Goal: Task Accomplishment & Management: Manage account settings

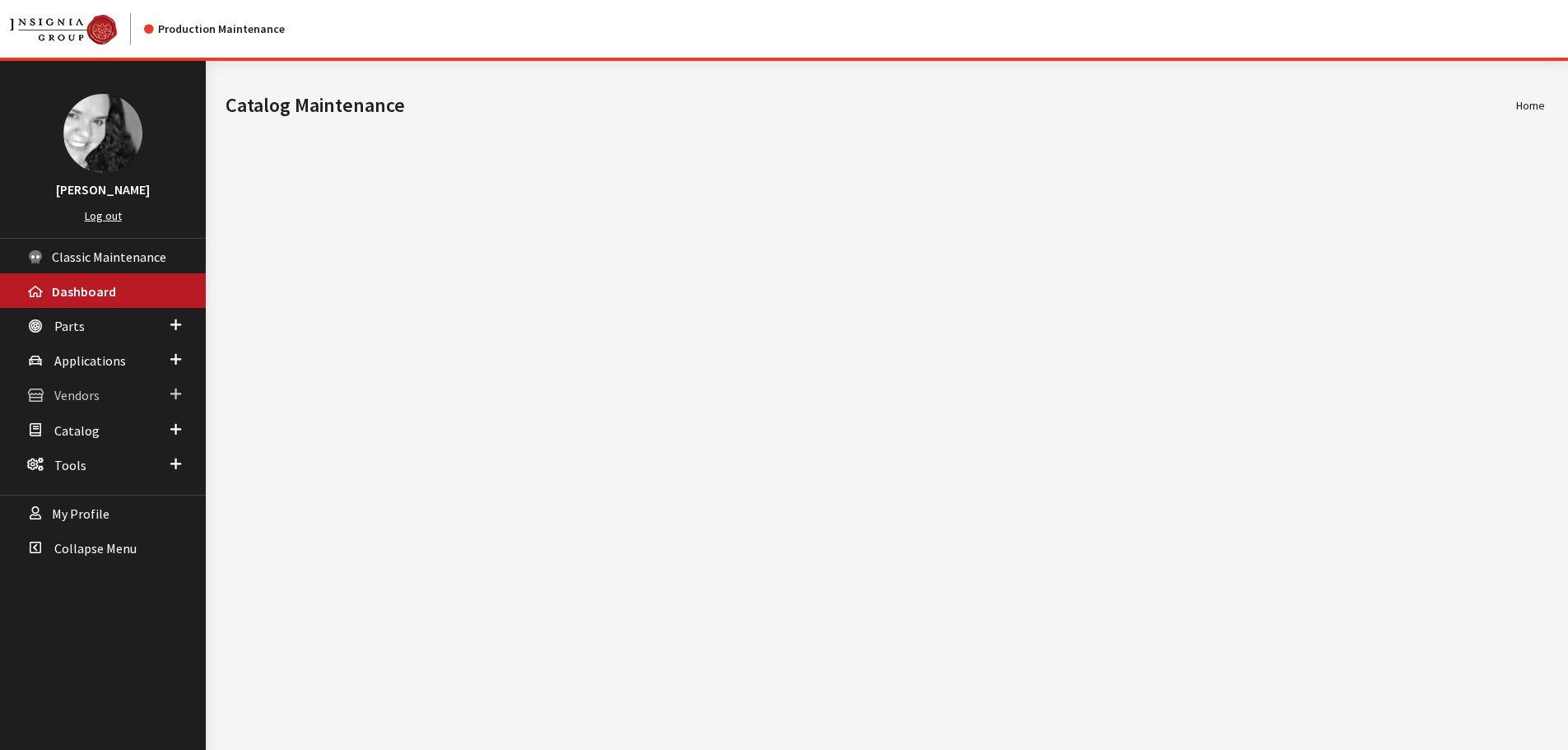
click at [85, 399] on span "Vendors" at bounding box center [77, 396] width 45 height 17
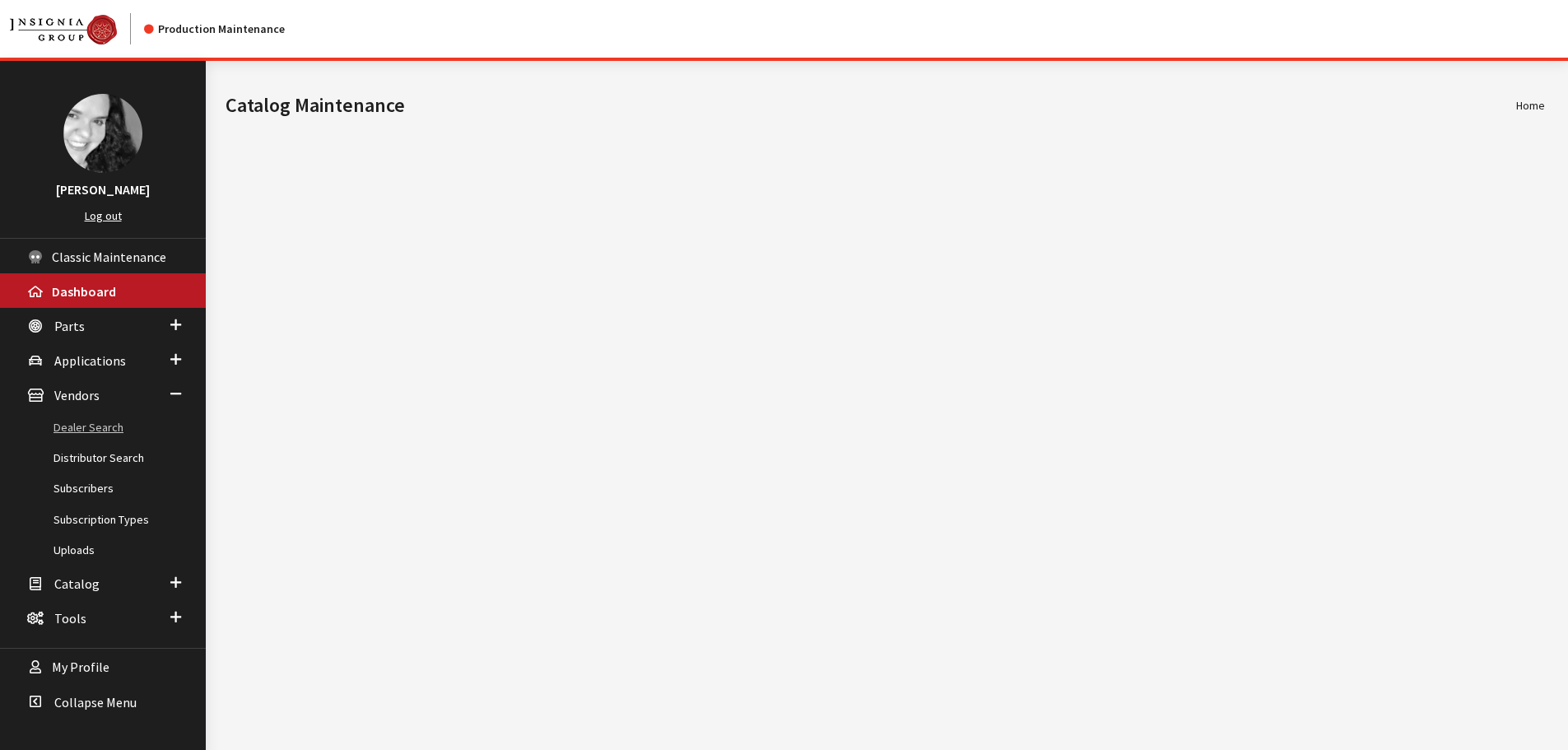
click at [86, 419] on link "Dealer Search" at bounding box center [103, 428] width 206 height 30
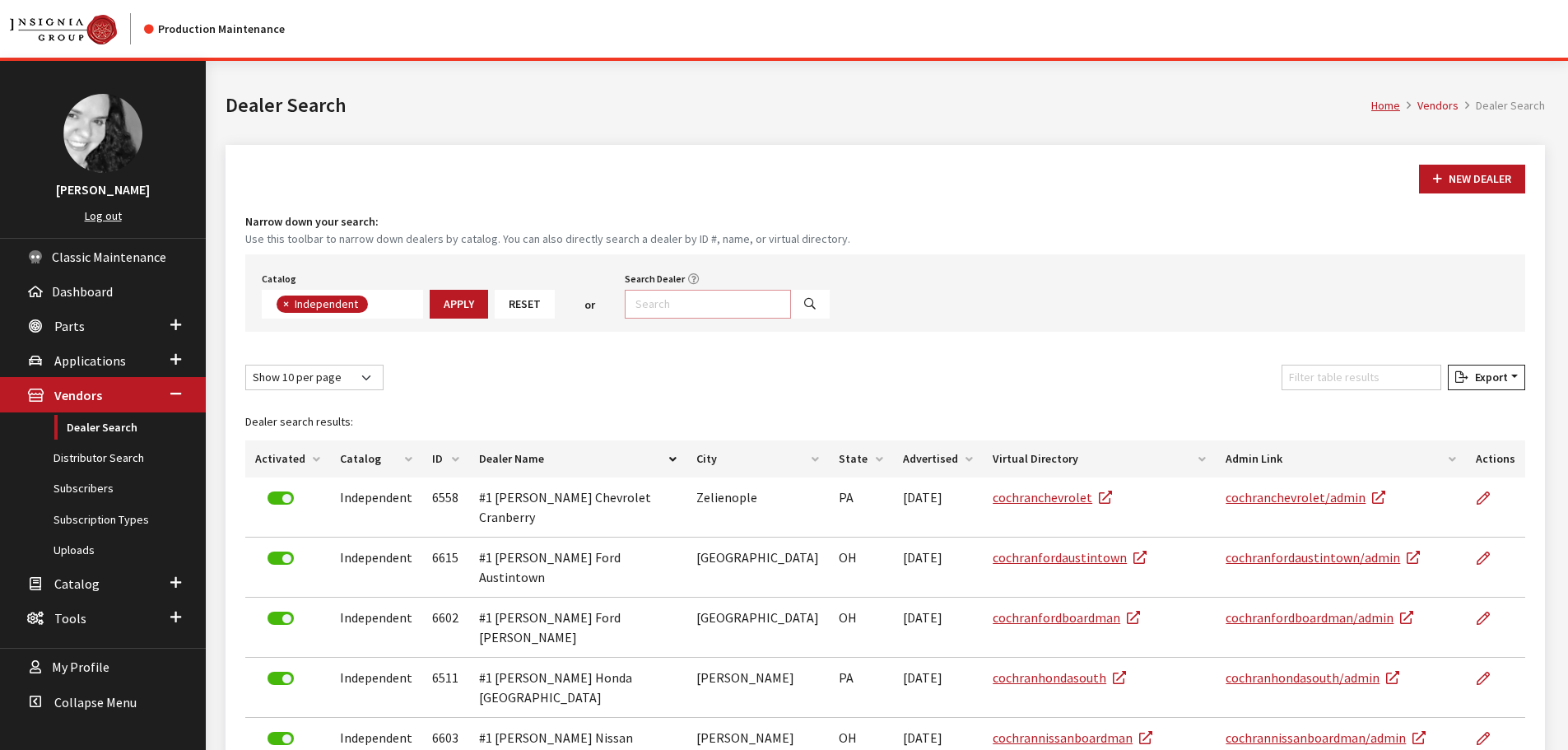
scroll to position [119, 0]
click at [705, 304] on input "Search Dealer" at bounding box center [708, 304] width 166 height 29
type input "ertle"
select select
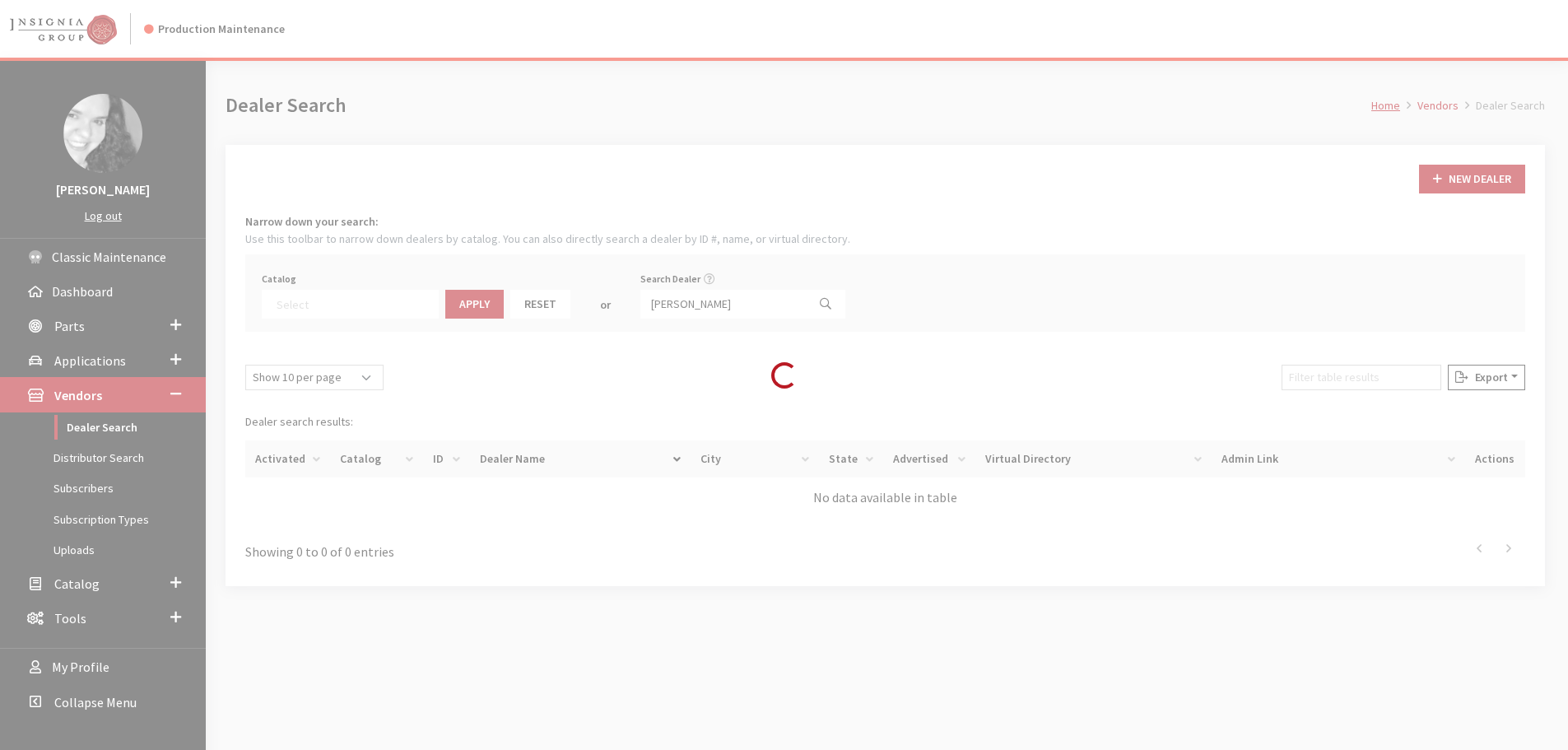
scroll to position [172, 0]
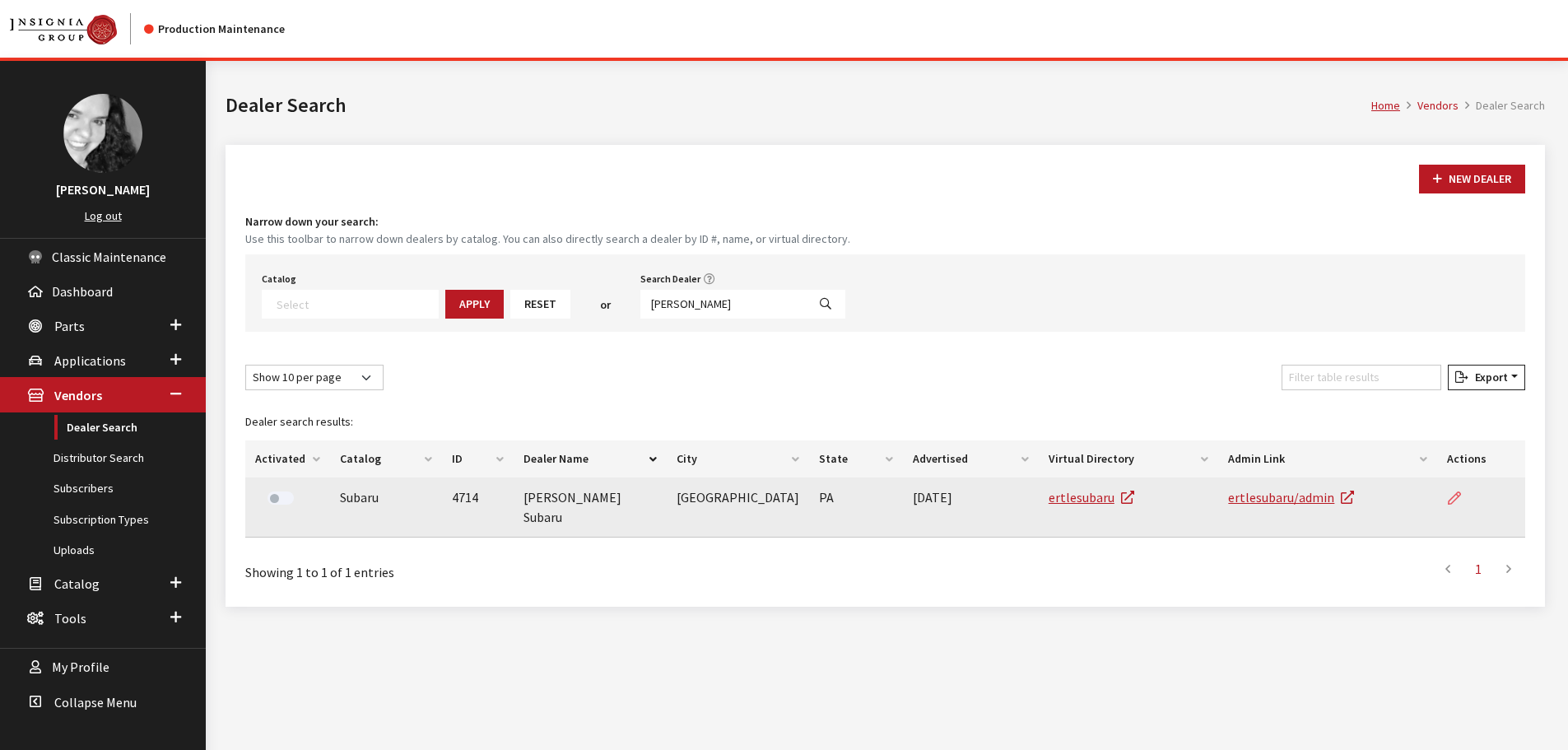
click at [1450, 499] on icon at bounding box center [1455, 499] width 13 height 13
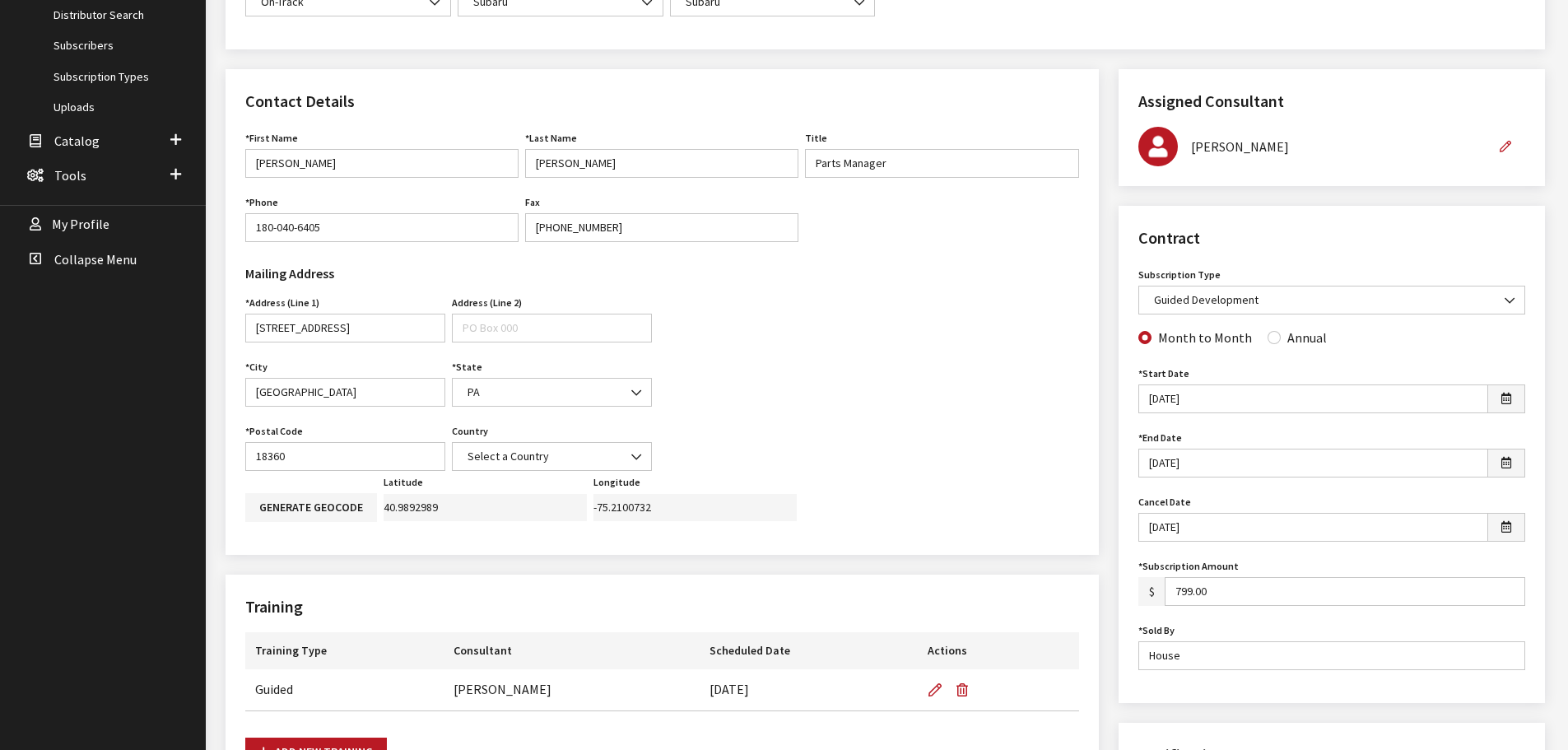
scroll to position [494, 0]
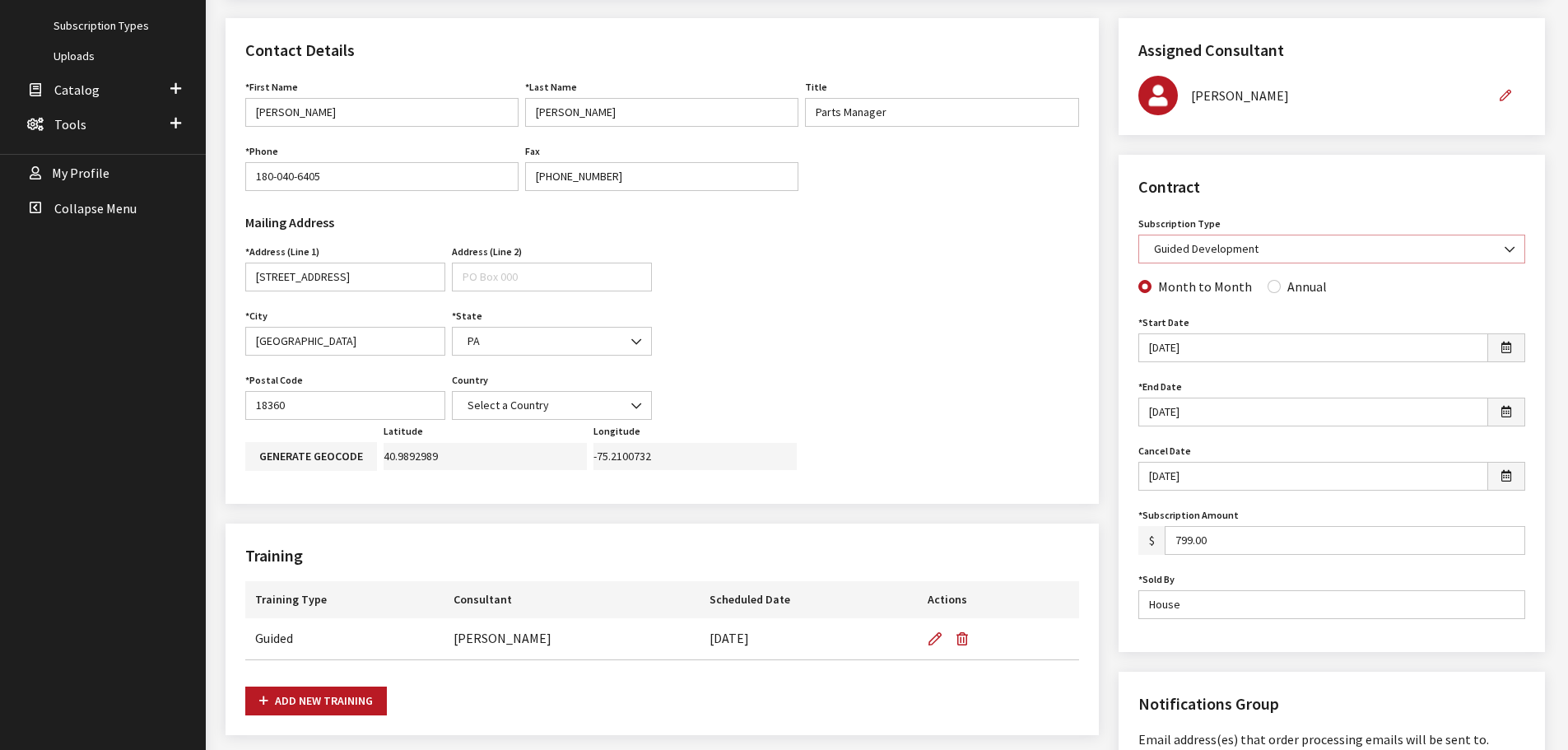
click at [1504, 241] on b at bounding box center [1504, 241] width 0 height 0
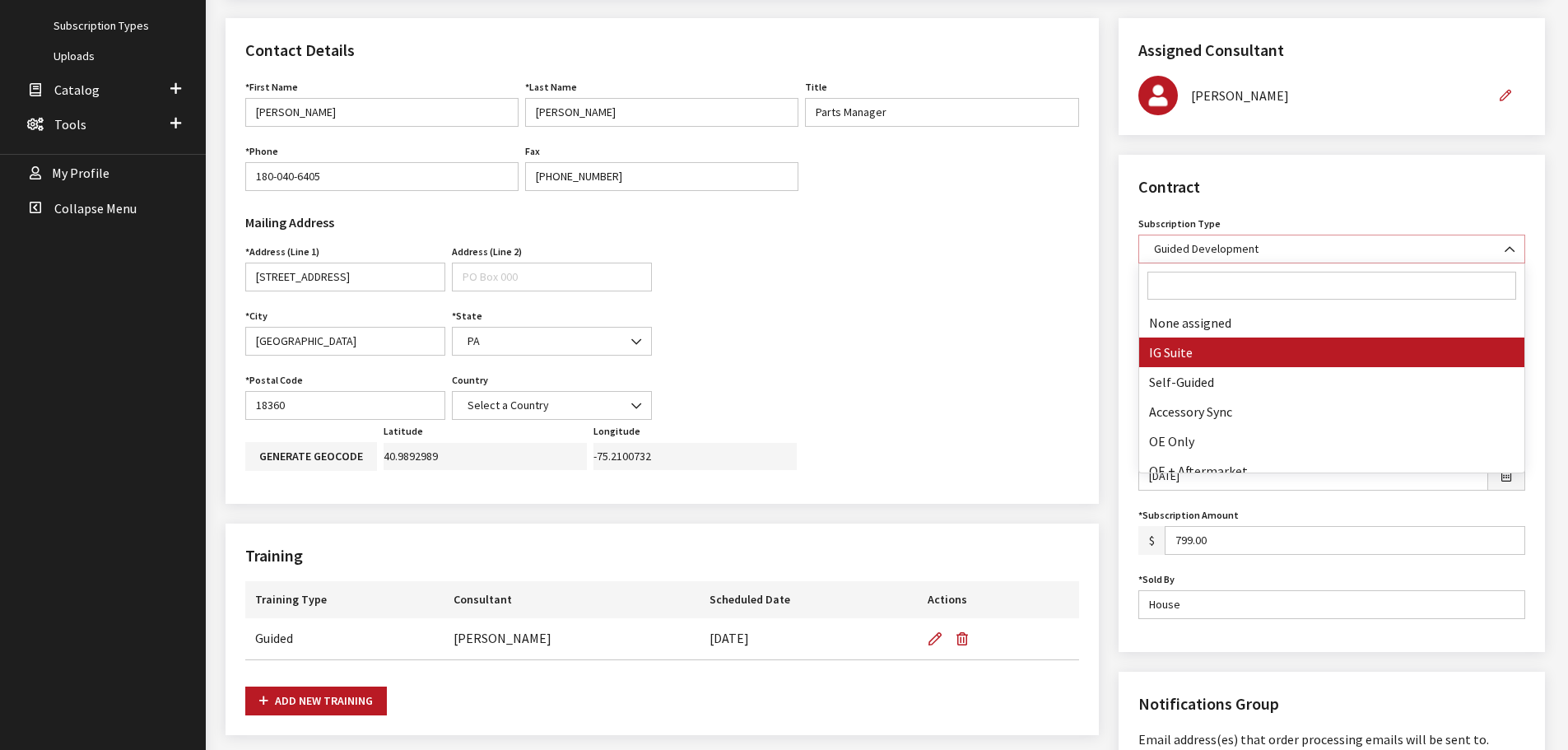
select select "7"
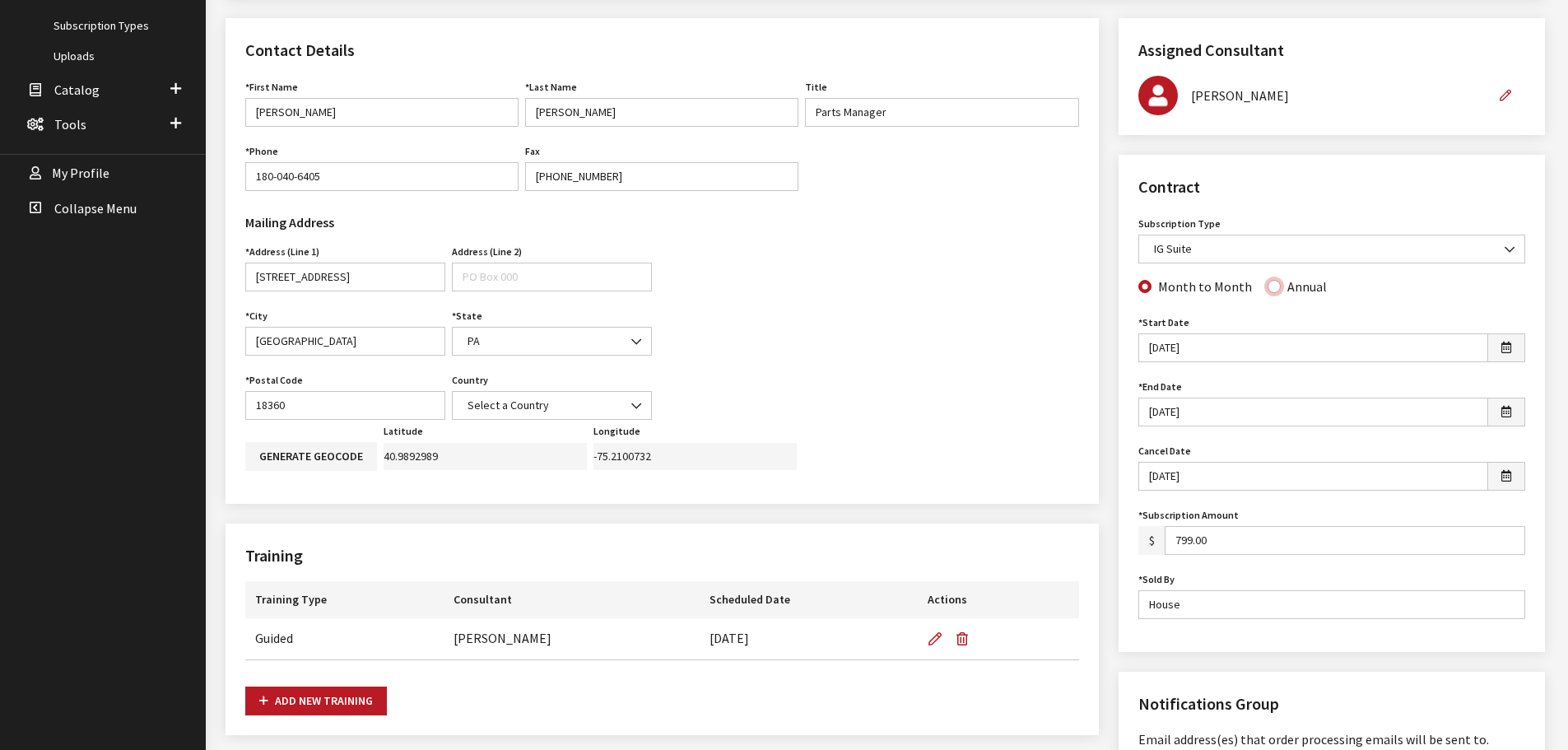
click at [1271, 291] on input "Annual" at bounding box center [1274, 287] width 13 height 13
radio input "true"
click at [1507, 344] on icon "button" at bounding box center [1506, 348] width 10 height 12
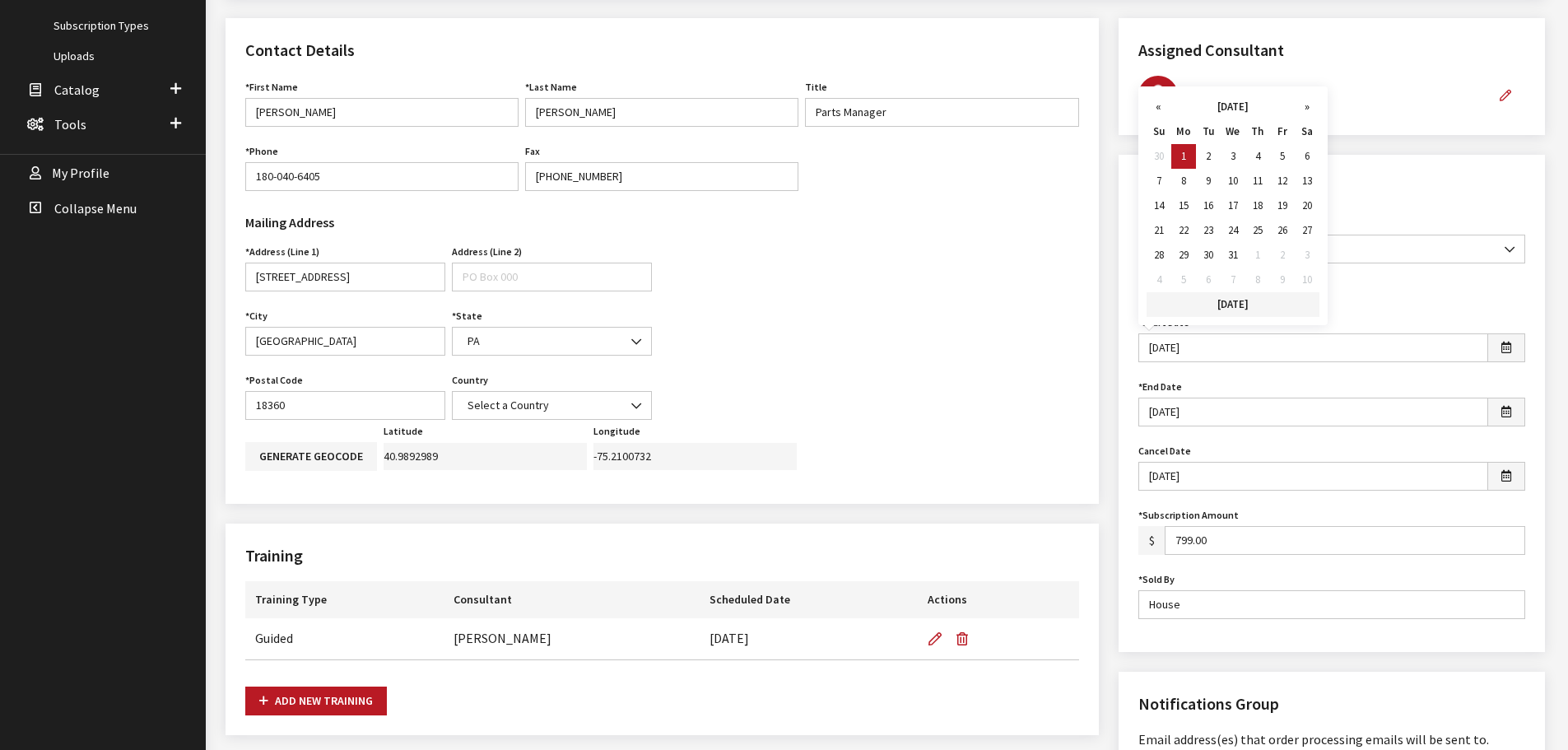
click at [1248, 307] on th "Today" at bounding box center [1233, 304] width 173 height 24
click at [1241, 304] on th "Today" at bounding box center [1233, 304] width 173 height 24
click at [1280, 235] on td "26" at bounding box center [1281, 230] width 24 height 24
type input "09/26/2025"
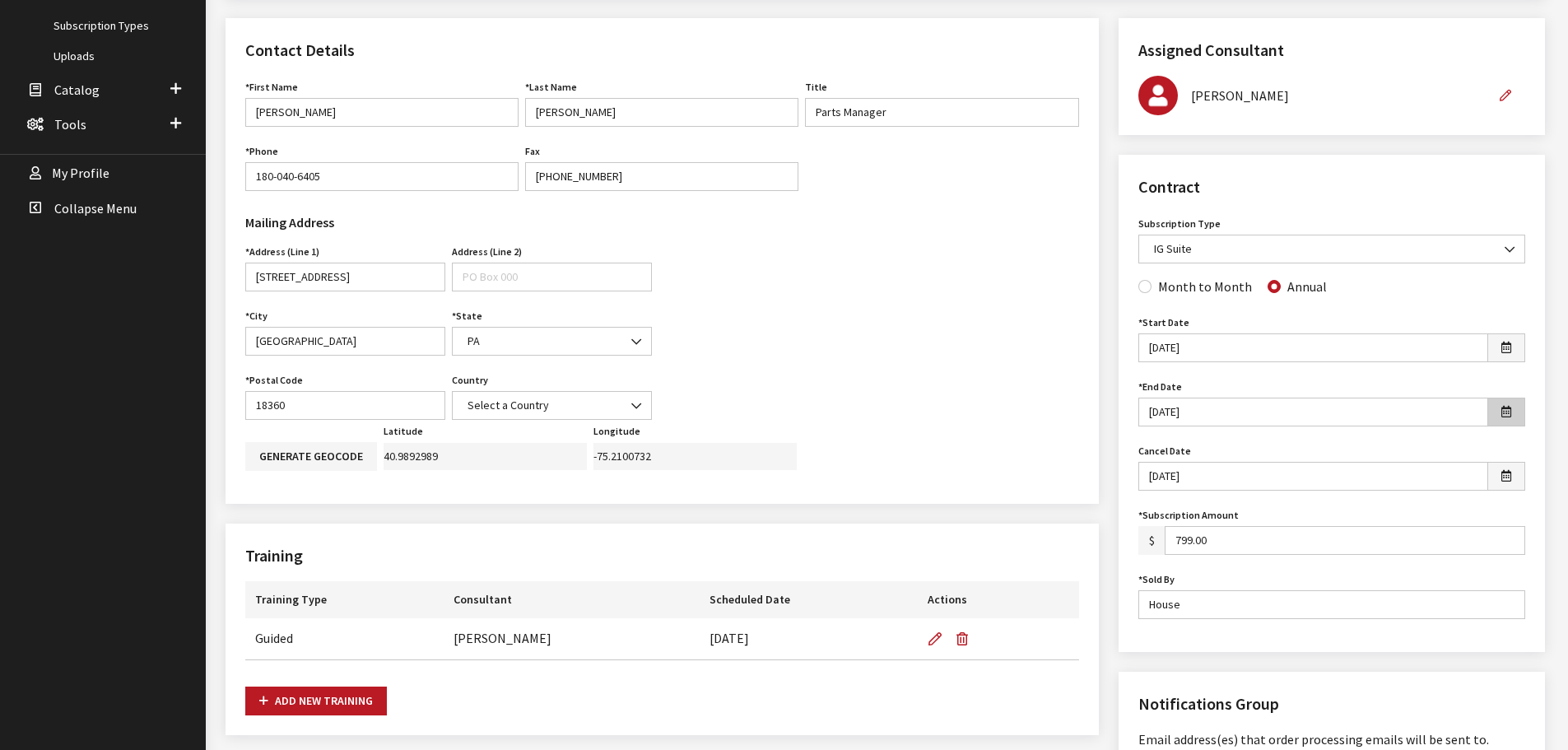
click at [1507, 408] on icon "button" at bounding box center [1506, 413] width 10 height 12
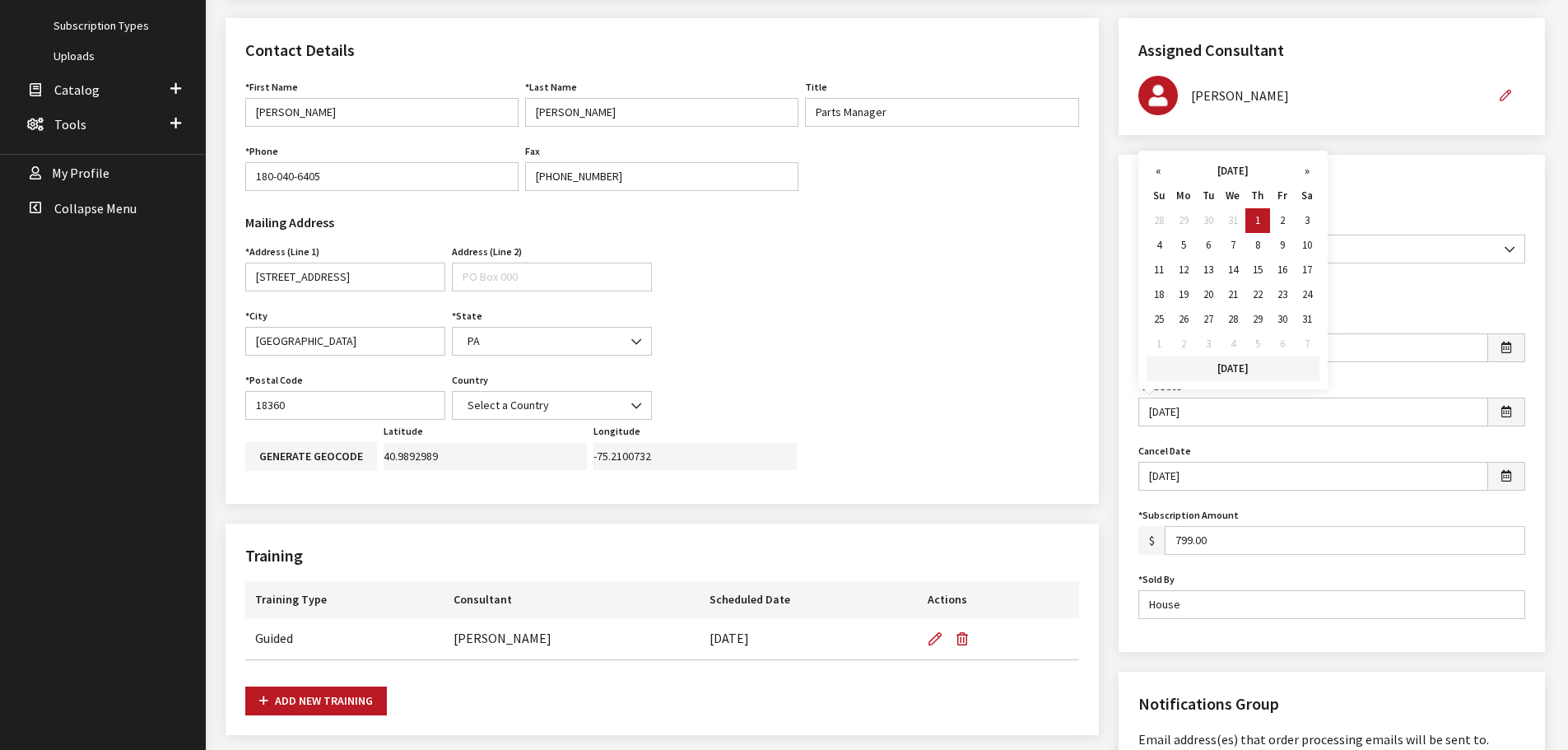
click at [1240, 372] on th "Today" at bounding box center [1233, 368] width 173 height 24
click at [1285, 294] on td "26" at bounding box center [1281, 294] width 24 height 24
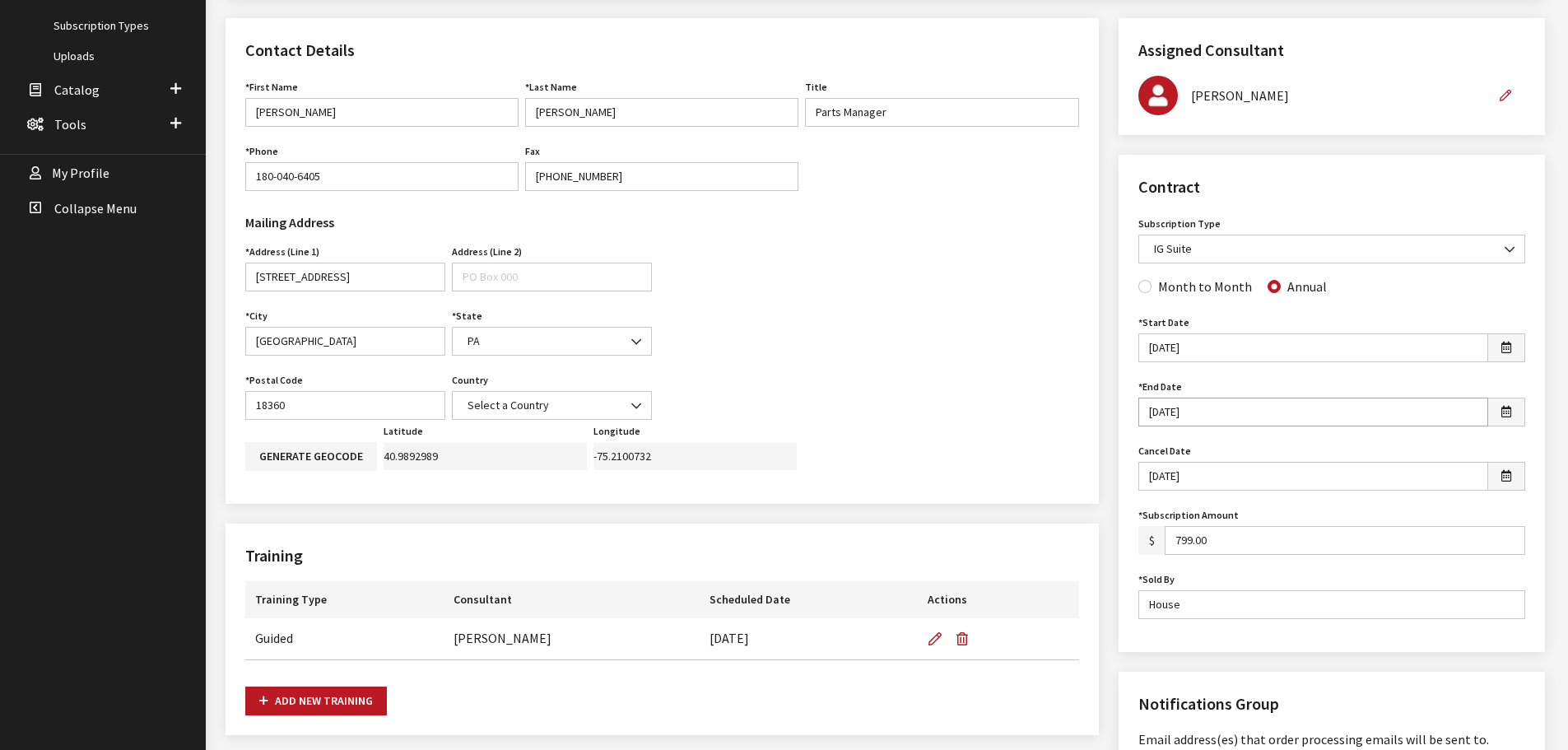
click at [1215, 413] on input "09/26/2025" at bounding box center [1313, 412] width 350 height 29
type input "09/26/2026"
click at [1209, 478] on input "3/7/2024" at bounding box center [1313, 476] width 350 height 29
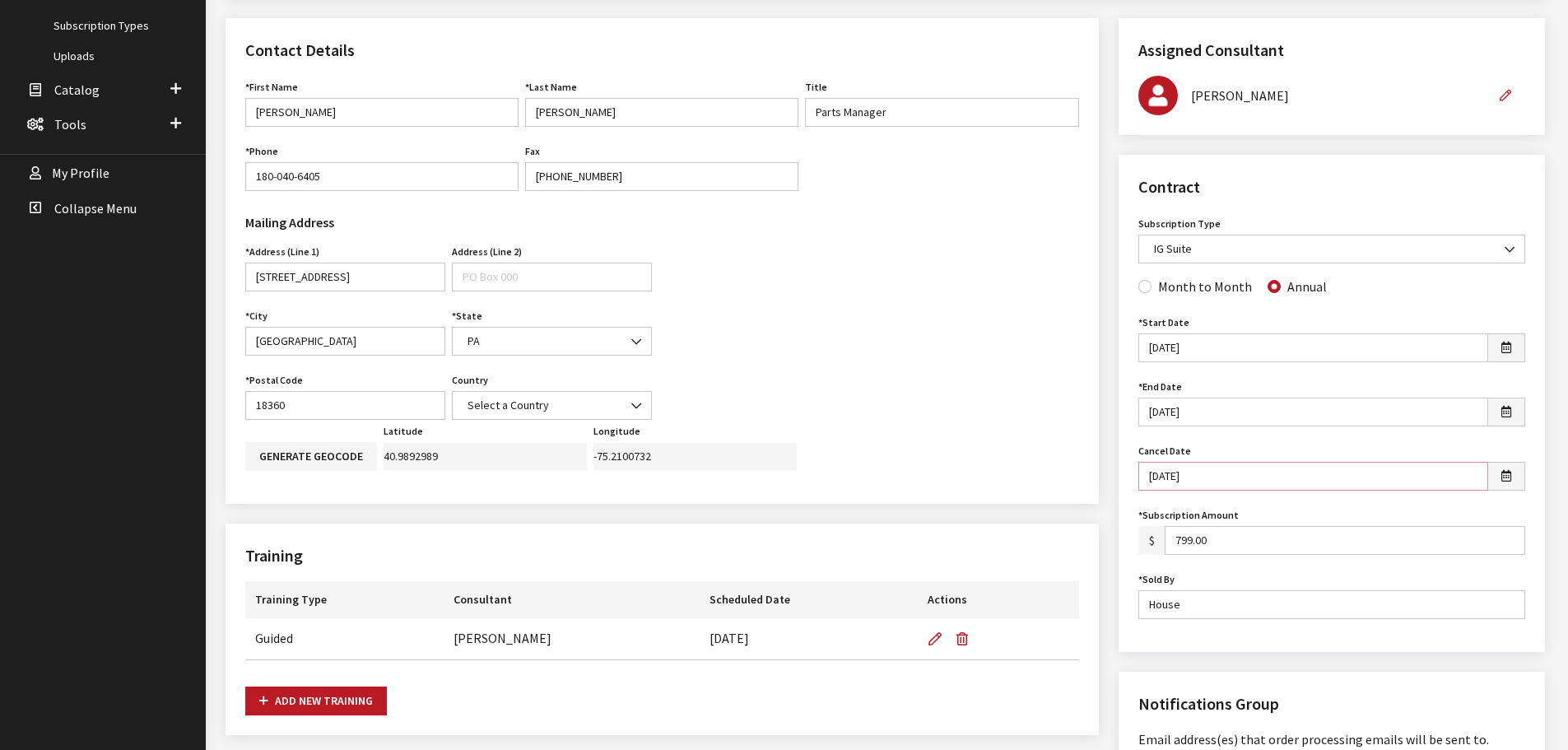
click at [1209, 478] on input "3/7/2024" at bounding box center [1313, 476] width 350 height 29
click at [1221, 540] on input "799.00" at bounding box center [1344, 541] width 360 height 29
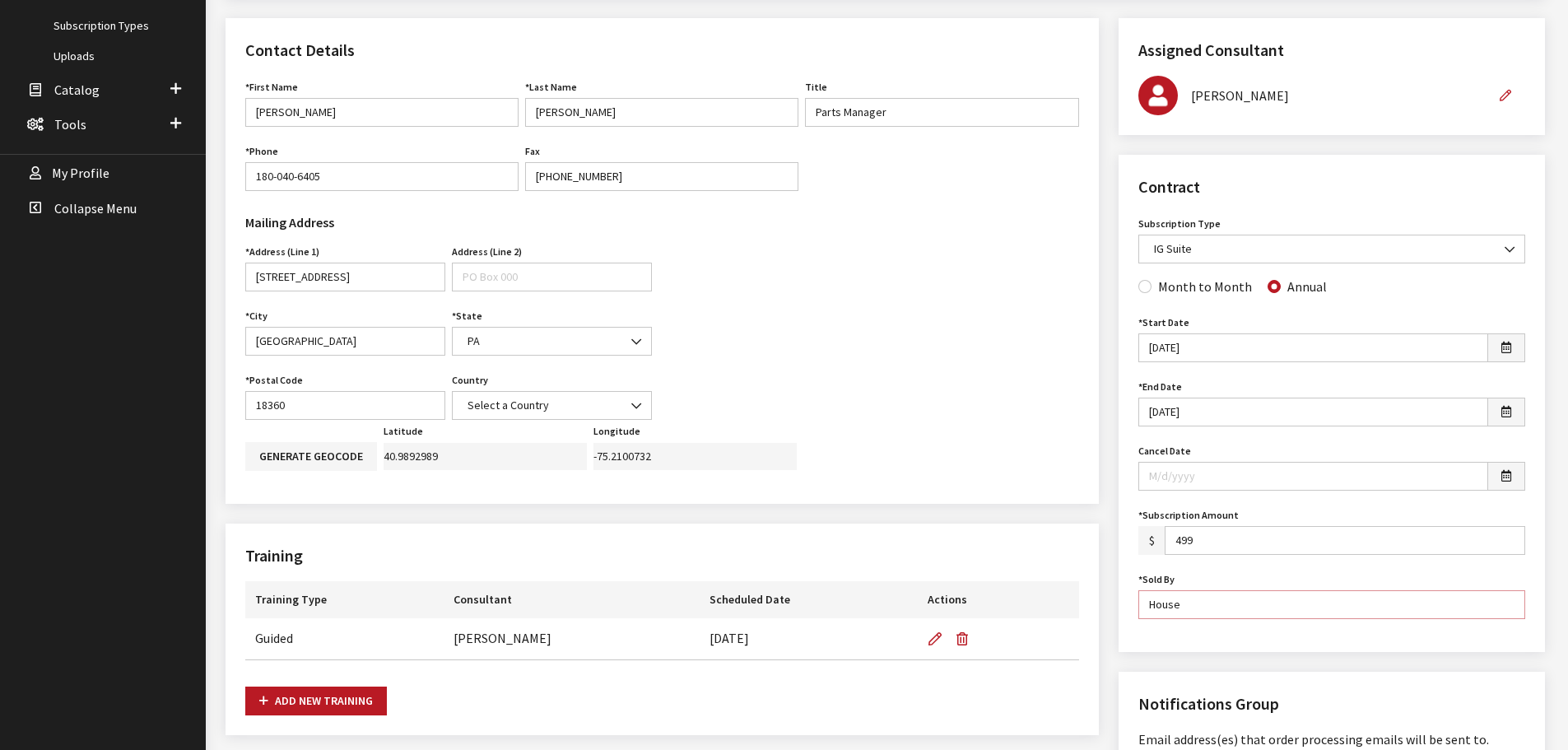
type input "499.00"
click at [1199, 608] on input "House" at bounding box center [1331, 605] width 387 height 29
type input "[PERSON_NAME]"
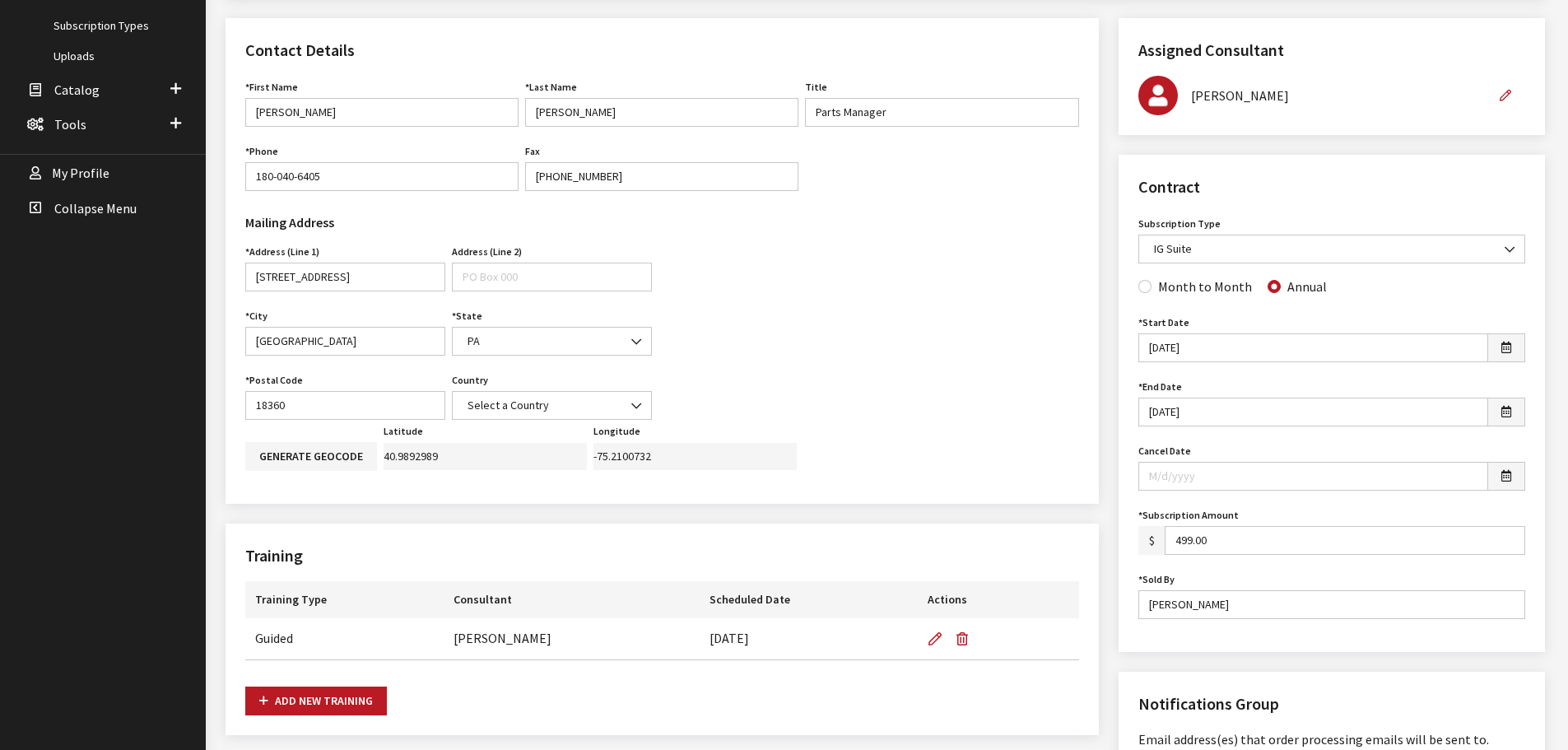
click at [1183, 632] on div "Contract Subscription Type None assigned IG Suite Self-Guided Accessory Sync OE…" at bounding box center [1331, 403] width 426 height 497
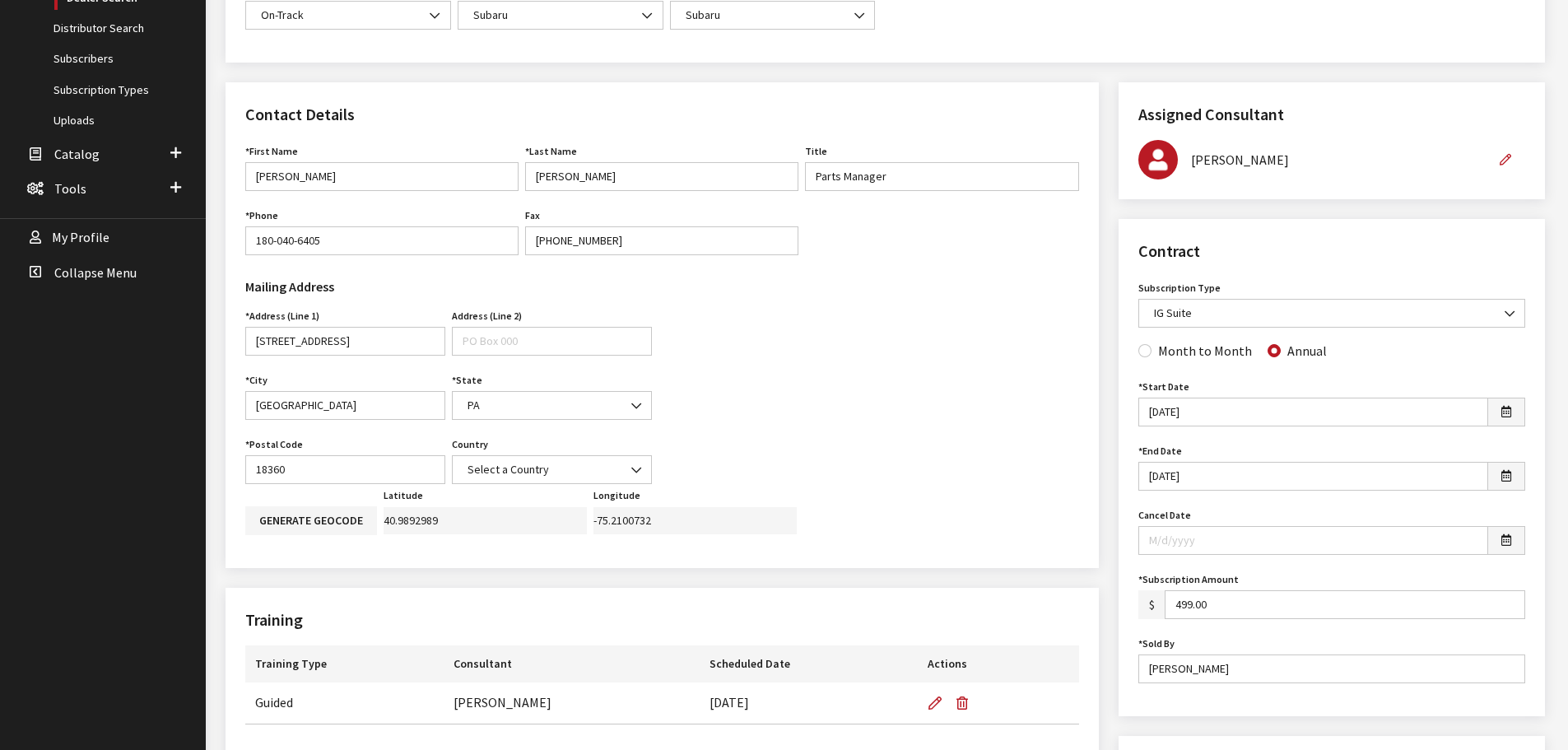
scroll to position [247, 0]
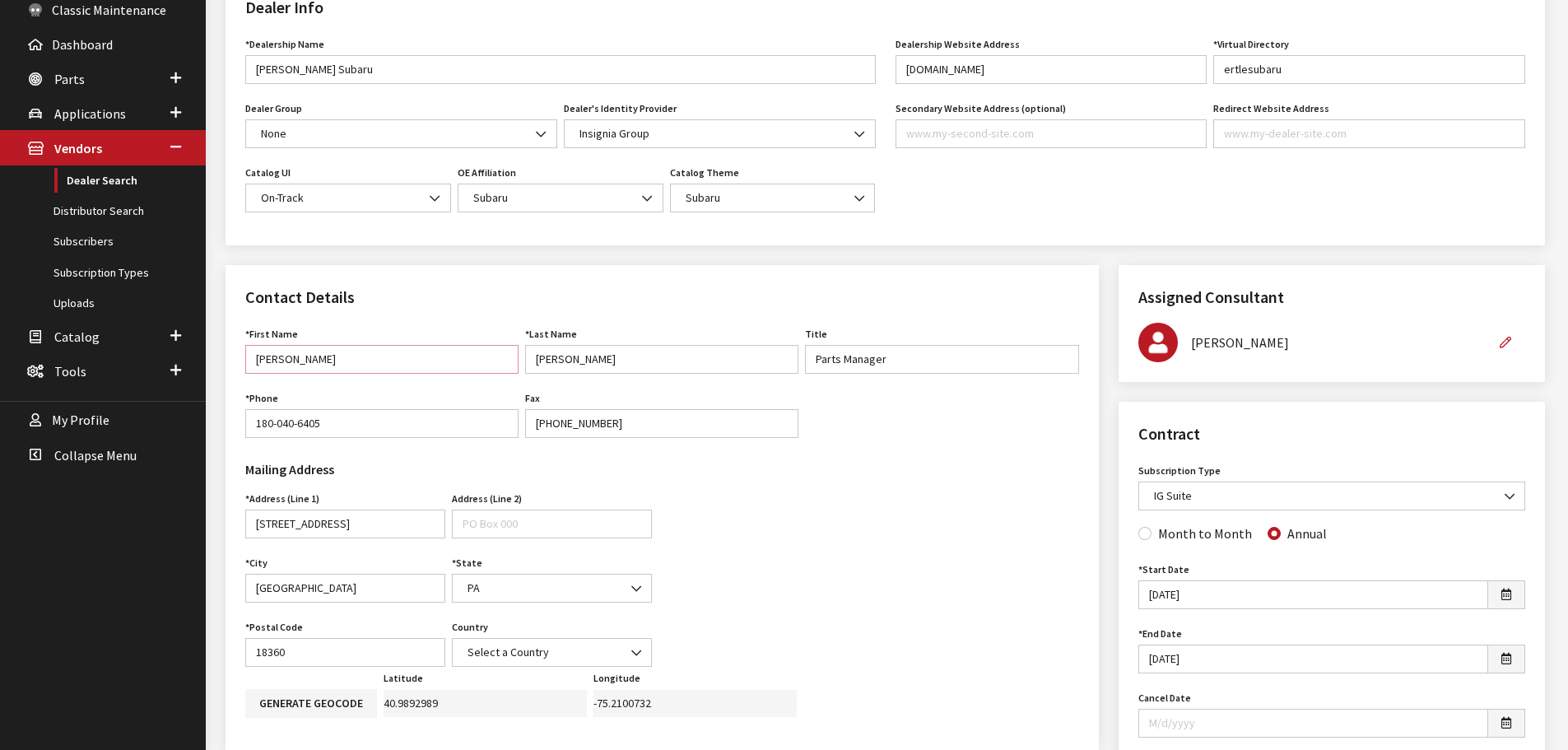
click at [349, 359] on input "Damian" at bounding box center [381, 359] width 273 height 29
type input "[PERSON_NAME]"
type input "BDC & Marketing Director"
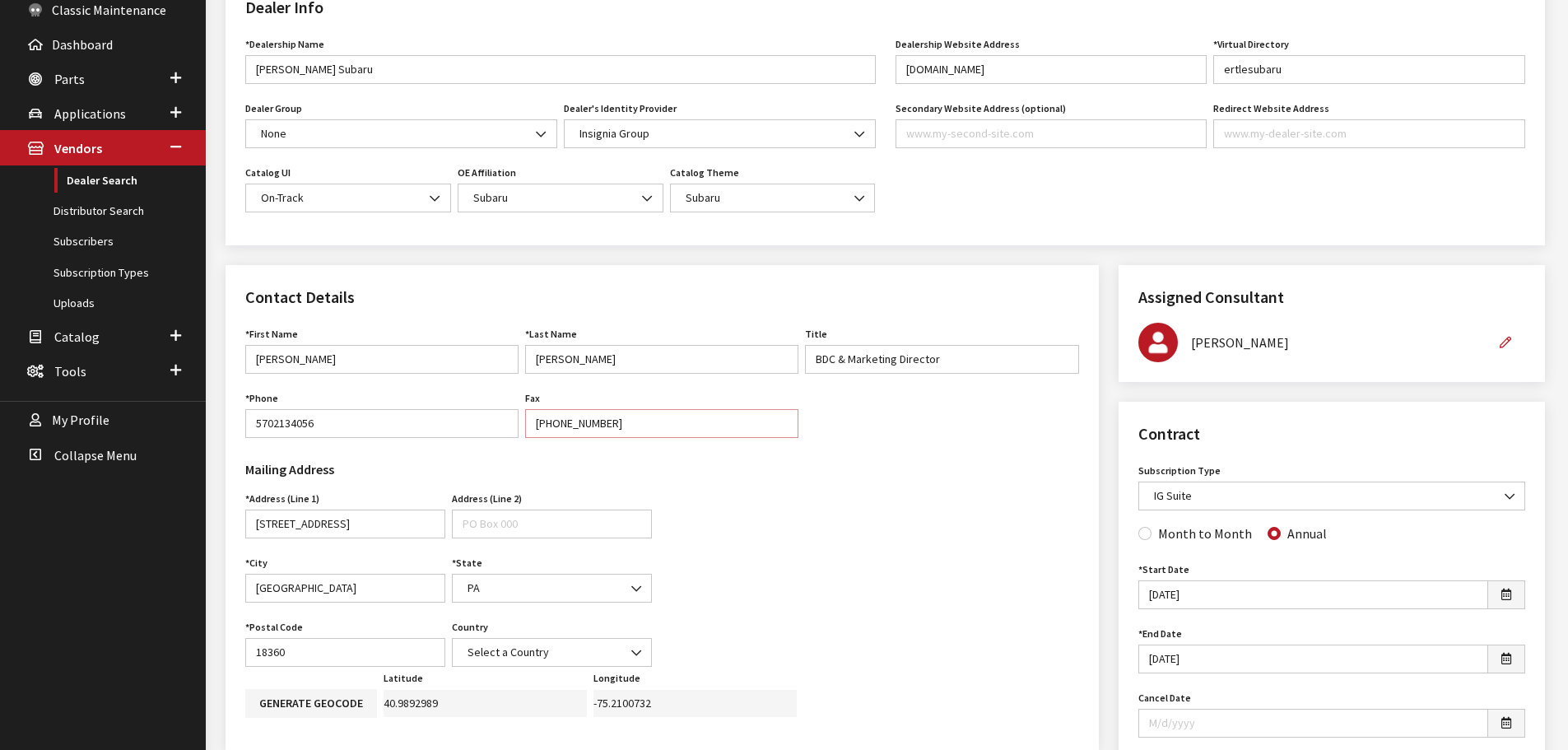
type input "[PHONE_NUMBER]"
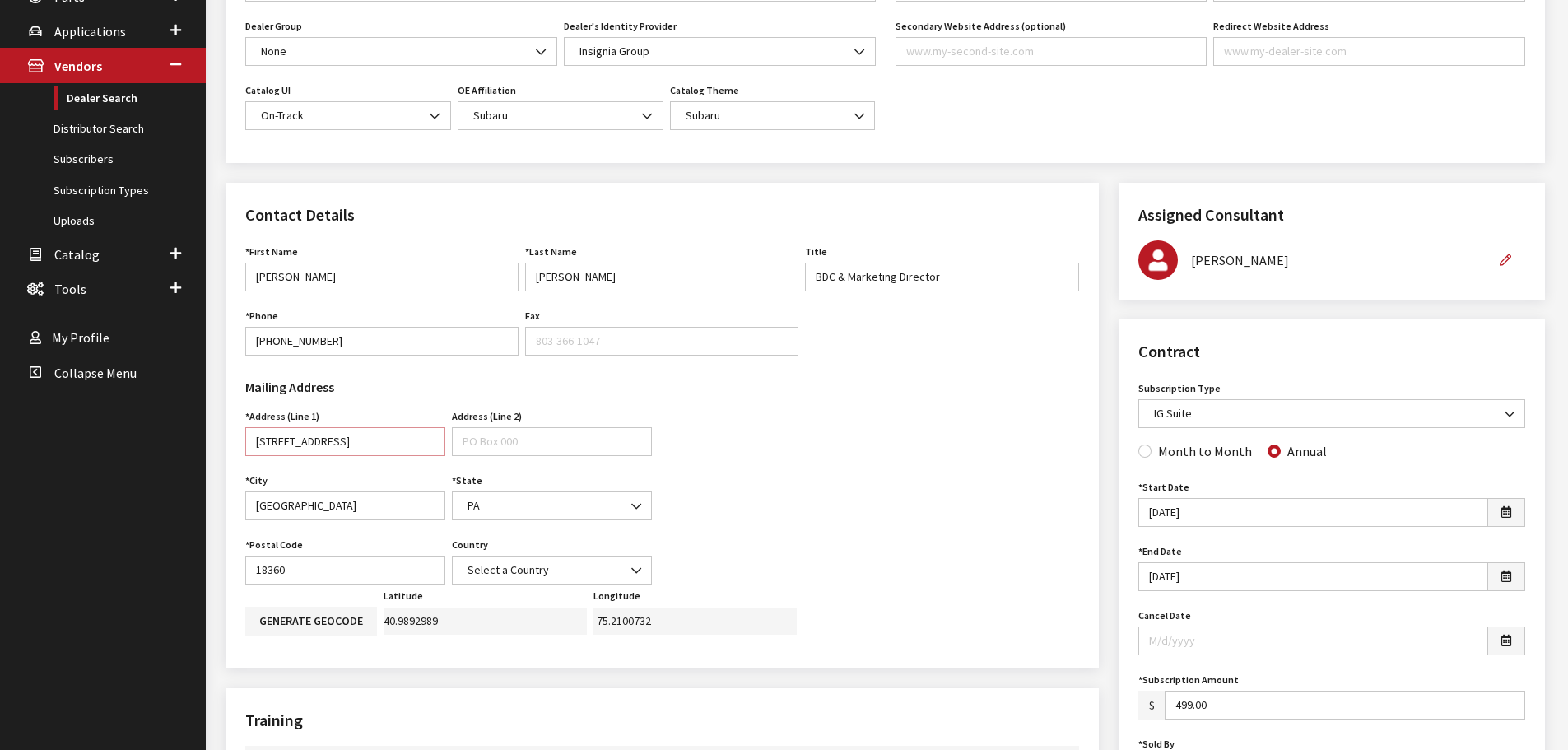
click at [355, 441] on input "798 North 9th St" at bounding box center [345, 441] width 200 height 29
type input "[STREET_ADDRESS]"
click at [324, 580] on input "18360" at bounding box center [345, 570] width 200 height 29
click at [626, 569] on span at bounding box center [636, 570] width 28 height 28
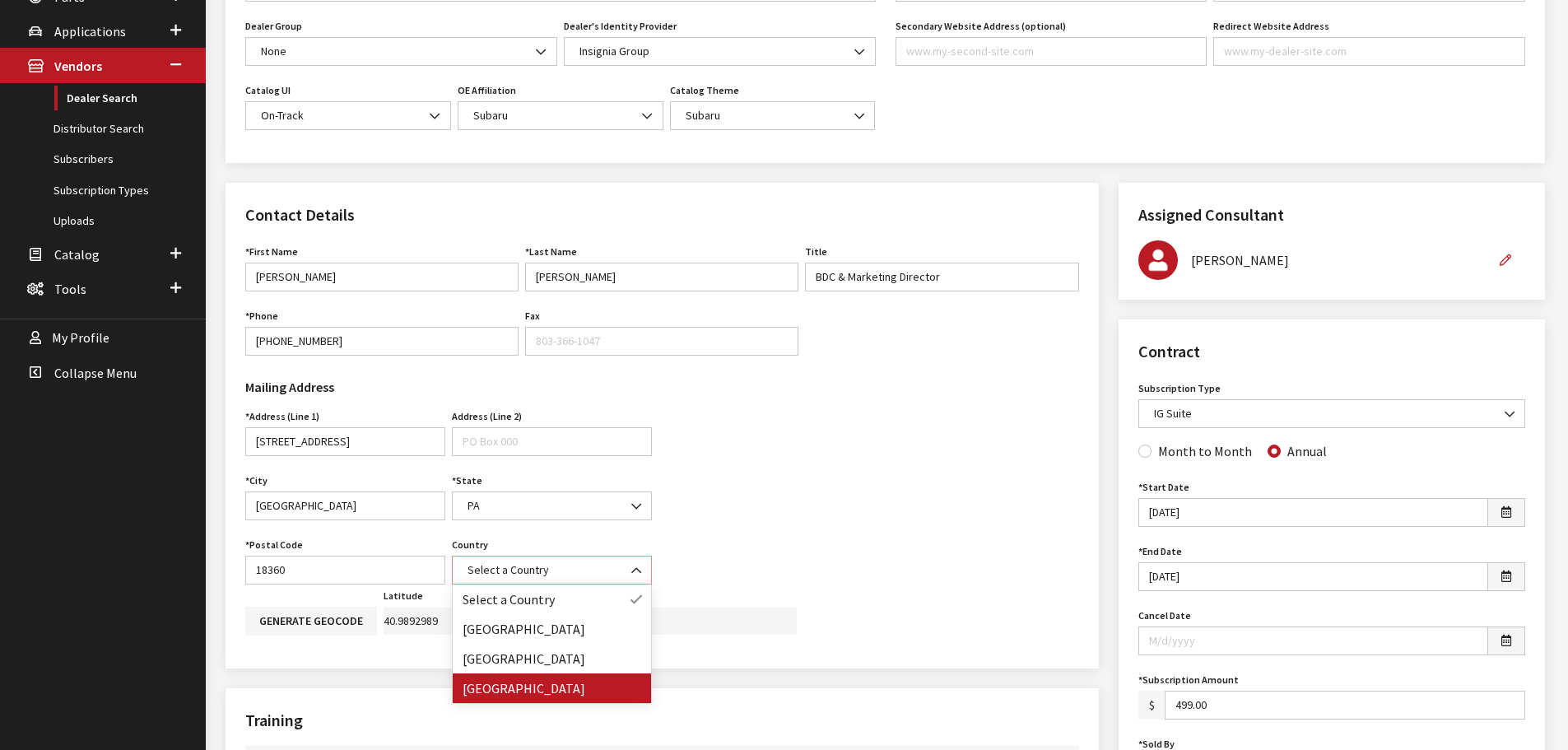
select select "[GEOGRAPHIC_DATA]"
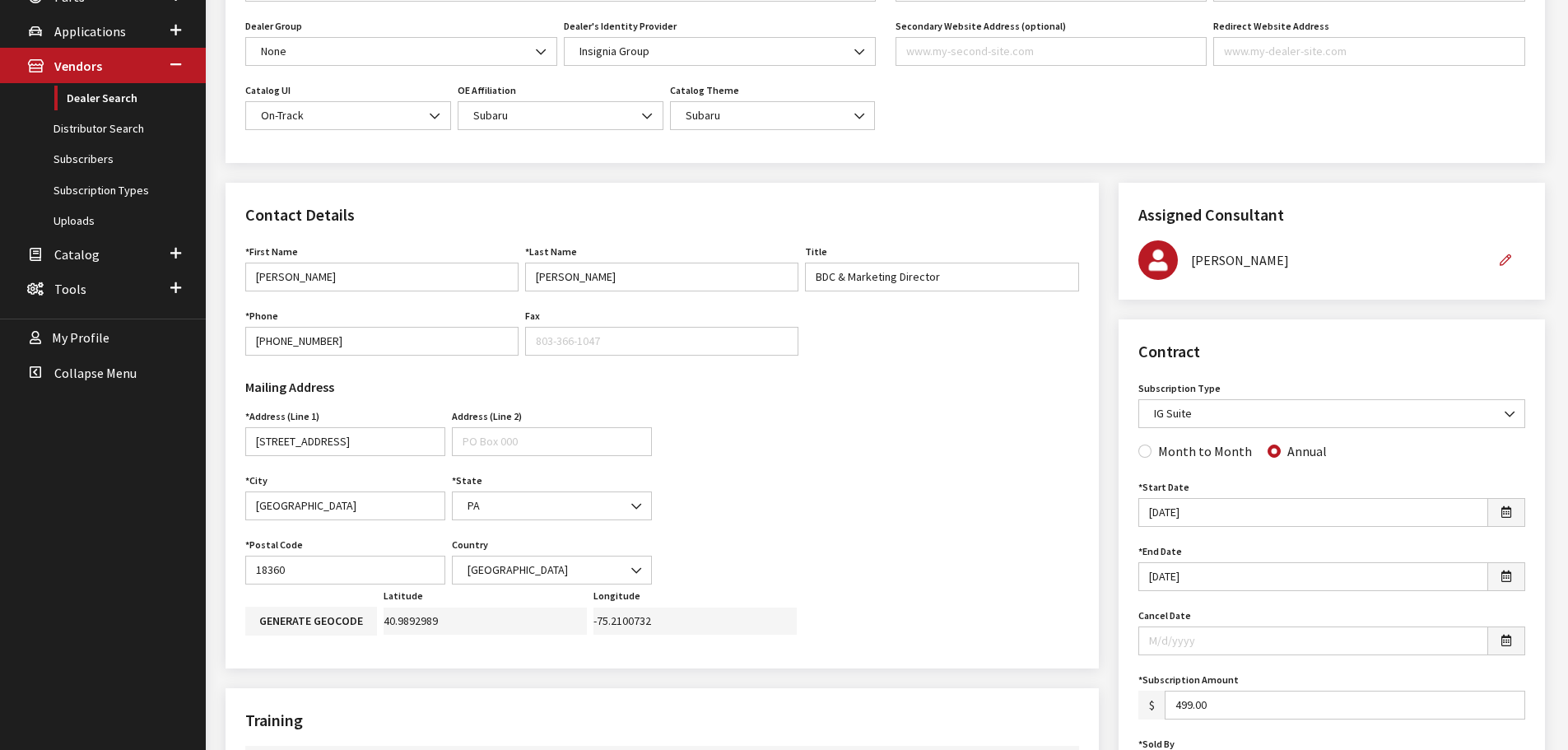
click at [771, 538] on div "Mailing Address Address (Line 1) 798 North 9th Street Address is required. Addr…" at bounding box center [661, 477] width 853 height 216
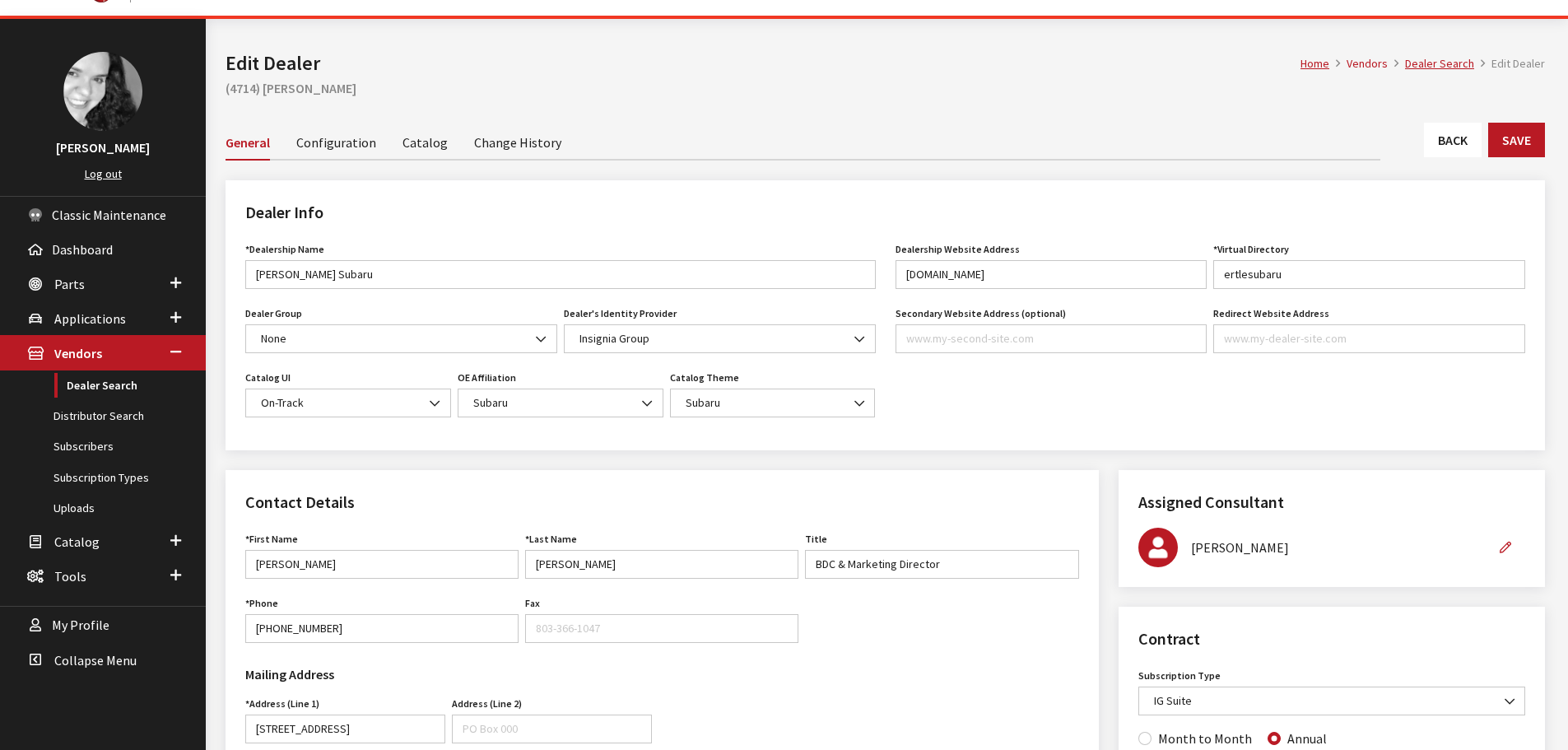
scroll to position [0, 0]
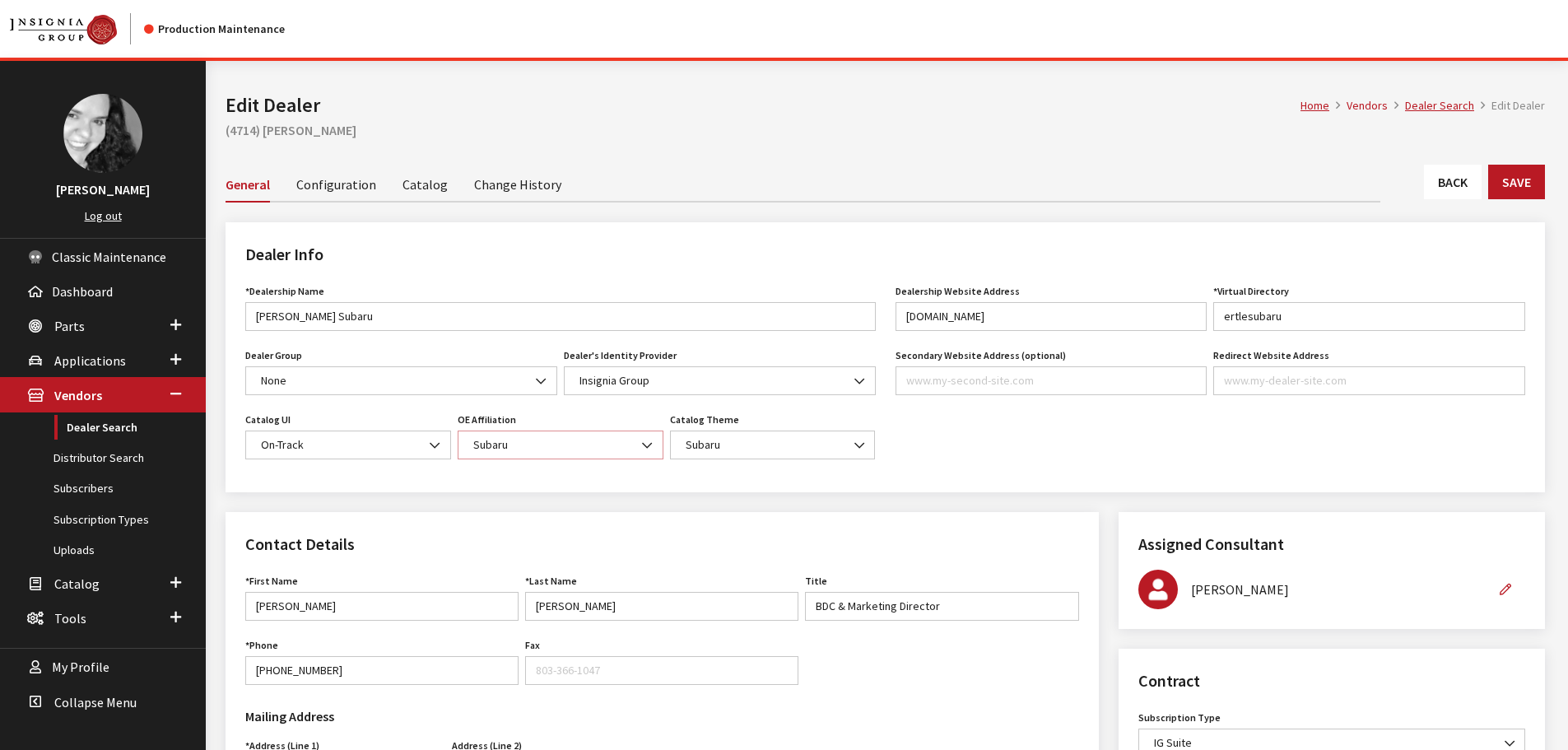
click at [642, 437] on b at bounding box center [642, 437] width 0 height 0
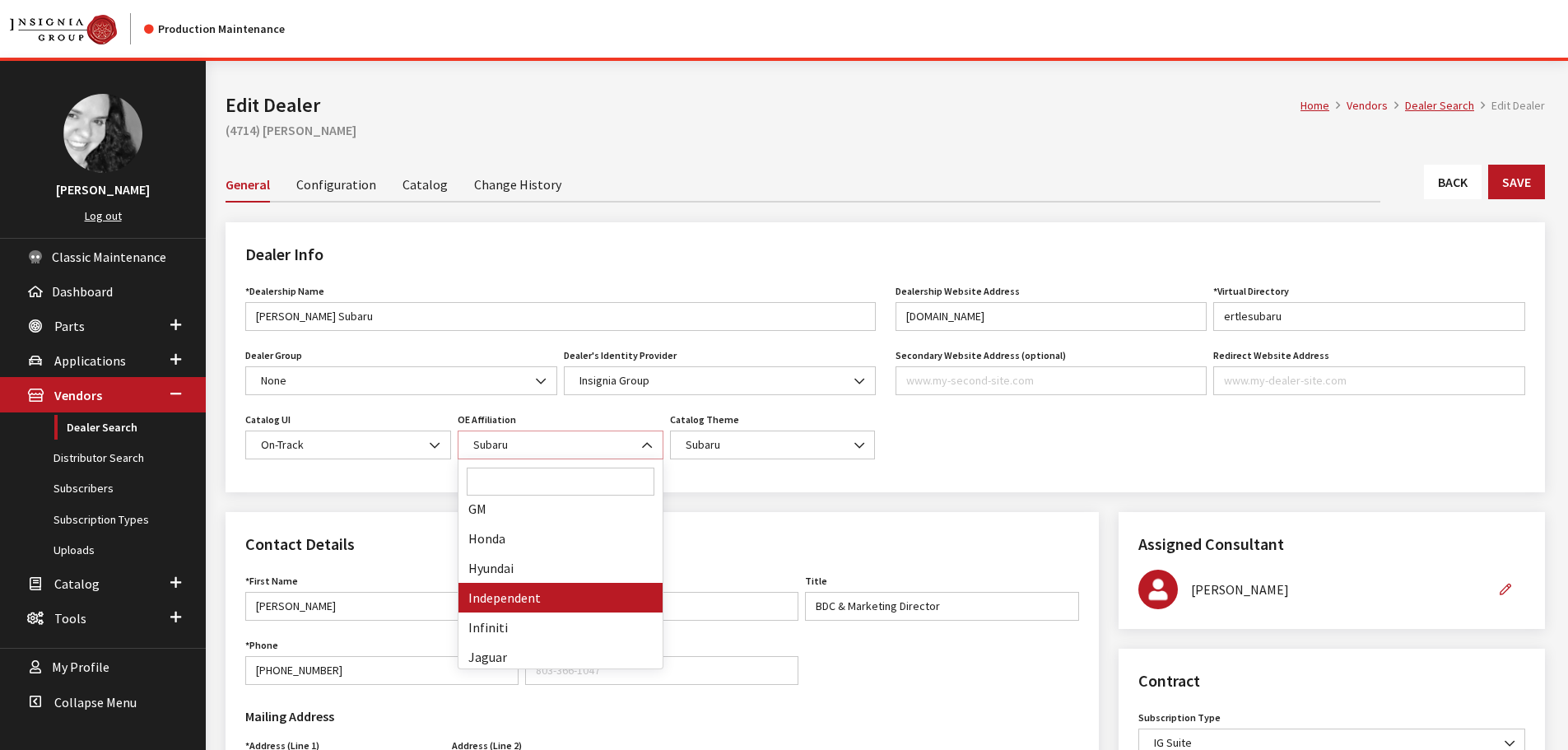
select select "17"
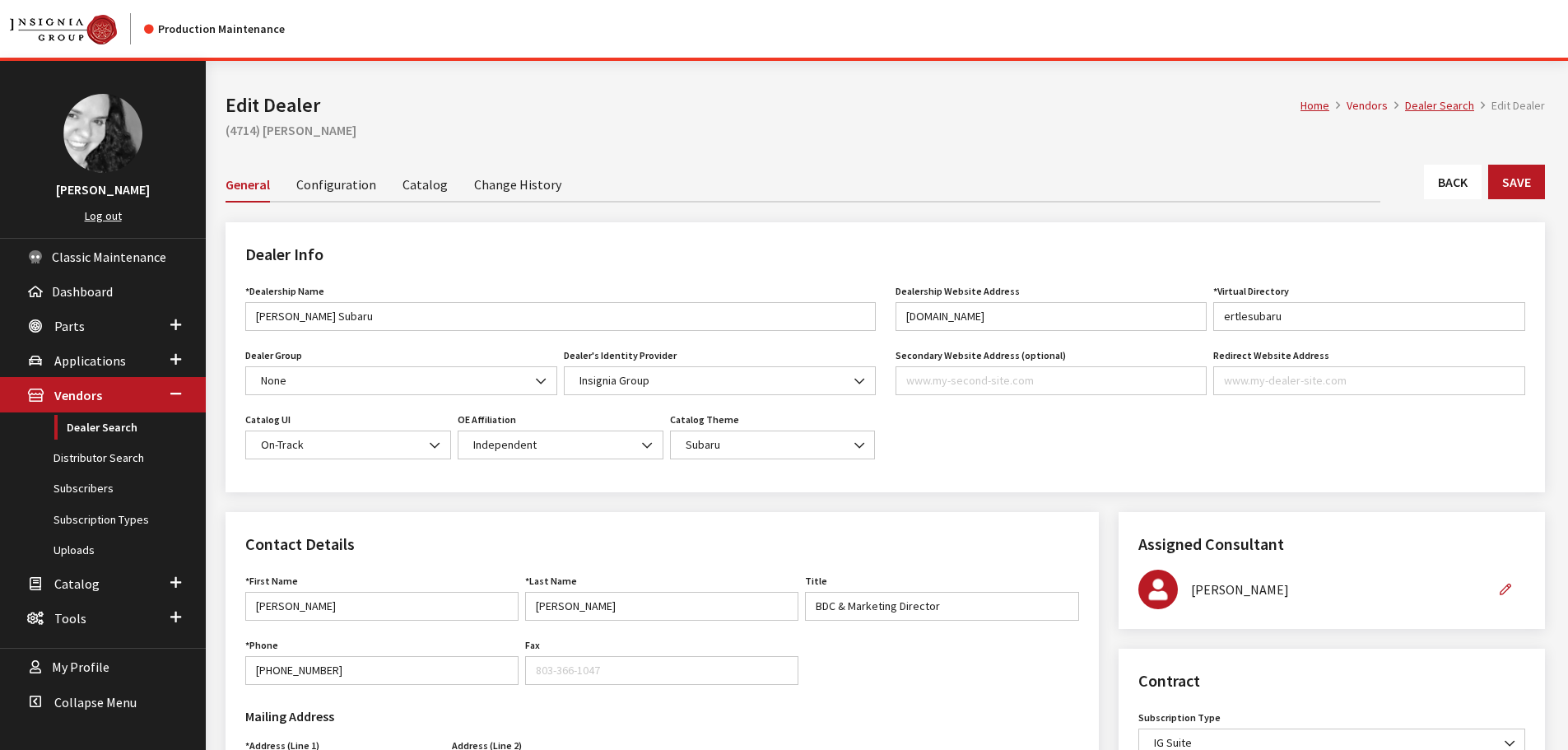
click at [808, 501] on div "Dealer Info *Dealership Name Ertle Subaru Name is required. Dealer Group None #…" at bounding box center [885, 367] width 1339 height 290
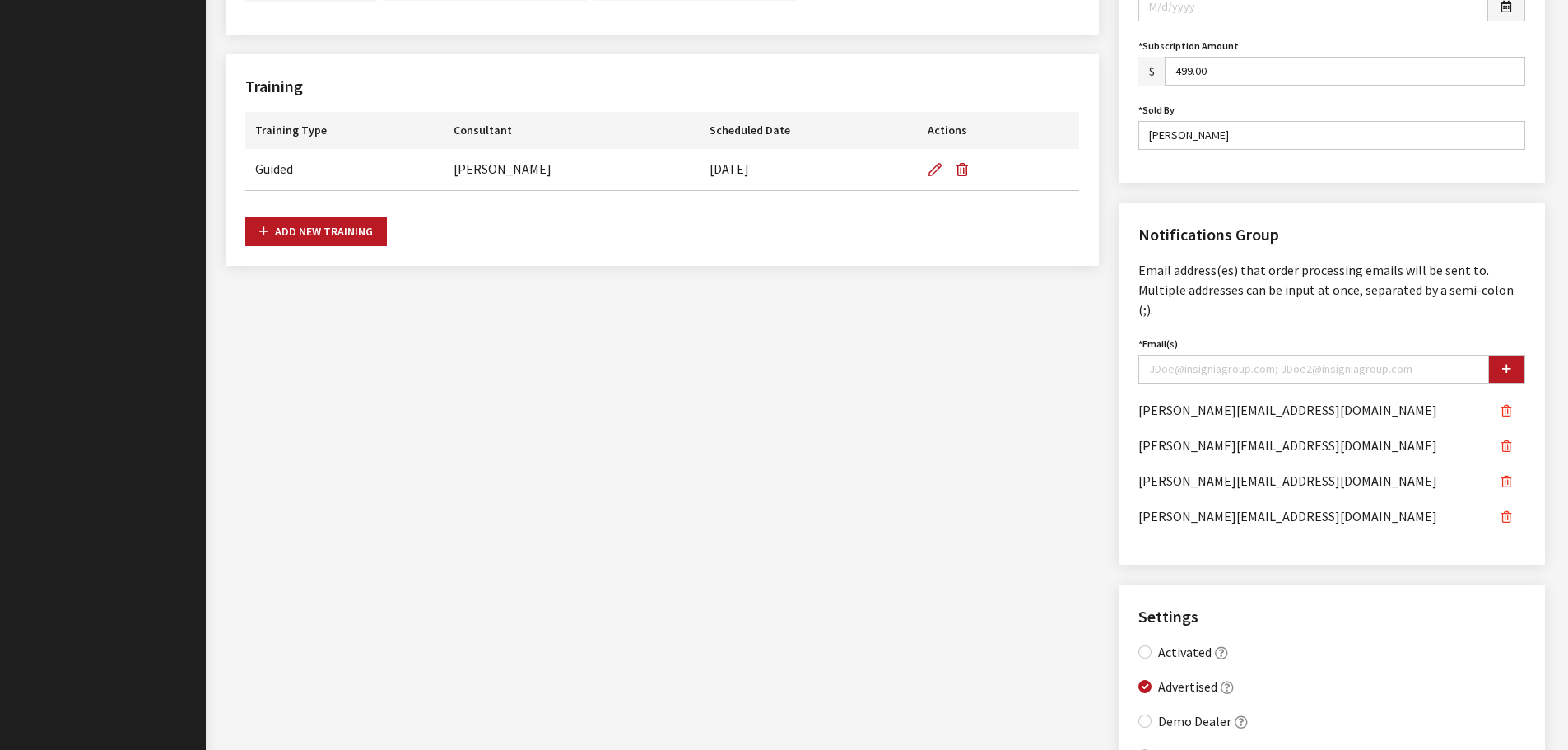
scroll to position [988, 0]
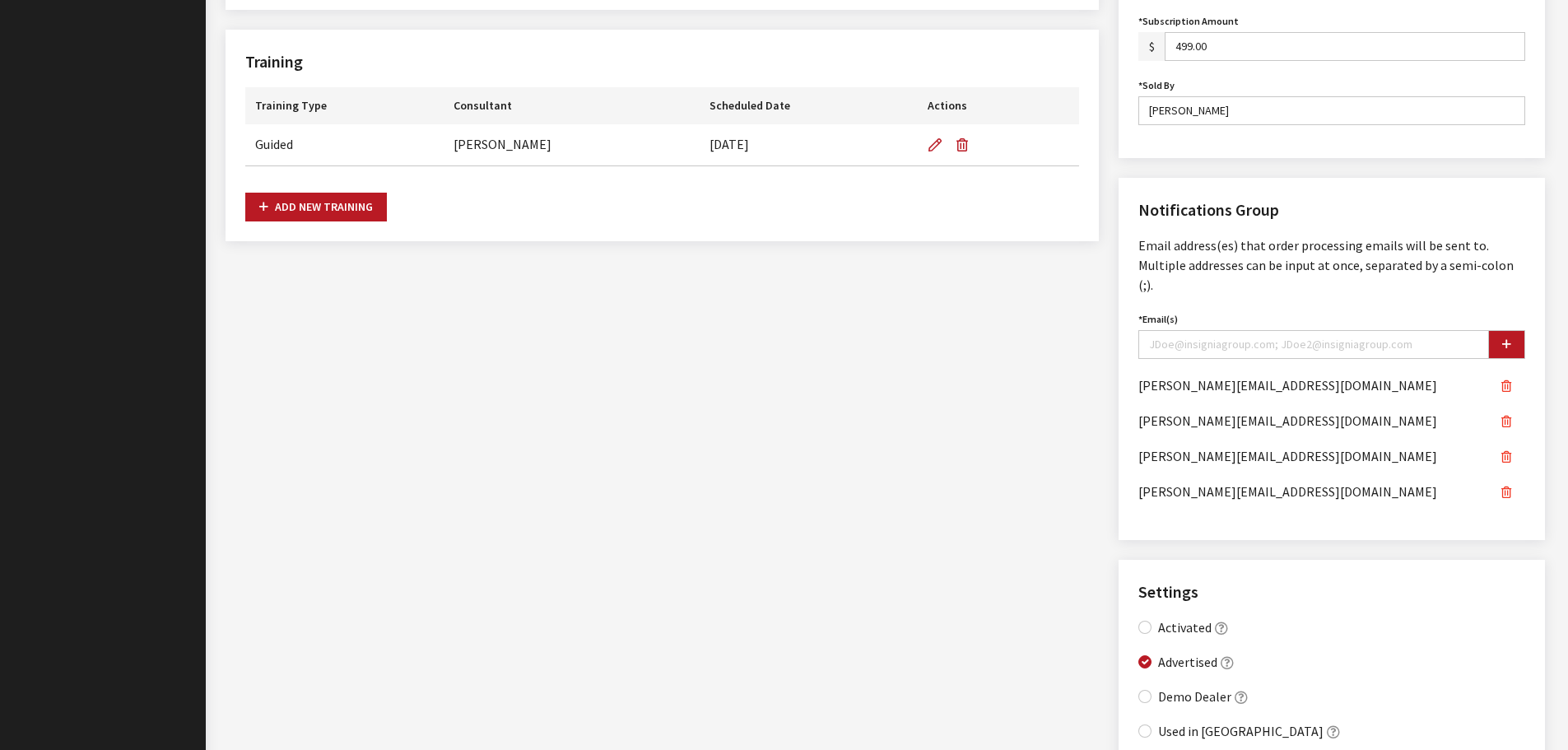
click at [1510, 381] on icon "button" at bounding box center [1506, 387] width 10 height 12
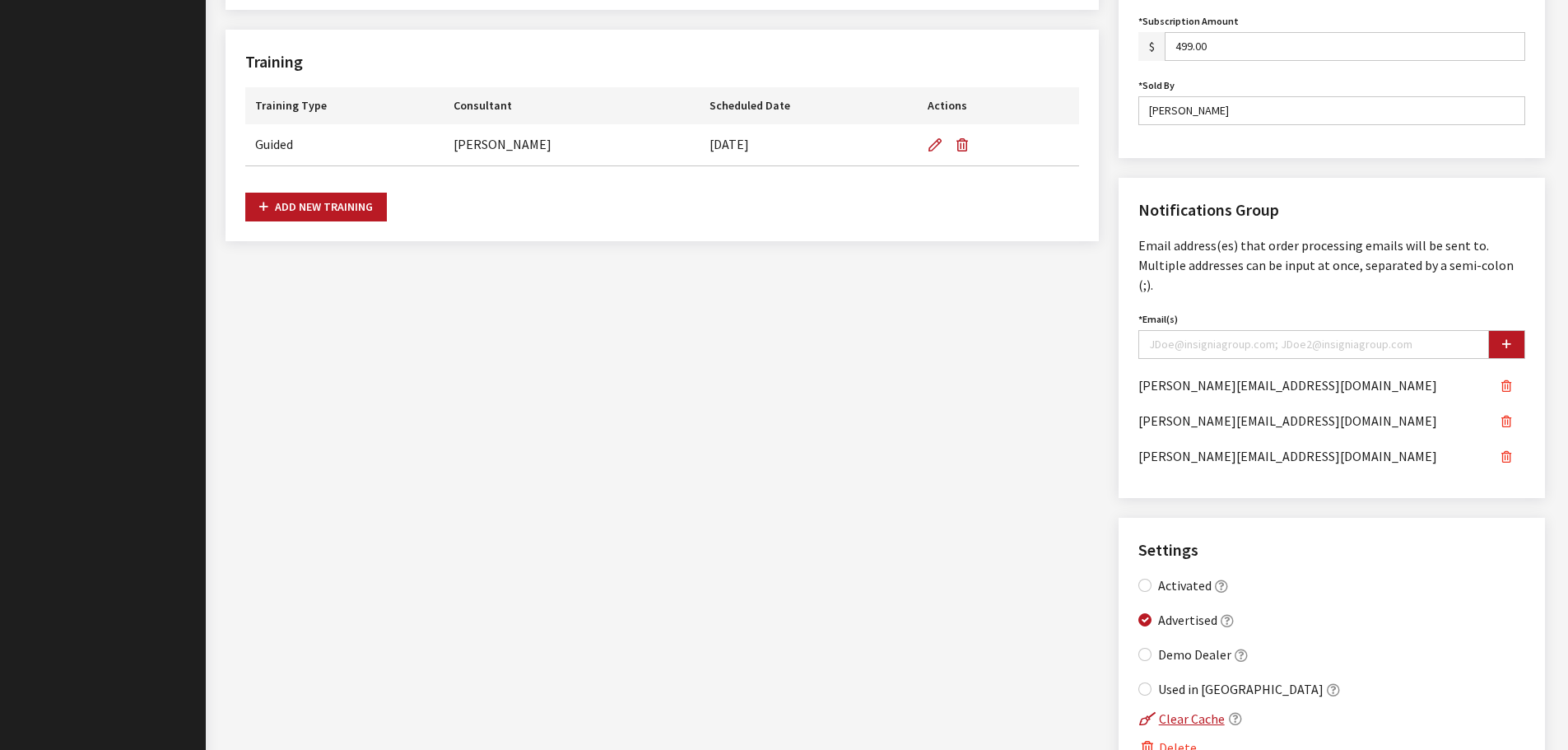
click at [1510, 381] on icon "button" at bounding box center [1506, 387] width 10 height 12
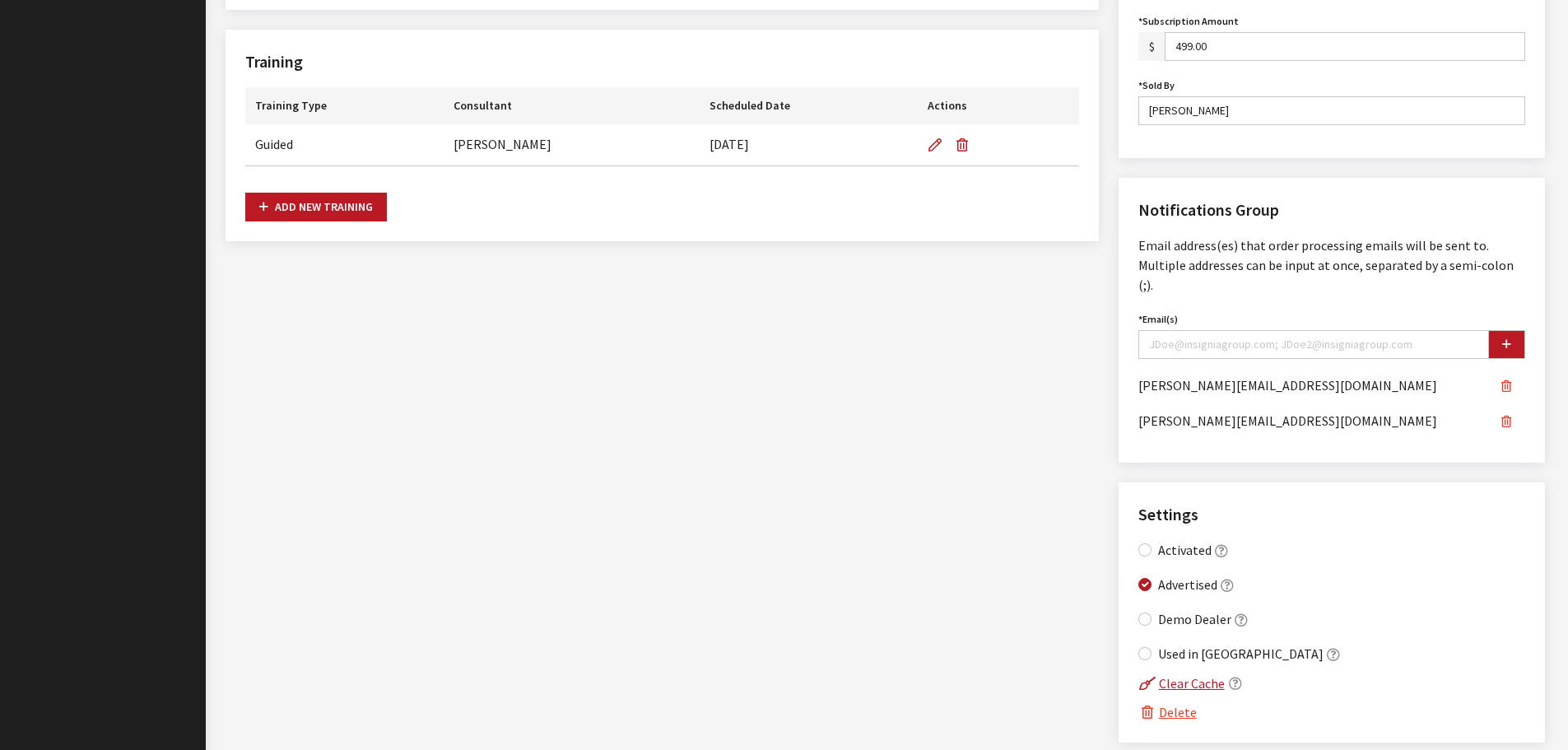
click at [1510, 381] on icon "button" at bounding box center [1506, 387] width 10 height 12
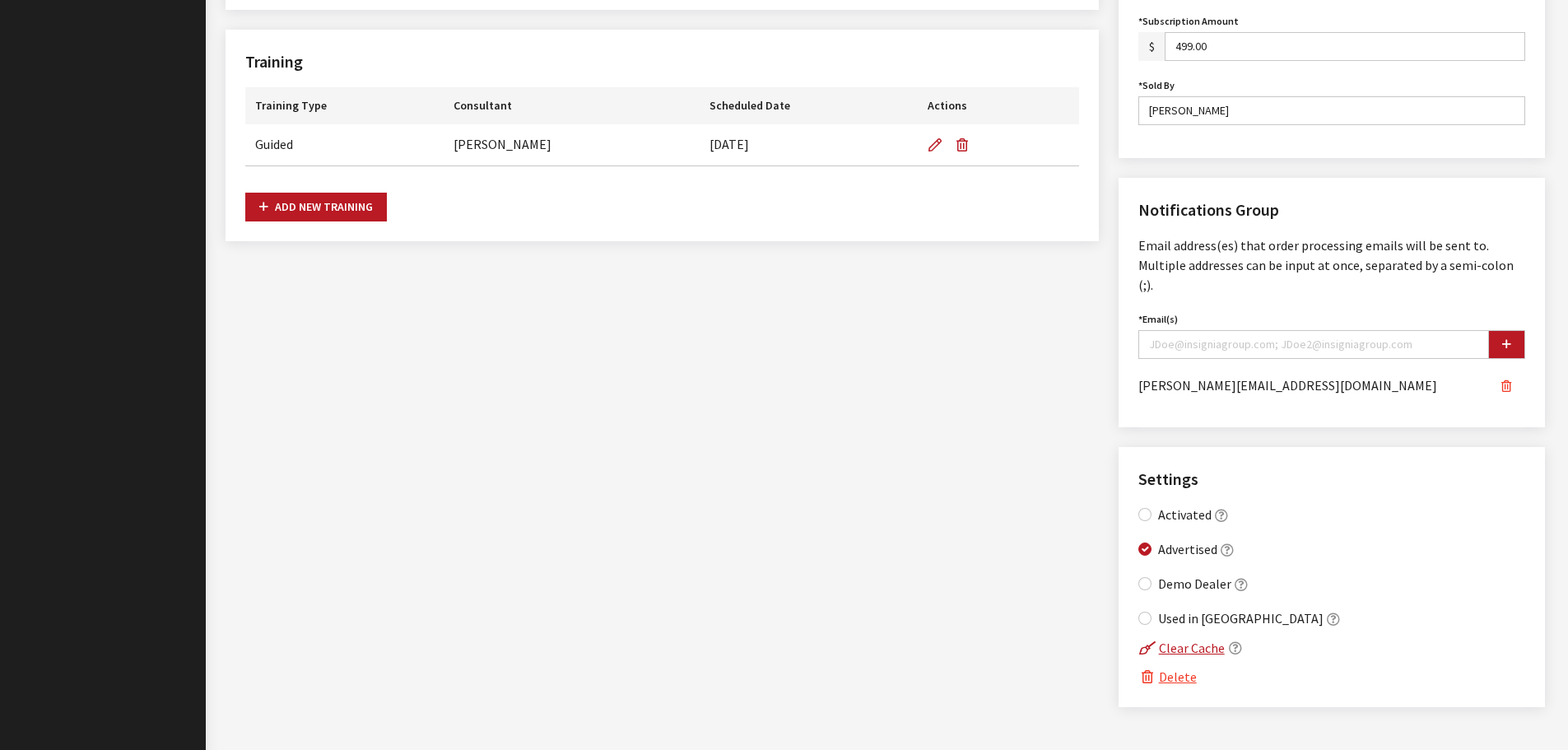
click at [1510, 381] on icon "button" at bounding box center [1506, 387] width 10 height 12
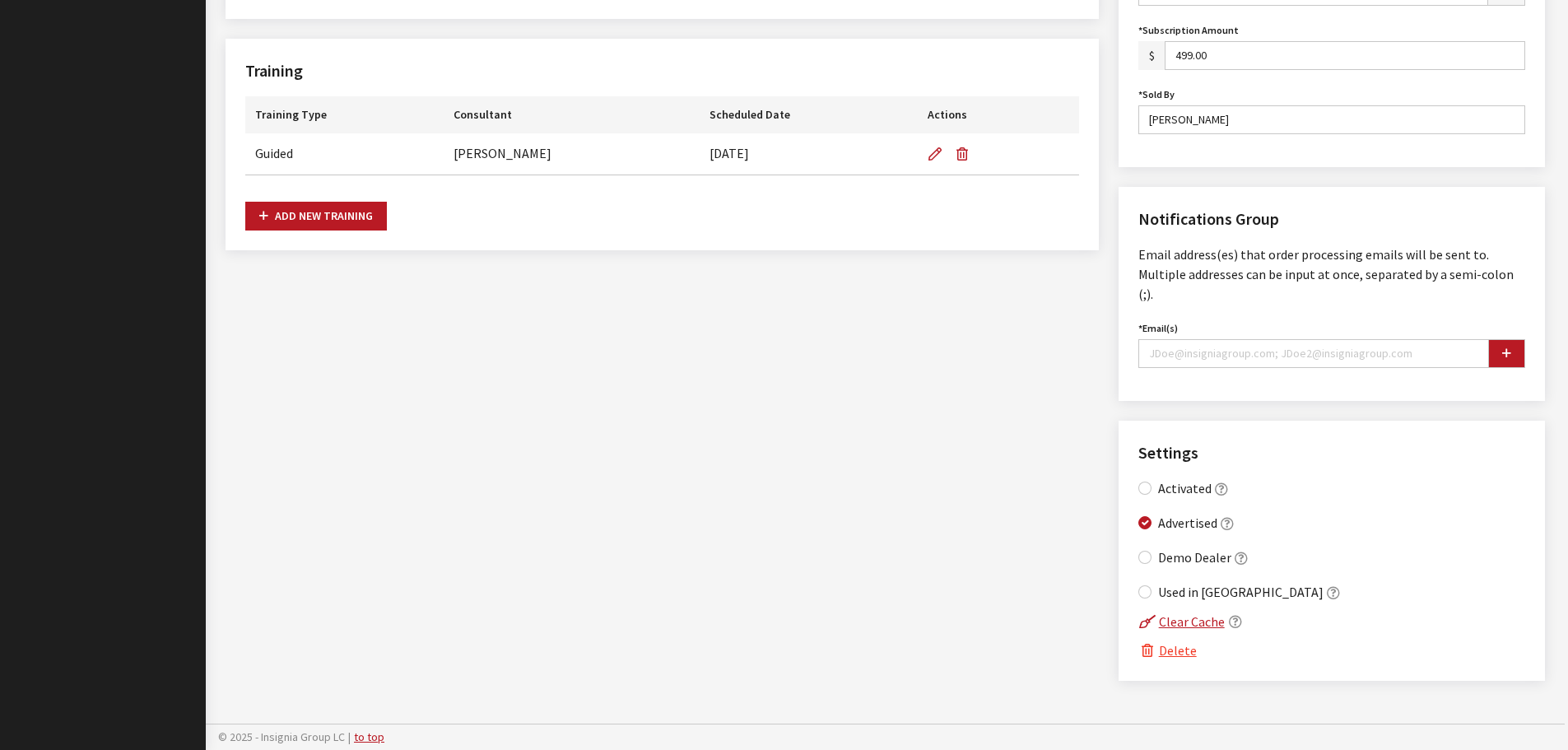
scroll to position [959, 0]
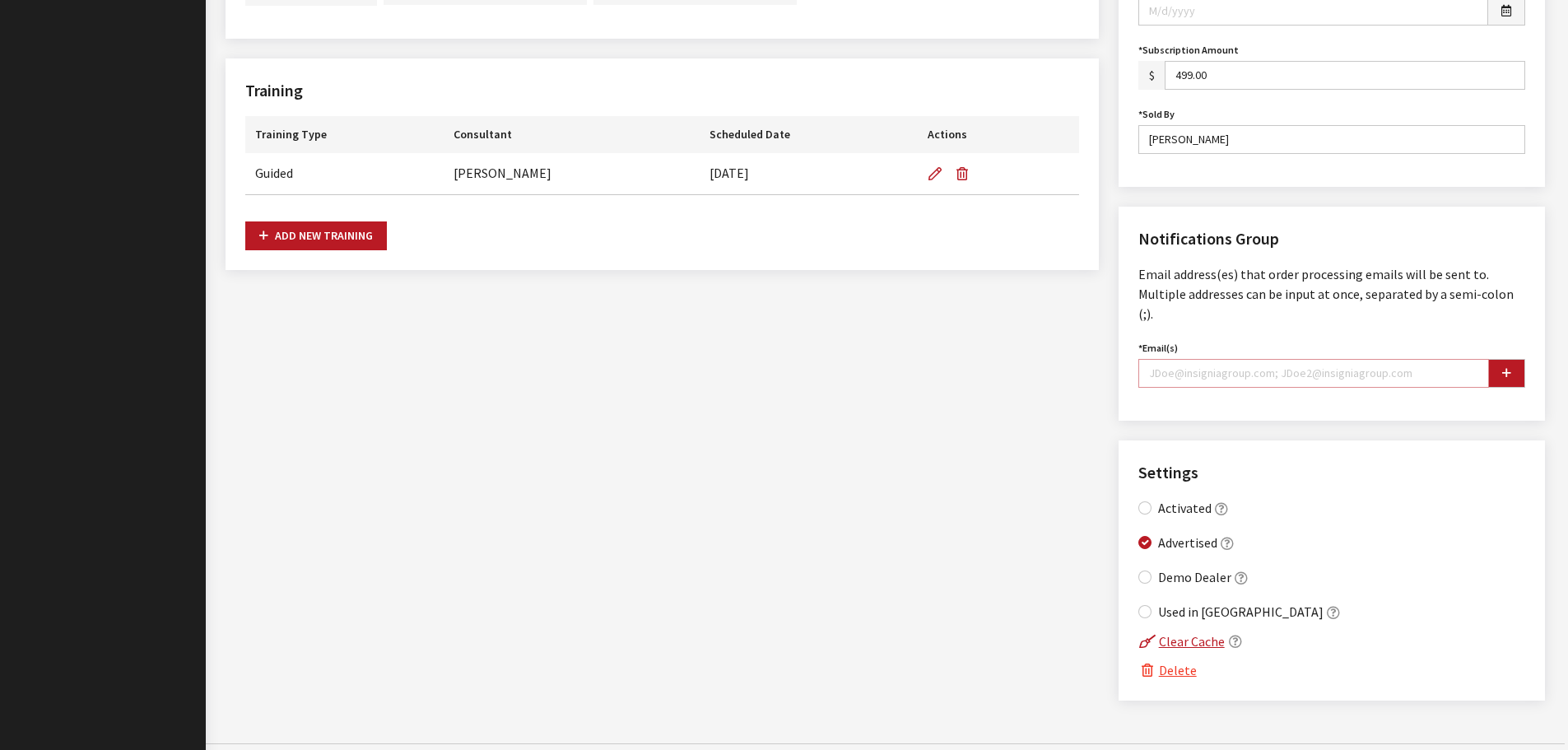
click at [1277, 359] on input "Email(s)" at bounding box center [1313, 373] width 350 height 29
type input "t.hammond@ertlecars.com"
click at [1501, 359] on button "button" at bounding box center [1507, 373] width 37 height 29
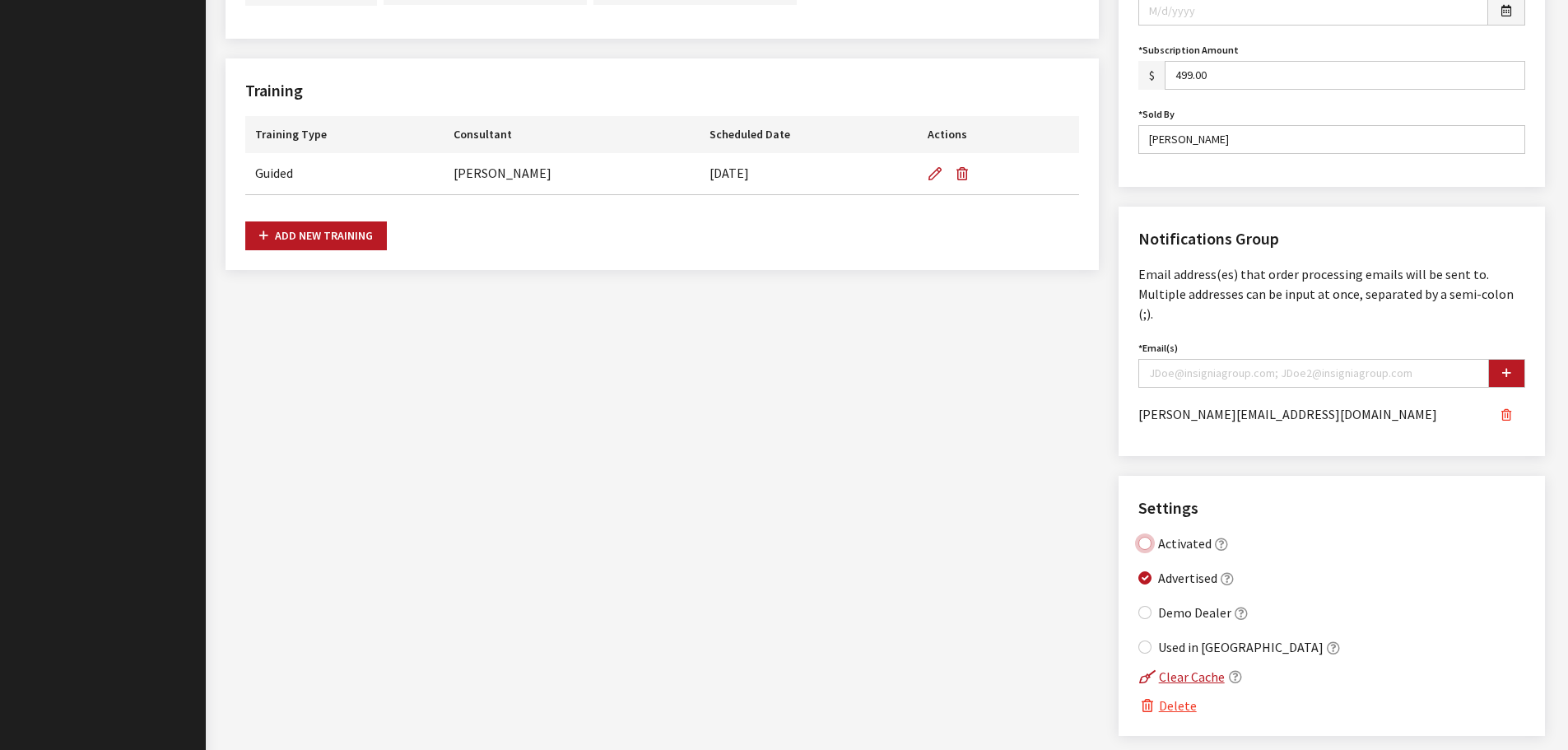
click at [1146, 536] on input "Activated" at bounding box center [1144, 543] width 13 height 13
checkbox input "true"
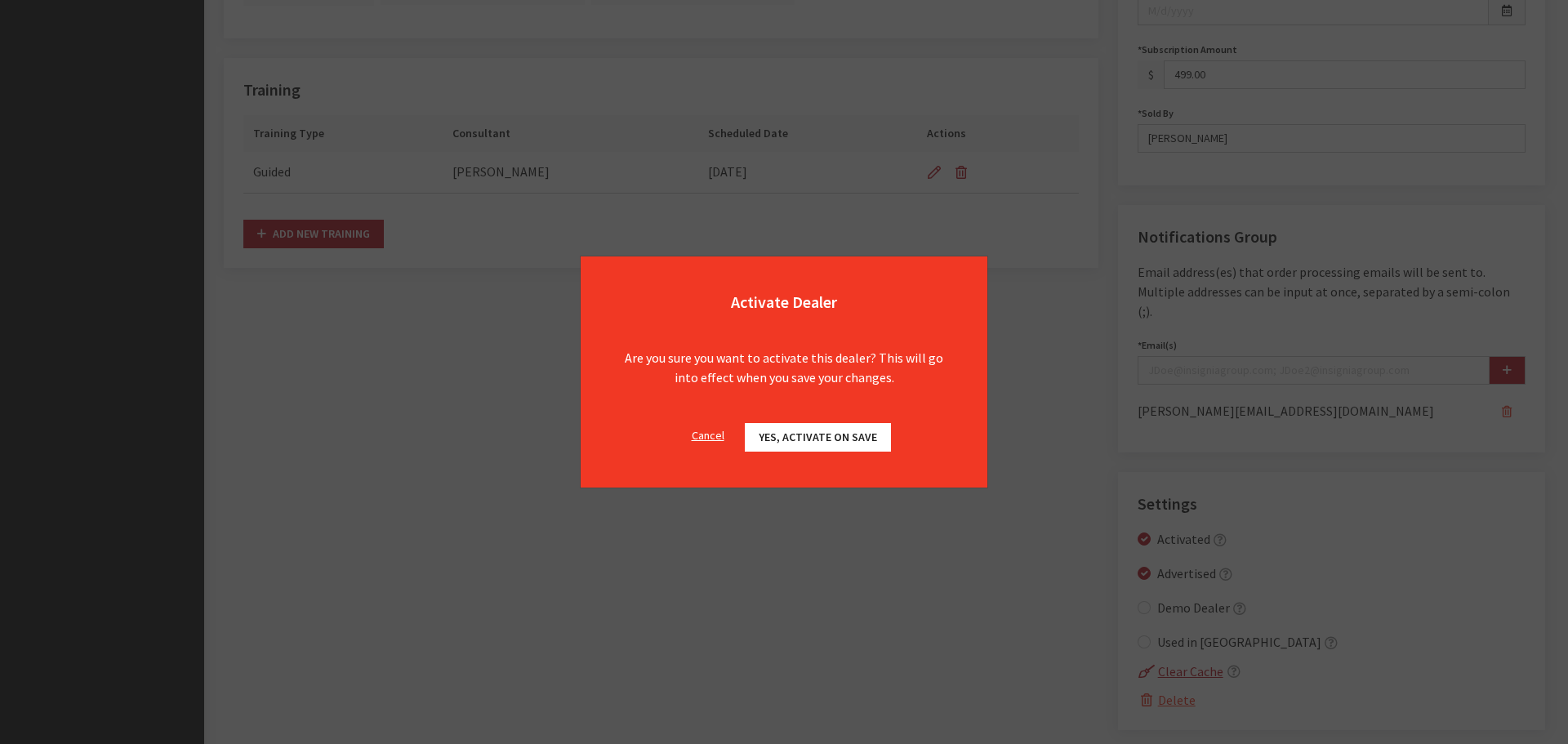
click at [832, 437] on span "Yes, activate on Save" at bounding box center [818, 437] width 118 height 15
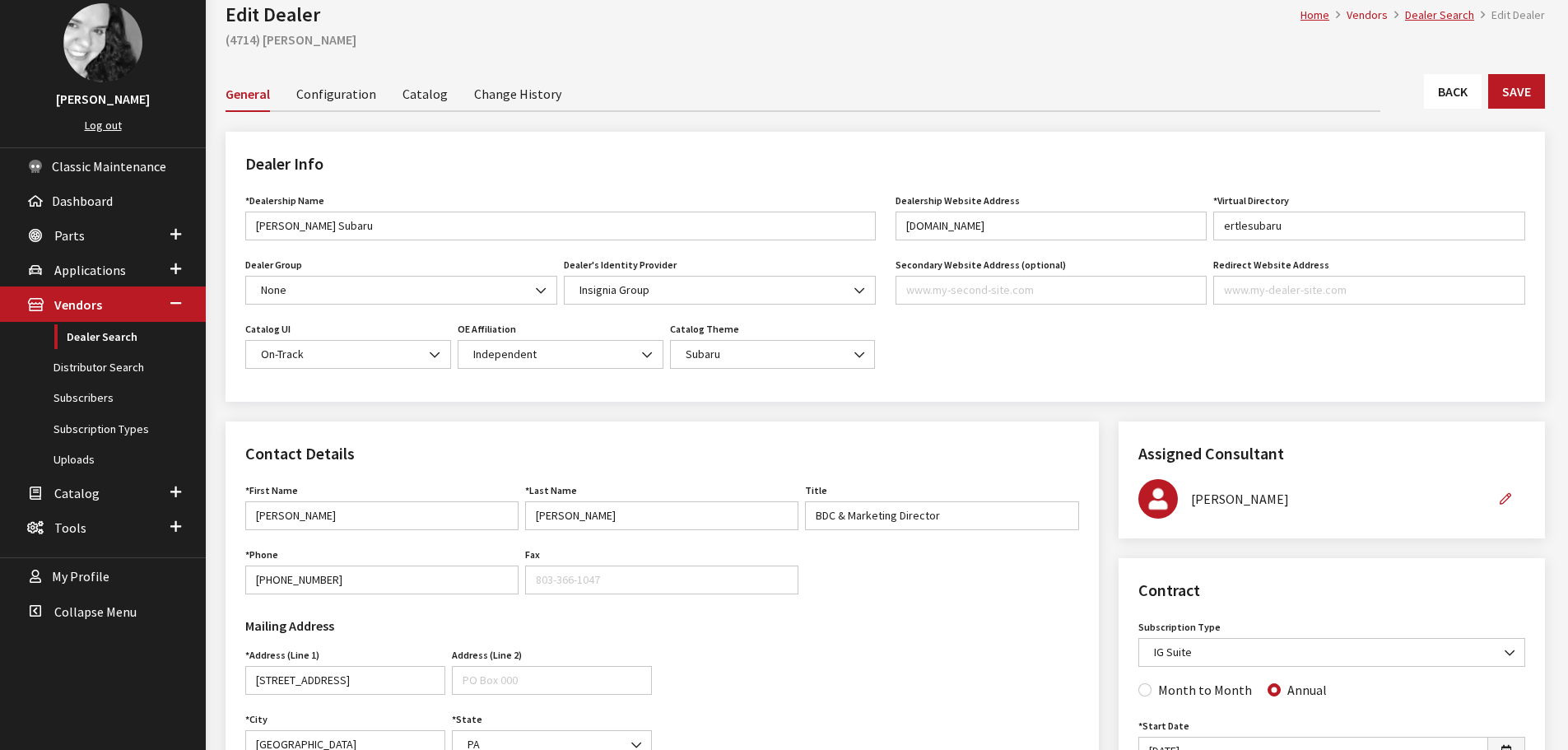
scroll to position [0, 0]
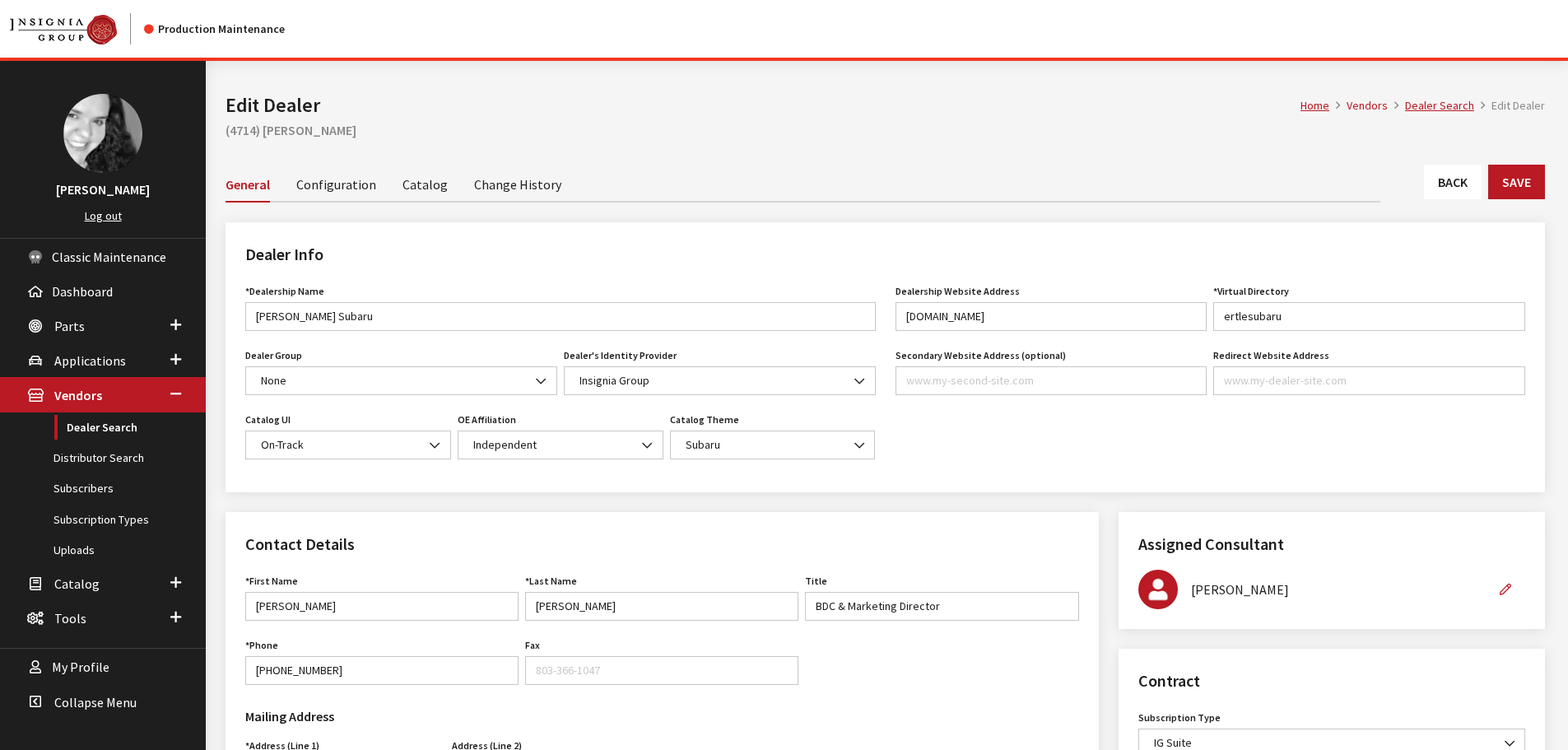
click at [318, 191] on link "Configuration" at bounding box center [336, 183] width 80 height 34
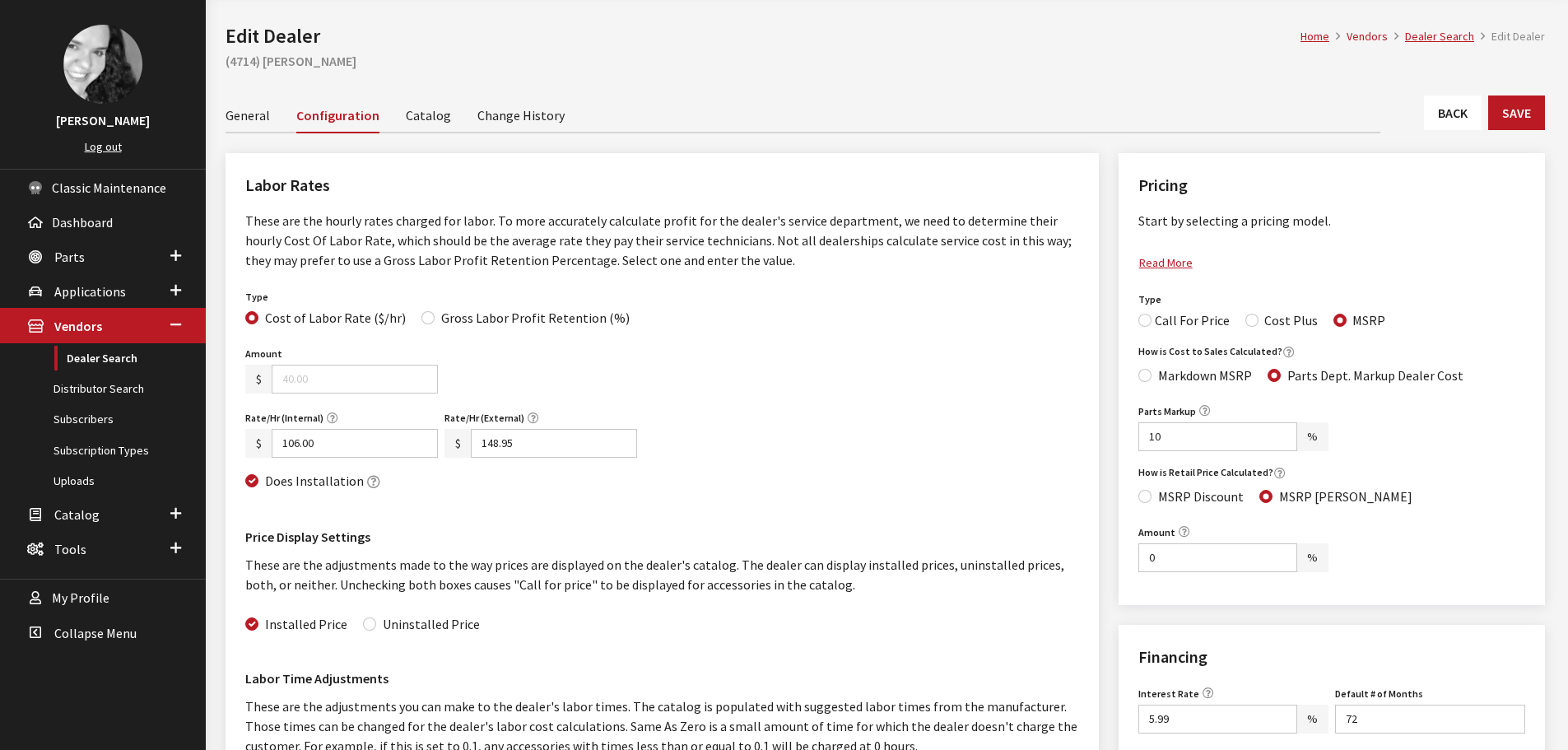
scroll to position [165, 0]
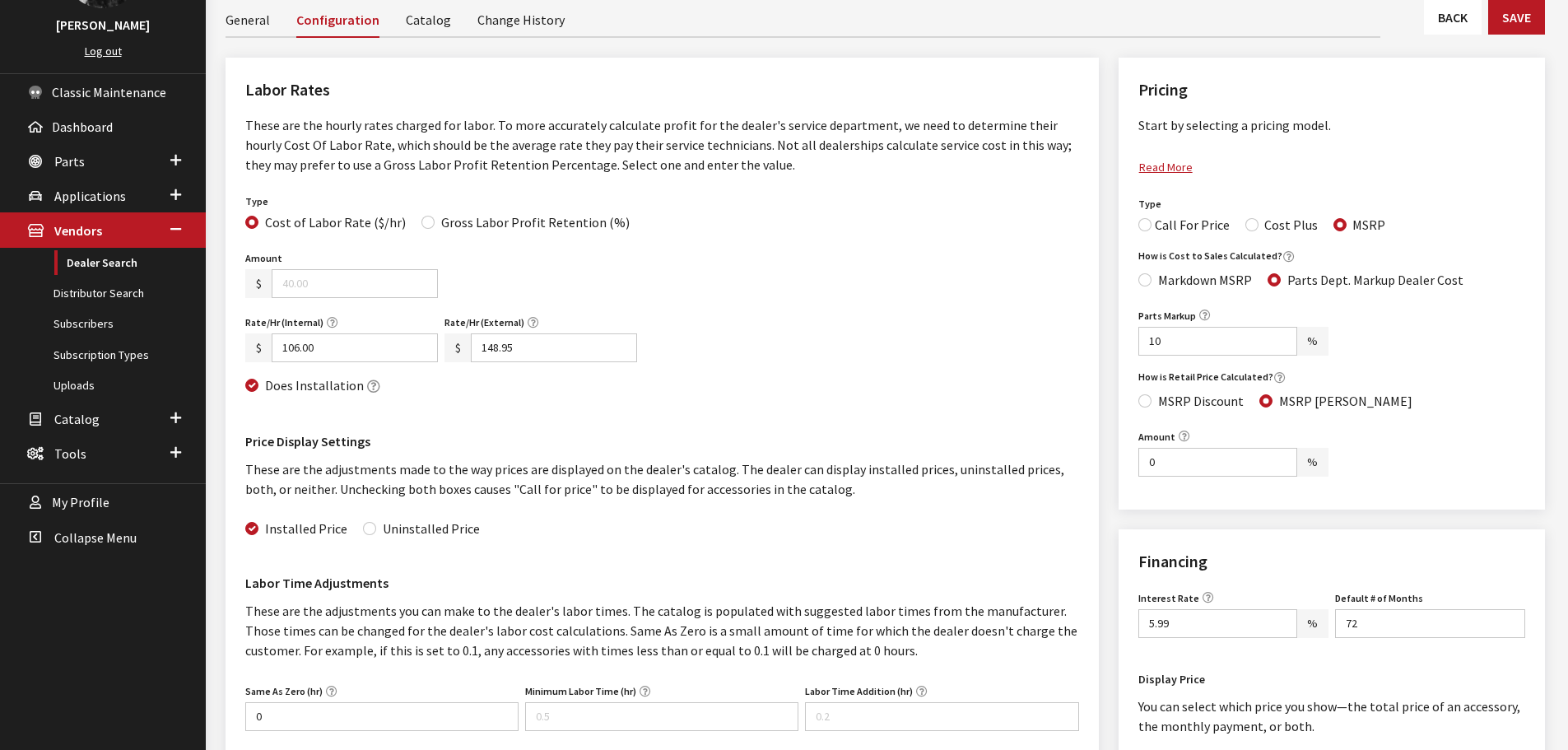
click at [329, 352] on input "106.00" at bounding box center [355, 348] width 166 height 29
click at [500, 342] on input "148.95" at bounding box center [554, 348] width 166 height 29
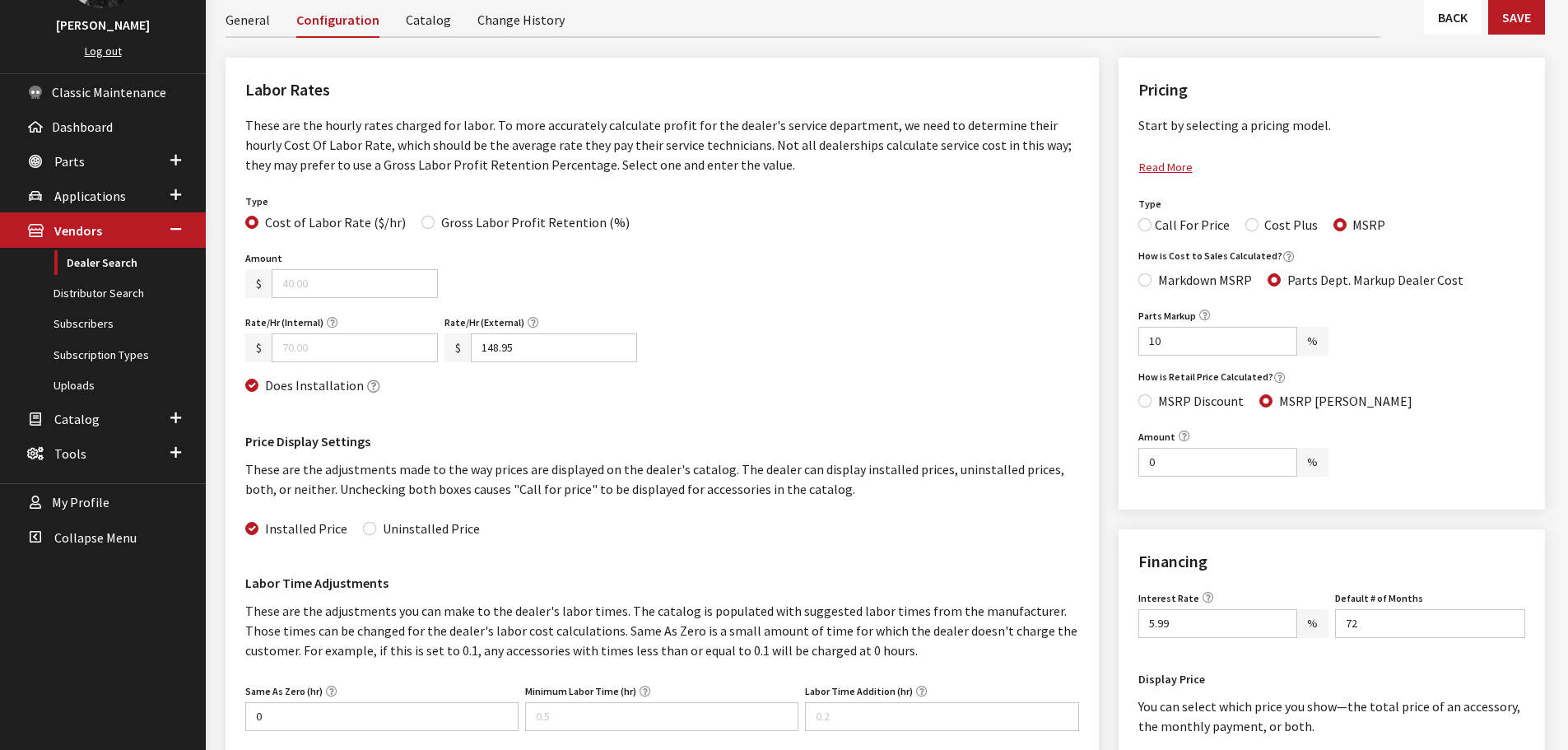
click at [500, 342] on input "148.95" at bounding box center [554, 348] width 166 height 29
type input "100.00"
click at [698, 366] on div "Rate/Hr (Internal) $ Internal Rate must be at least zero. Rate/Hr (External) $ …" at bounding box center [662, 361] width 840 height 100
click at [251, 225] on input "Cost of Labor Rate ($/hr)" at bounding box center [252, 223] width 13 height 13
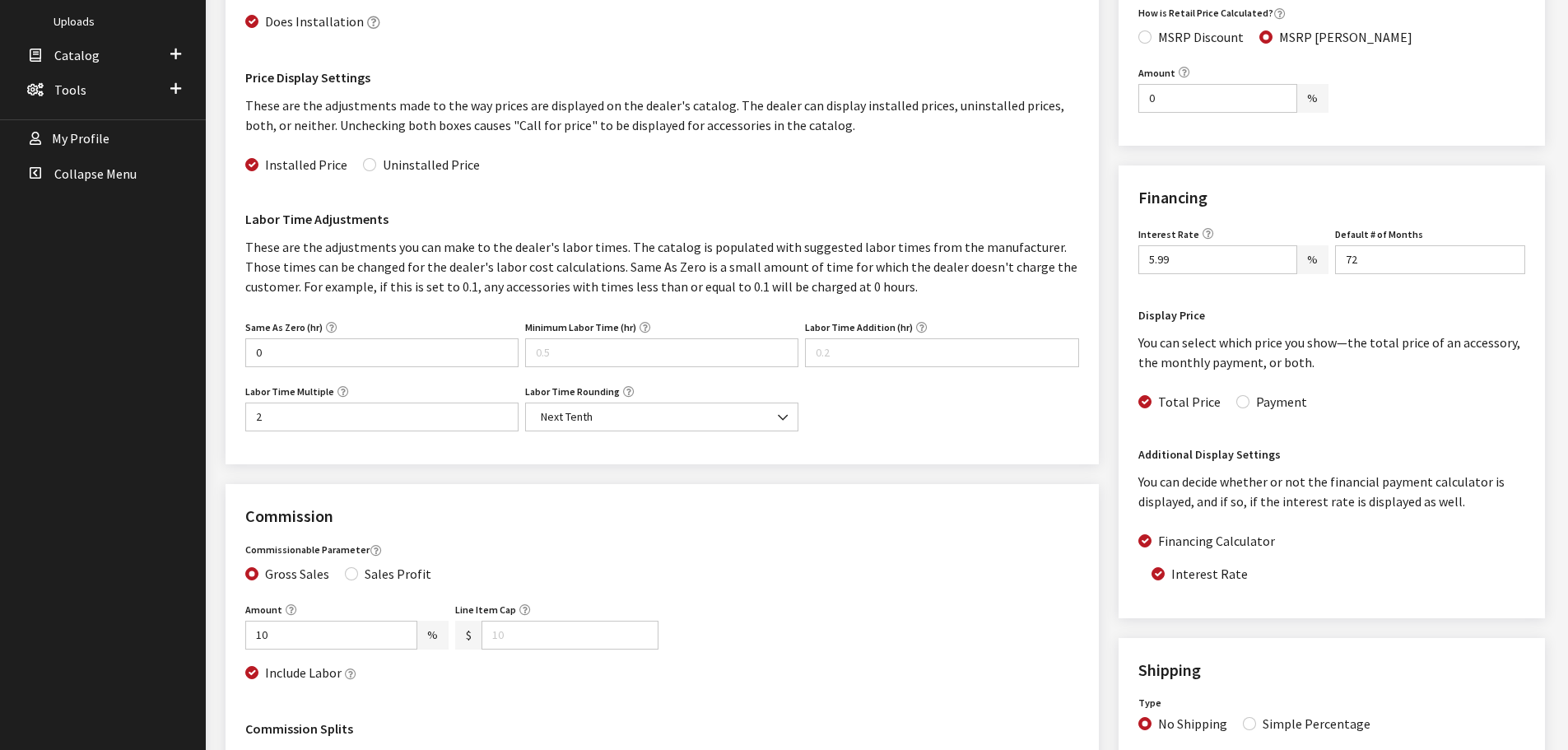
scroll to position [576, 0]
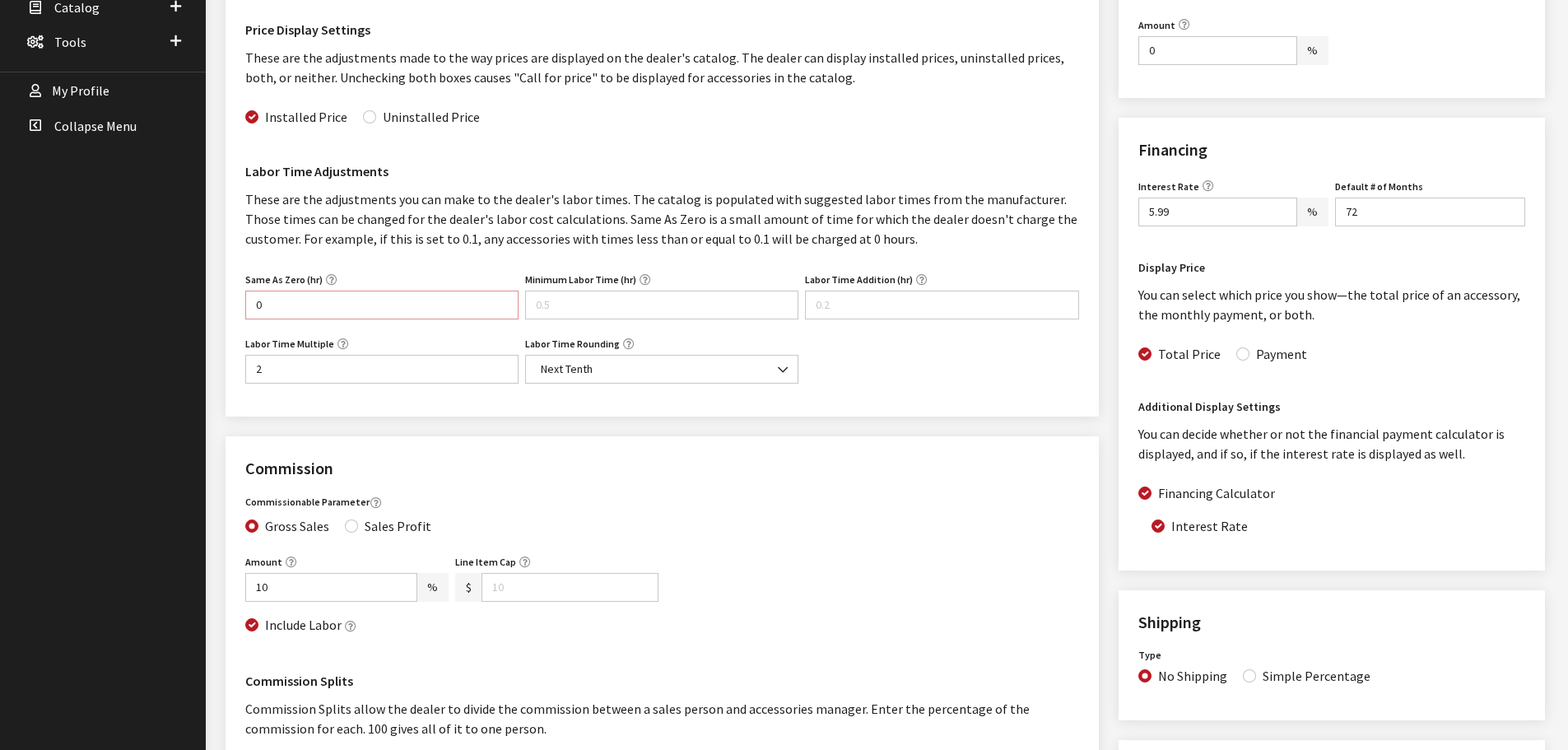
click at [282, 300] on input "0" at bounding box center [381, 305] width 273 height 29
click at [284, 375] on input "2" at bounding box center [381, 369] width 273 height 29
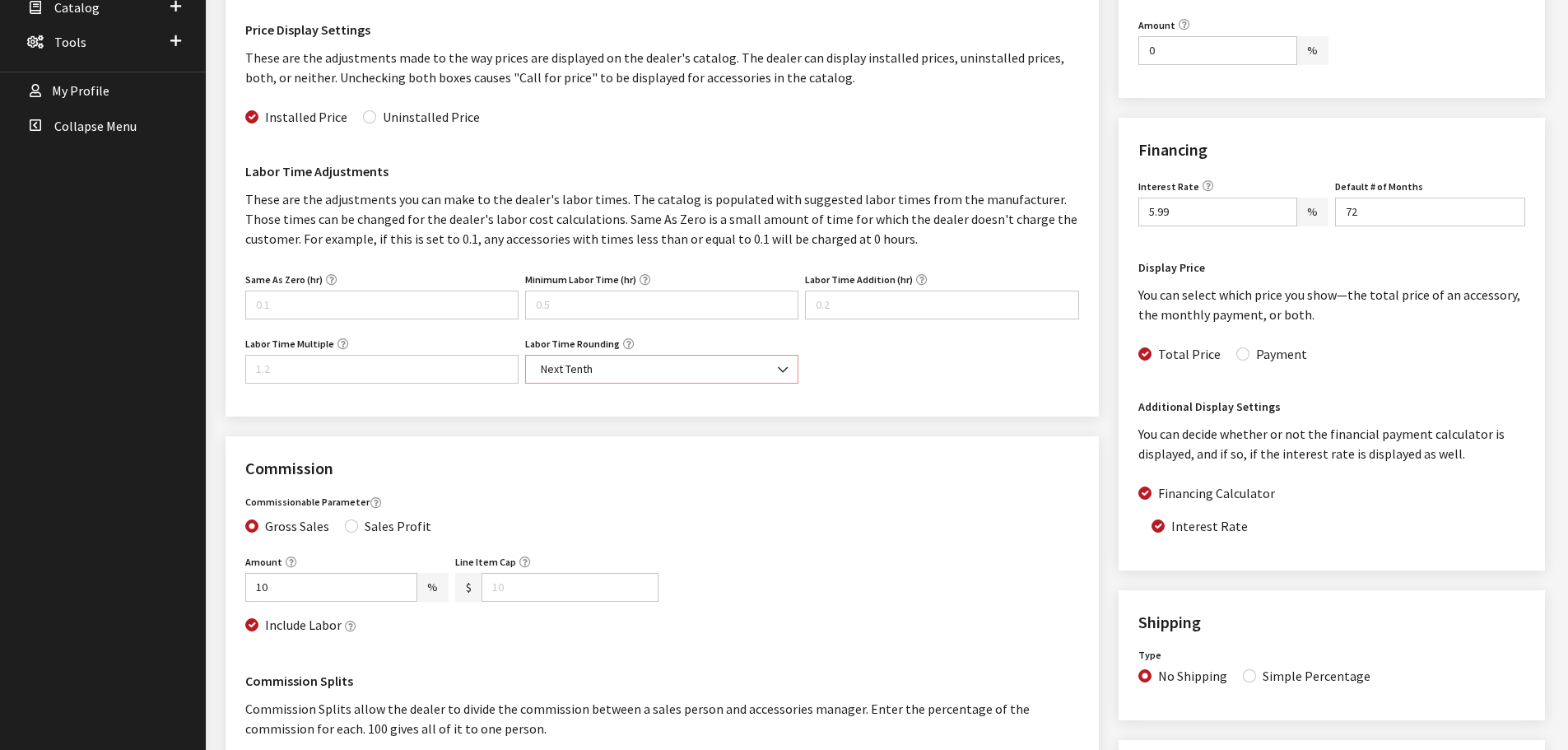
click at [777, 362] on b at bounding box center [777, 362] width 0 height 0
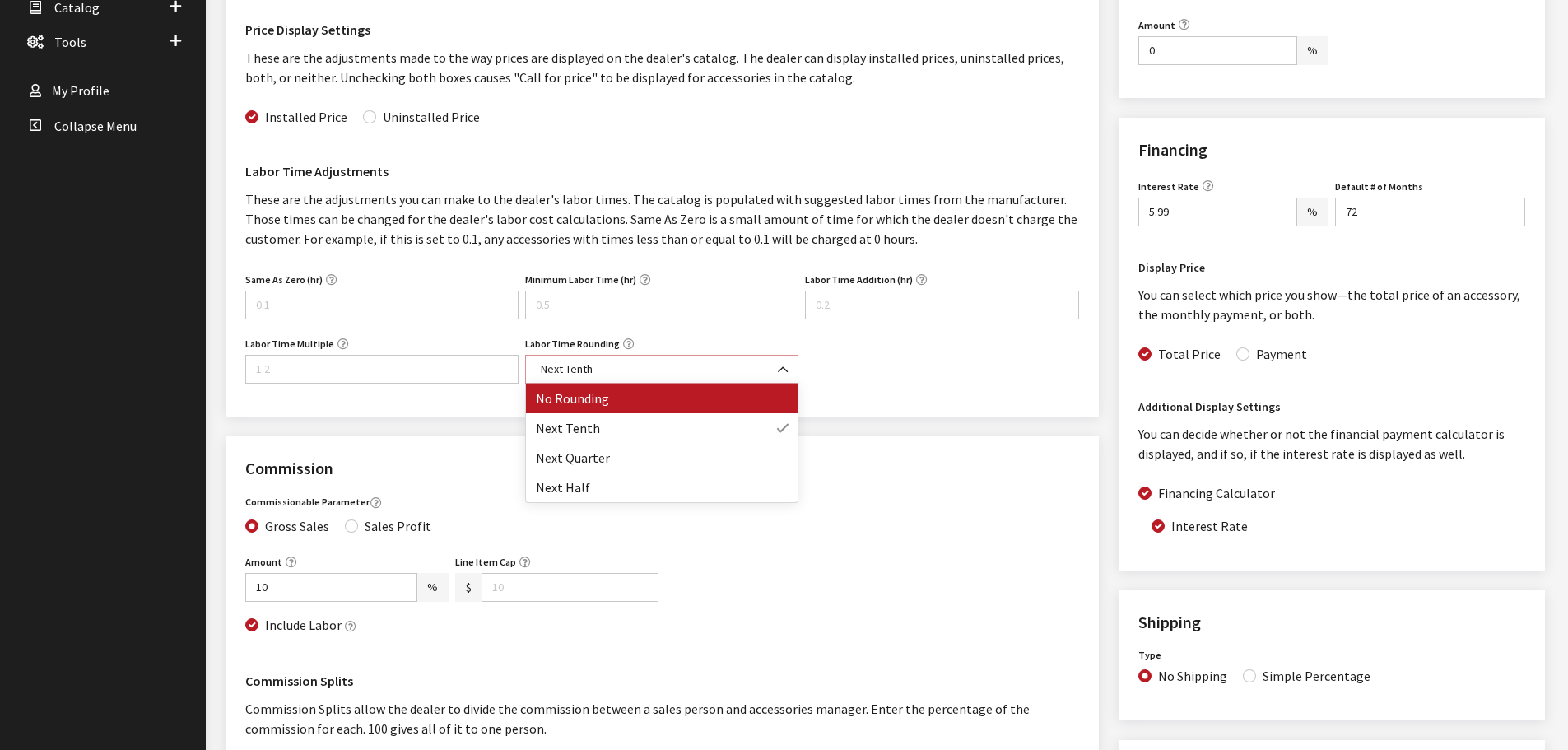
select select "0"
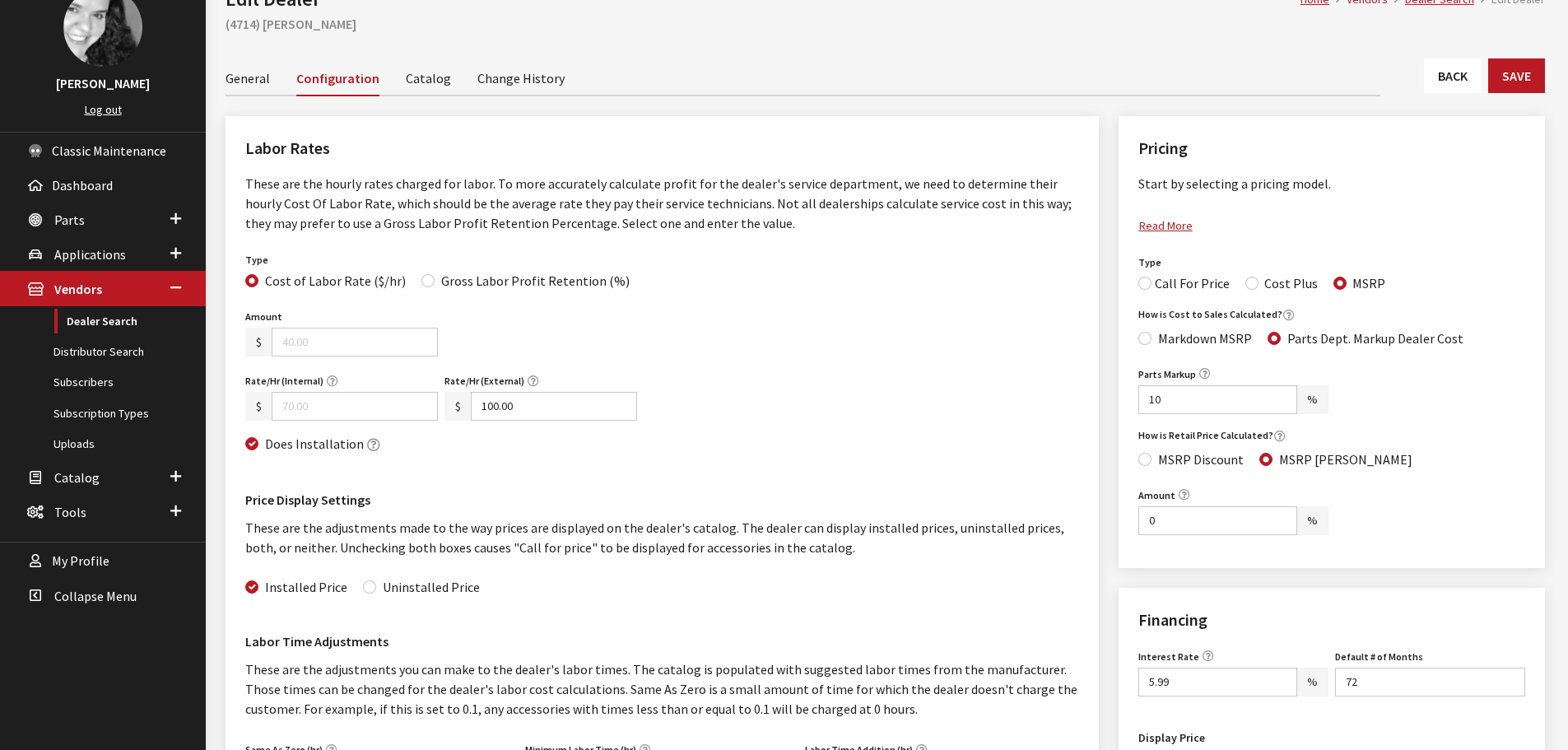
scroll to position [105, 0]
click at [431, 80] on link "Catalog" at bounding box center [429, 77] width 45 height 34
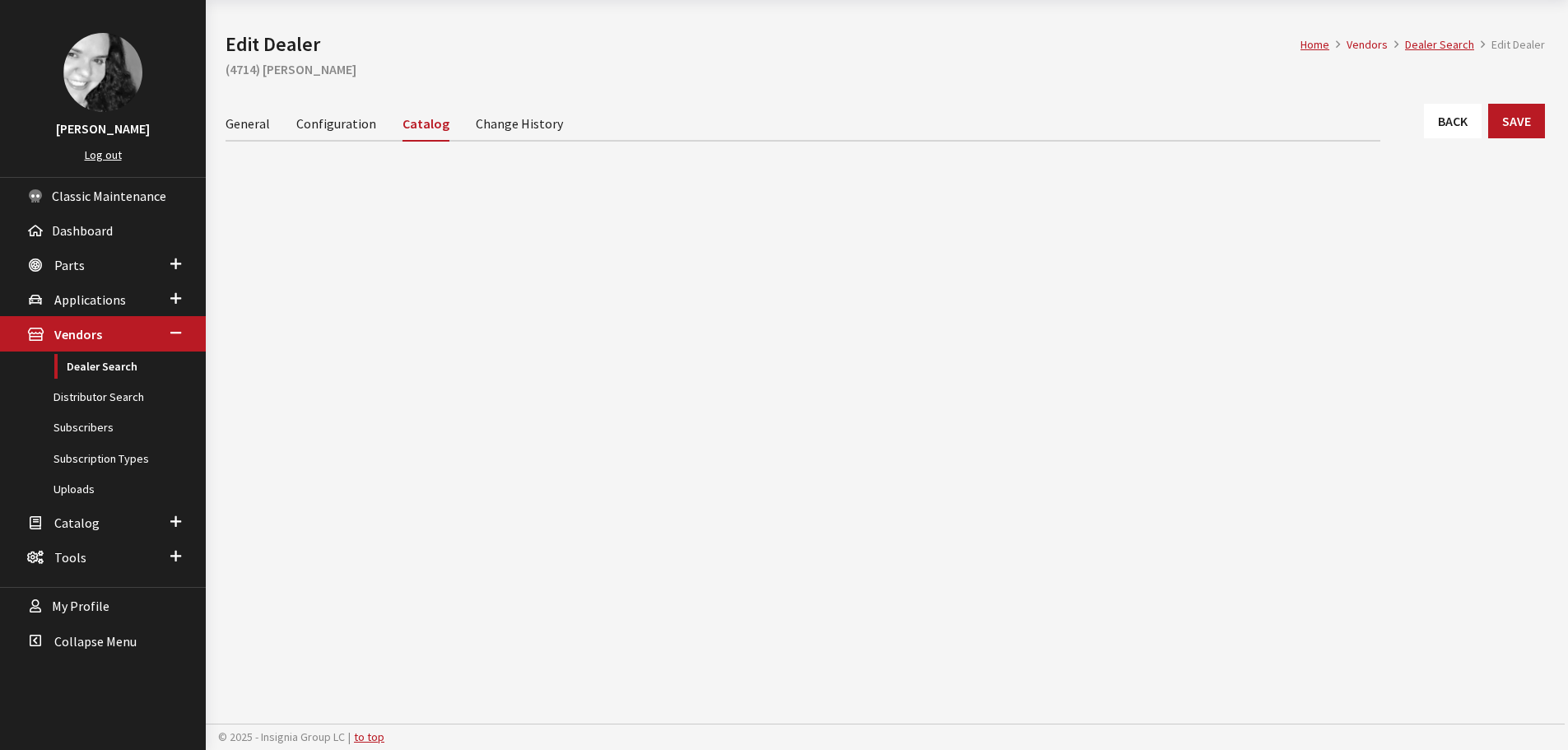
scroll to position [61, 0]
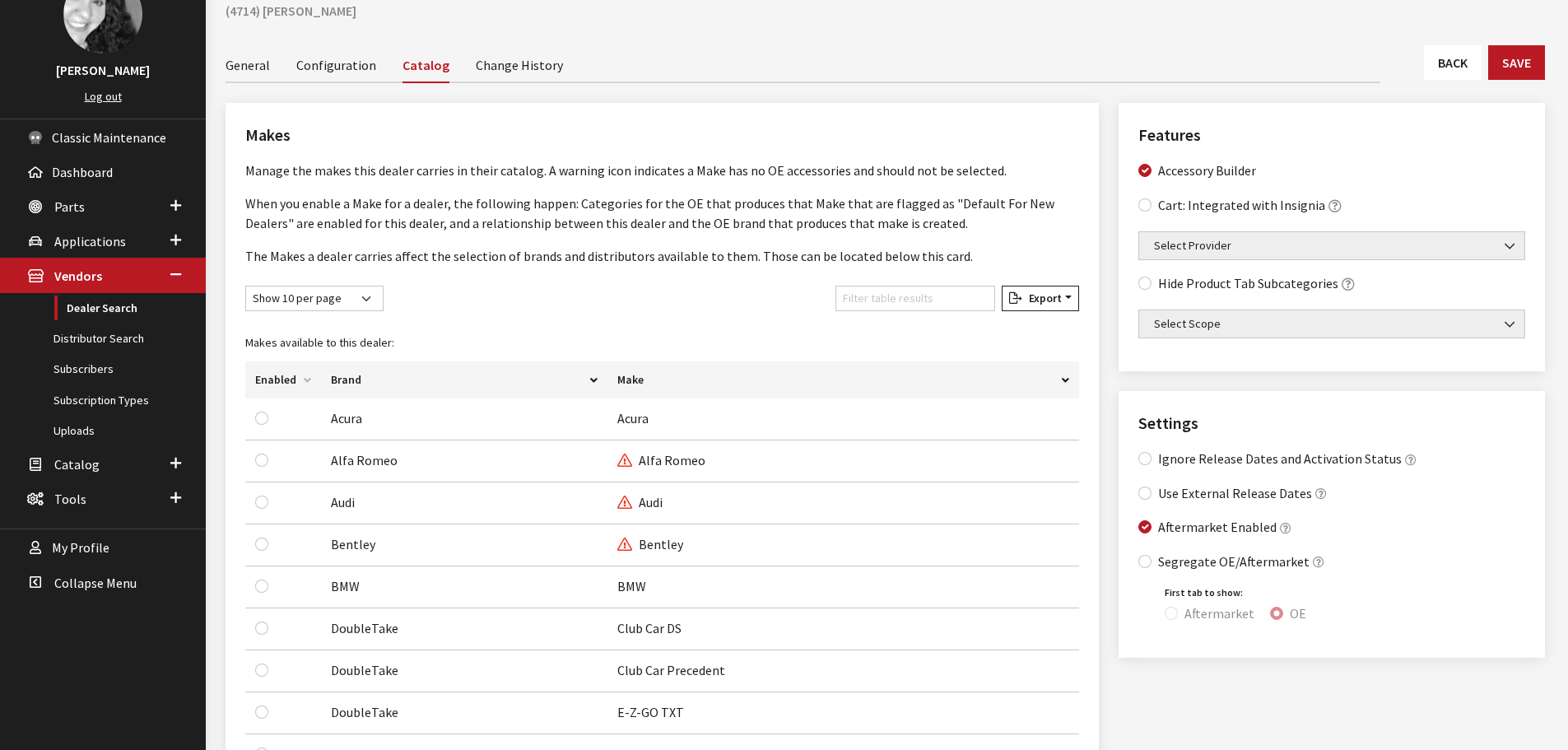
scroll to position [247, 0]
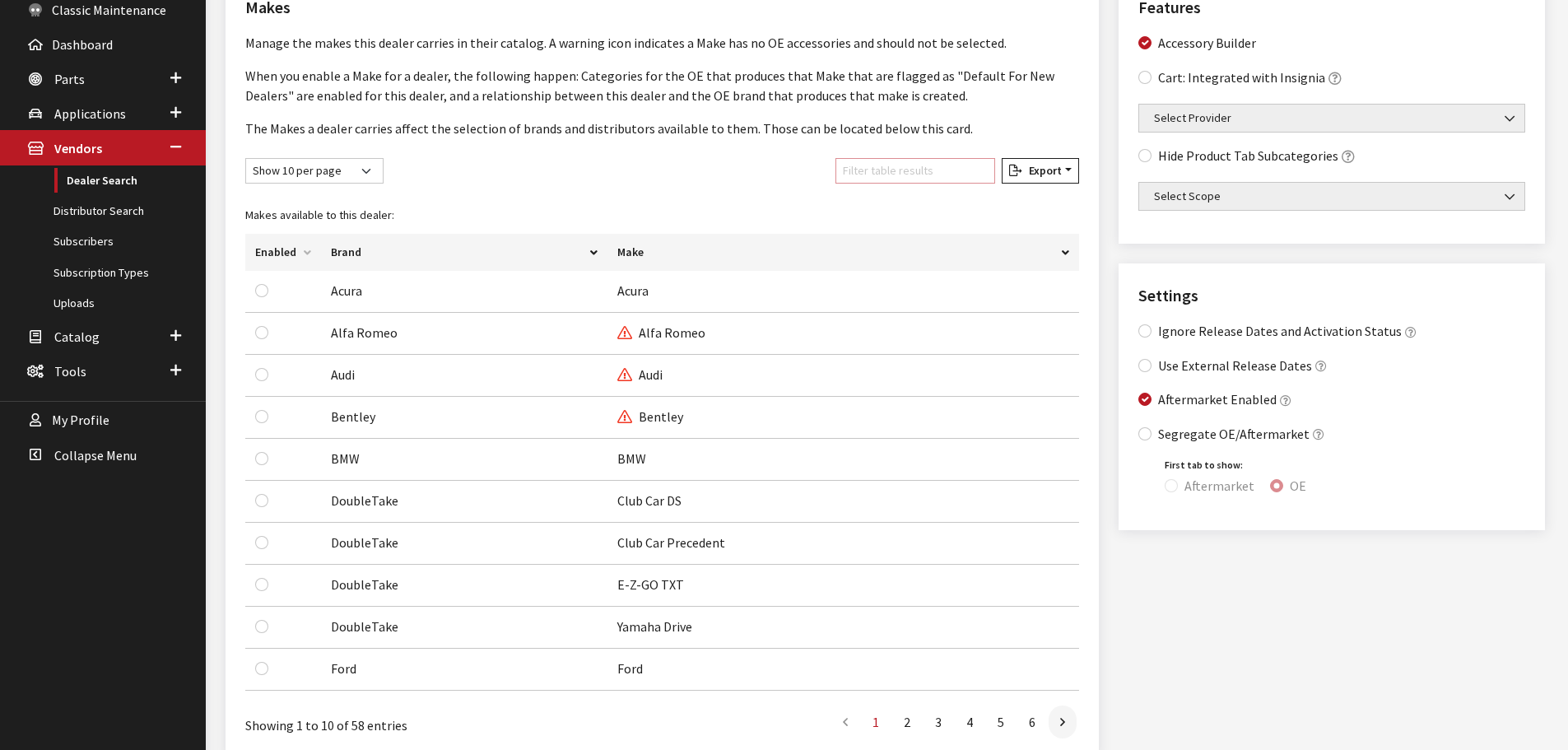
click at [871, 176] on input "Filter table results" at bounding box center [915, 171] width 160 height 25
click at [276, 250] on th "Enabled" at bounding box center [283, 252] width 76 height 37
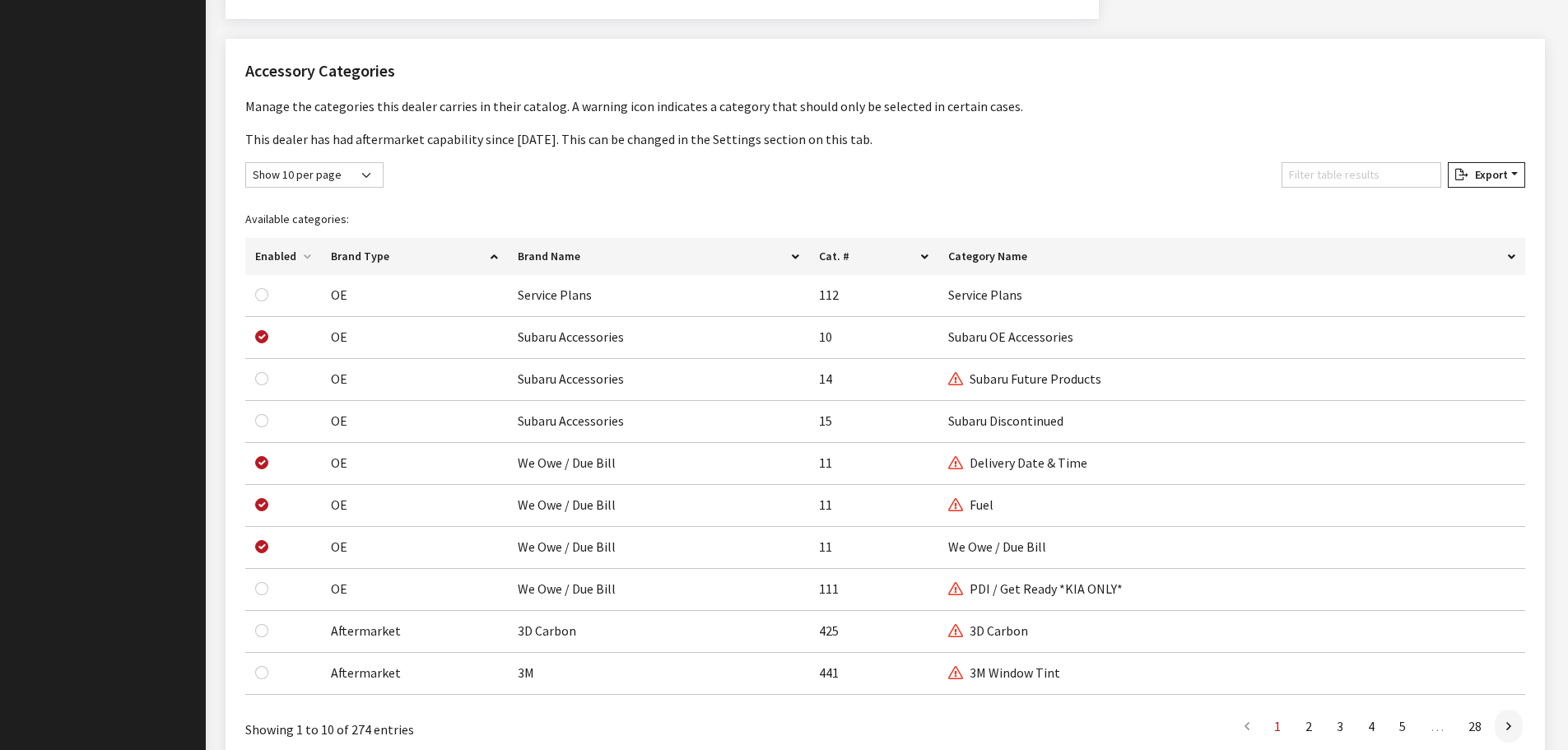
scroll to position [1070, 0]
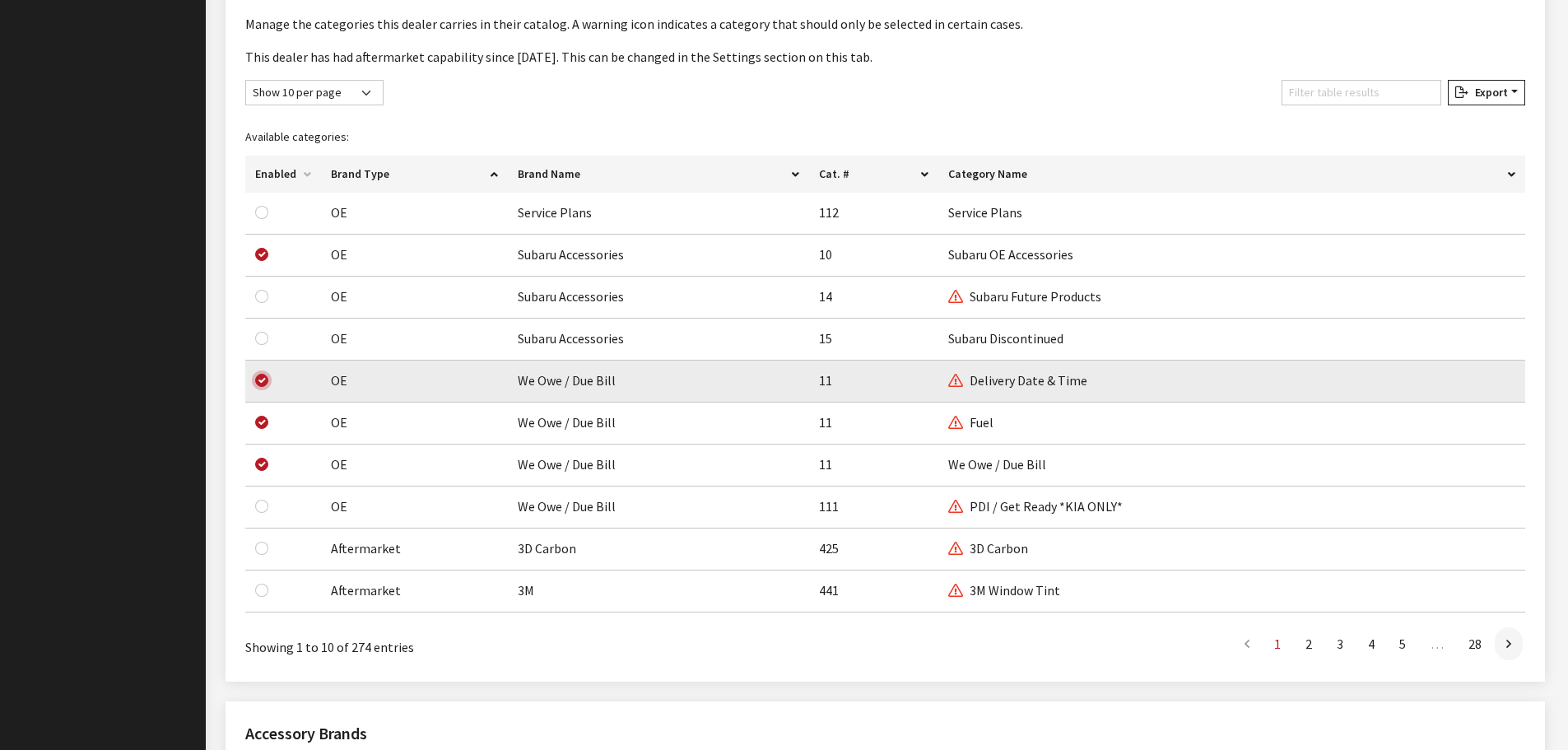
click at [263, 383] on input "checkbox" at bounding box center [262, 381] width 13 height 13
checkbox input "false"
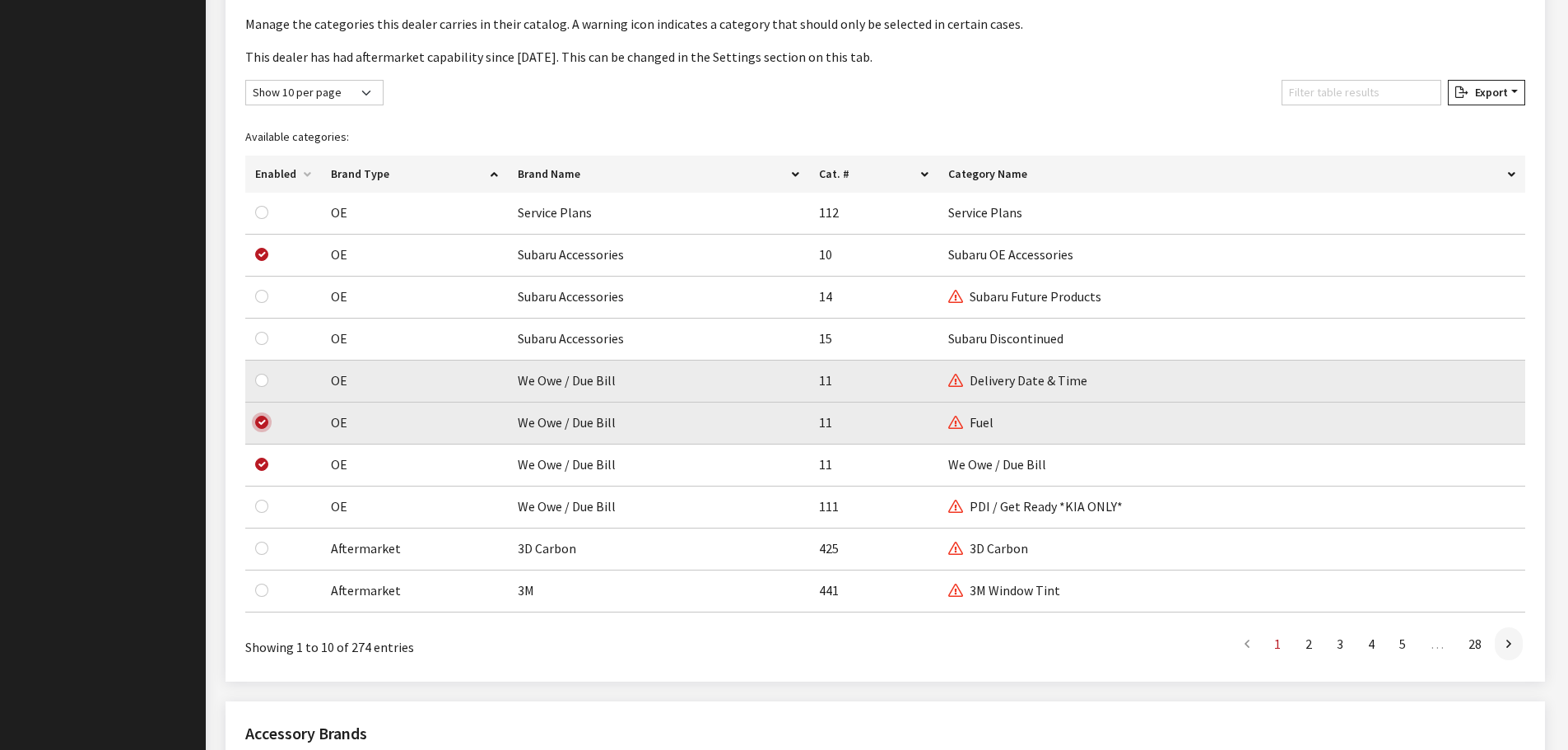
click at [261, 422] on input "checkbox" at bounding box center [262, 423] width 13 height 13
checkbox input "false"
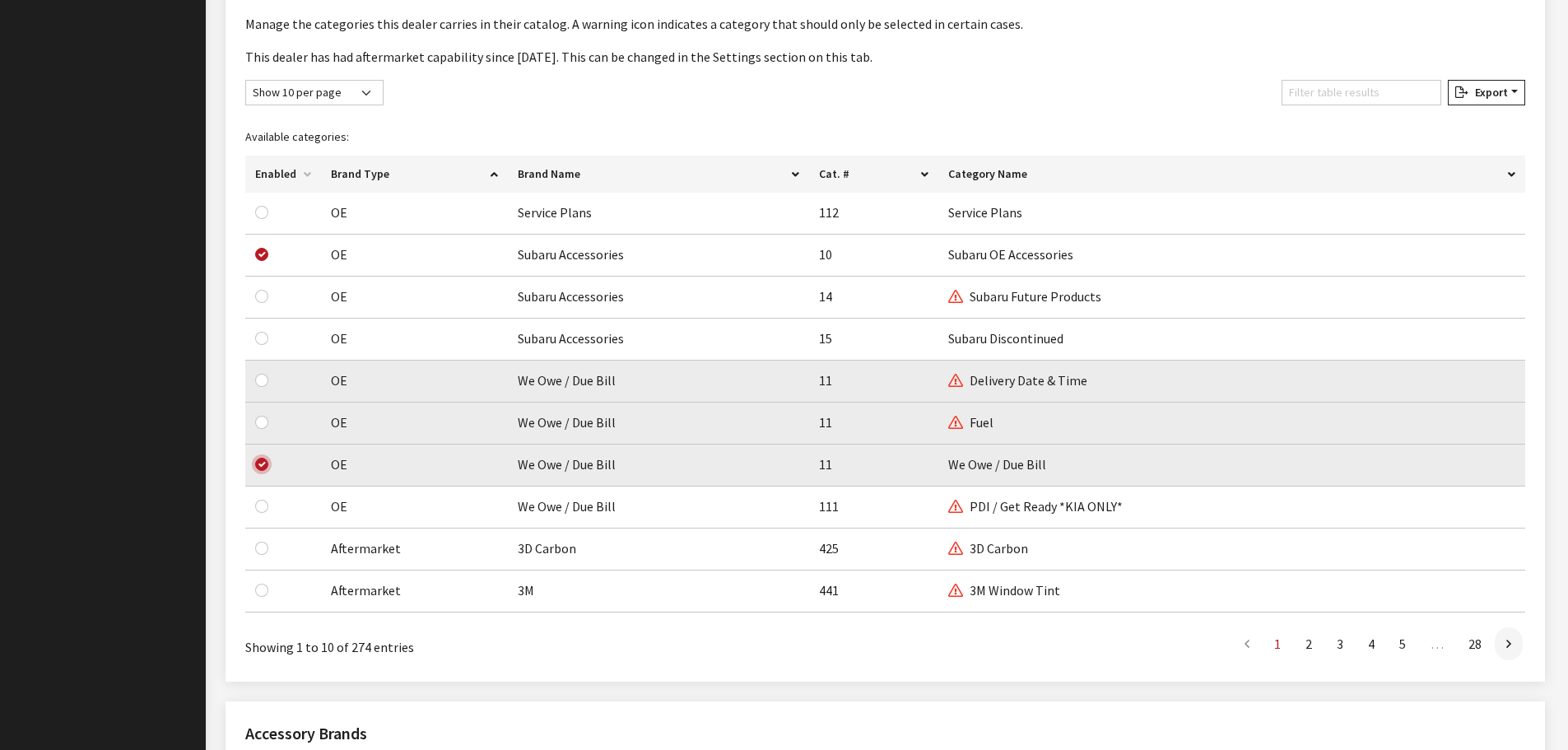
click at [260, 468] on input "checkbox" at bounding box center [262, 464] width 13 height 13
checkbox input "false"
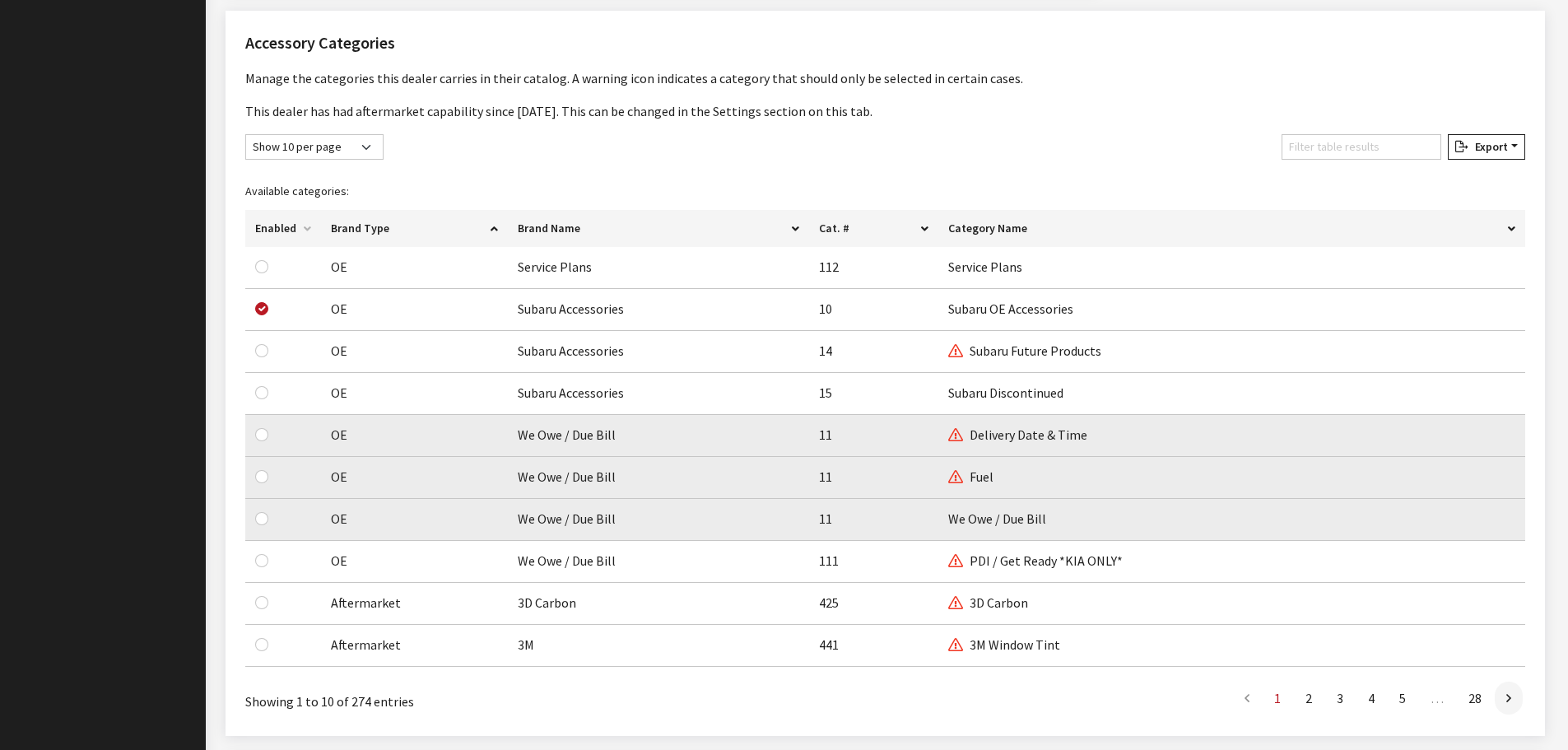
scroll to position [994, 0]
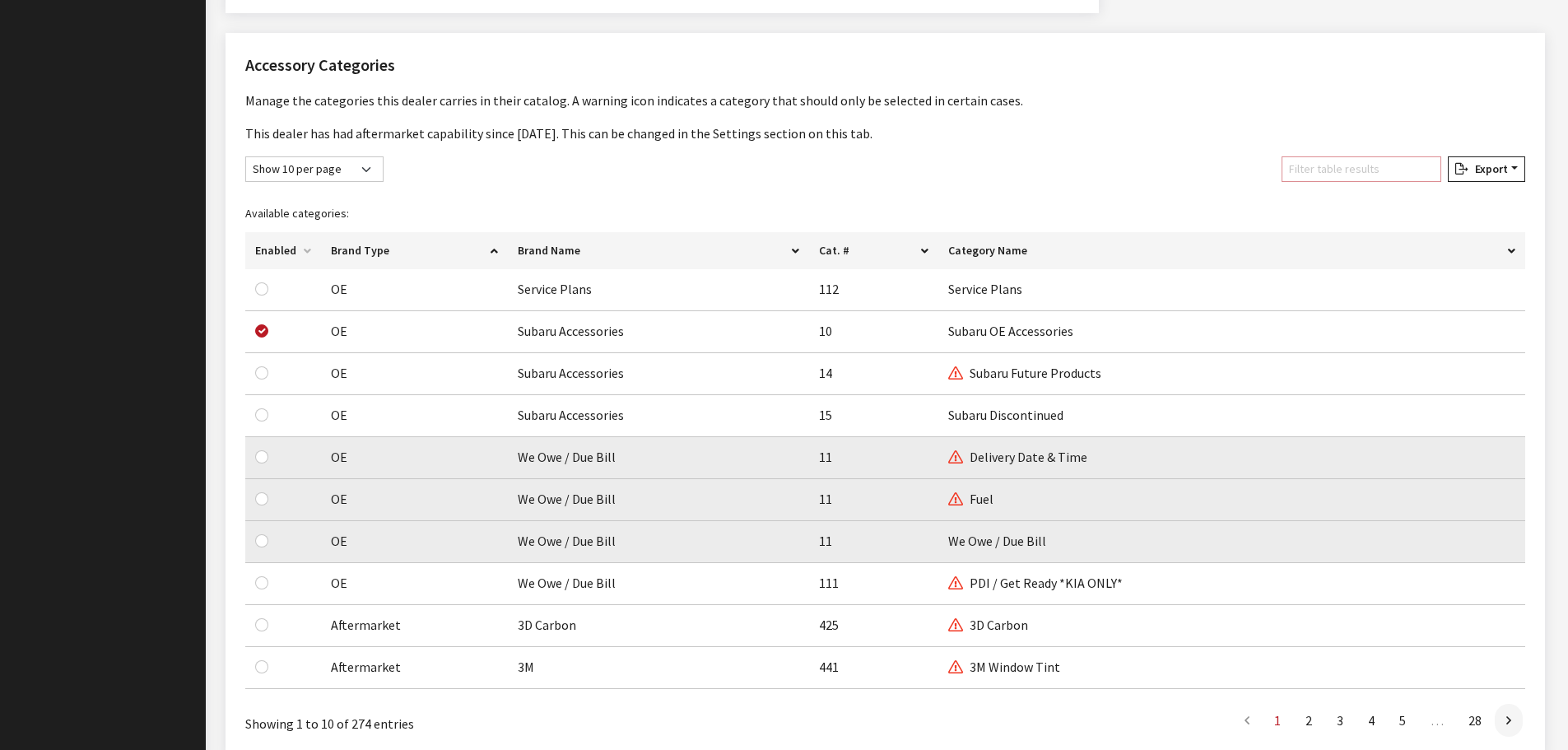
click at [1306, 168] on input "Filter table results" at bounding box center [1361, 169] width 160 height 25
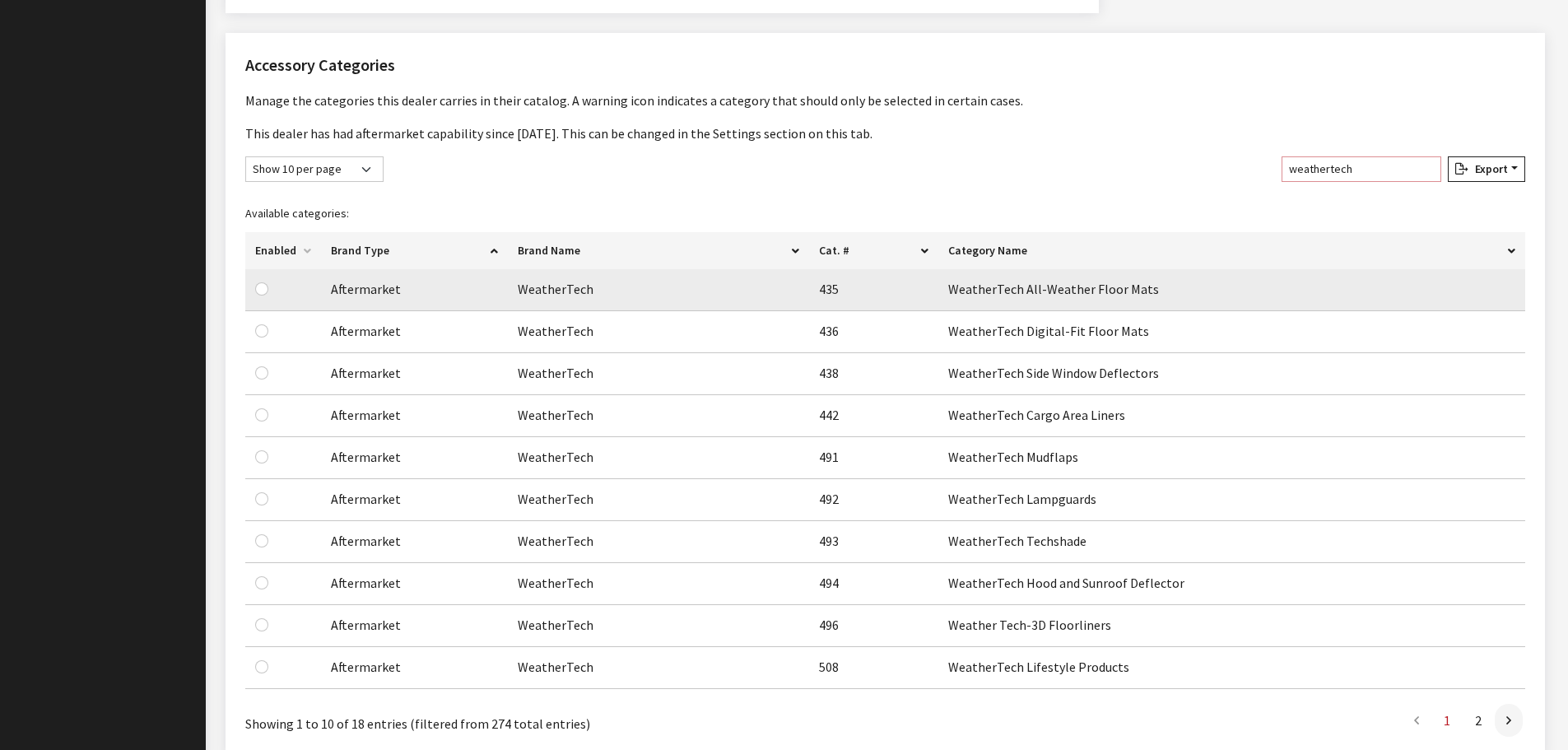
type input "weathertech"
click at [262, 292] on input "checkbox" at bounding box center [262, 289] width 13 height 13
checkbox input "true"
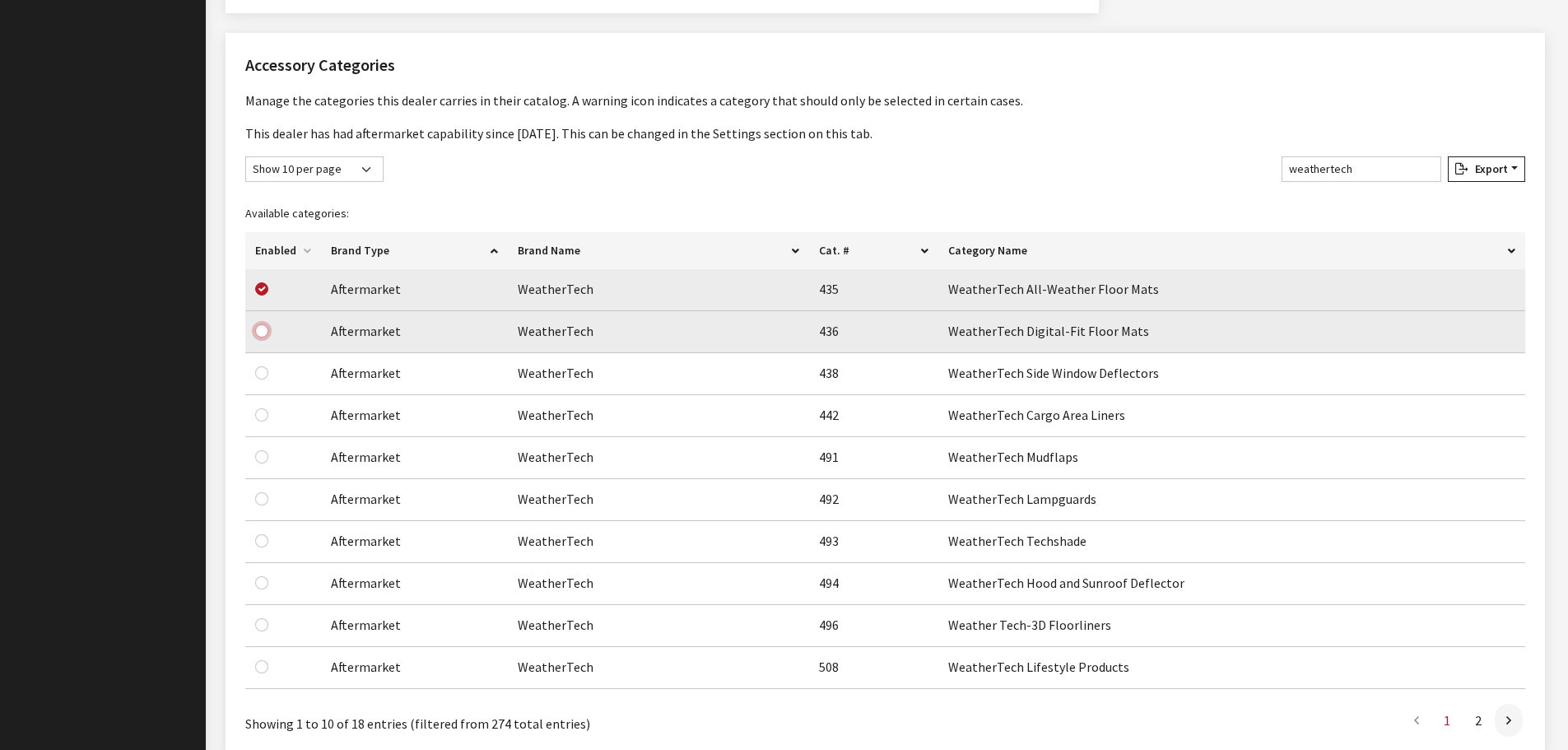
click at [260, 336] on input "checkbox" at bounding box center [262, 331] width 13 height 13
checkbox input "true"
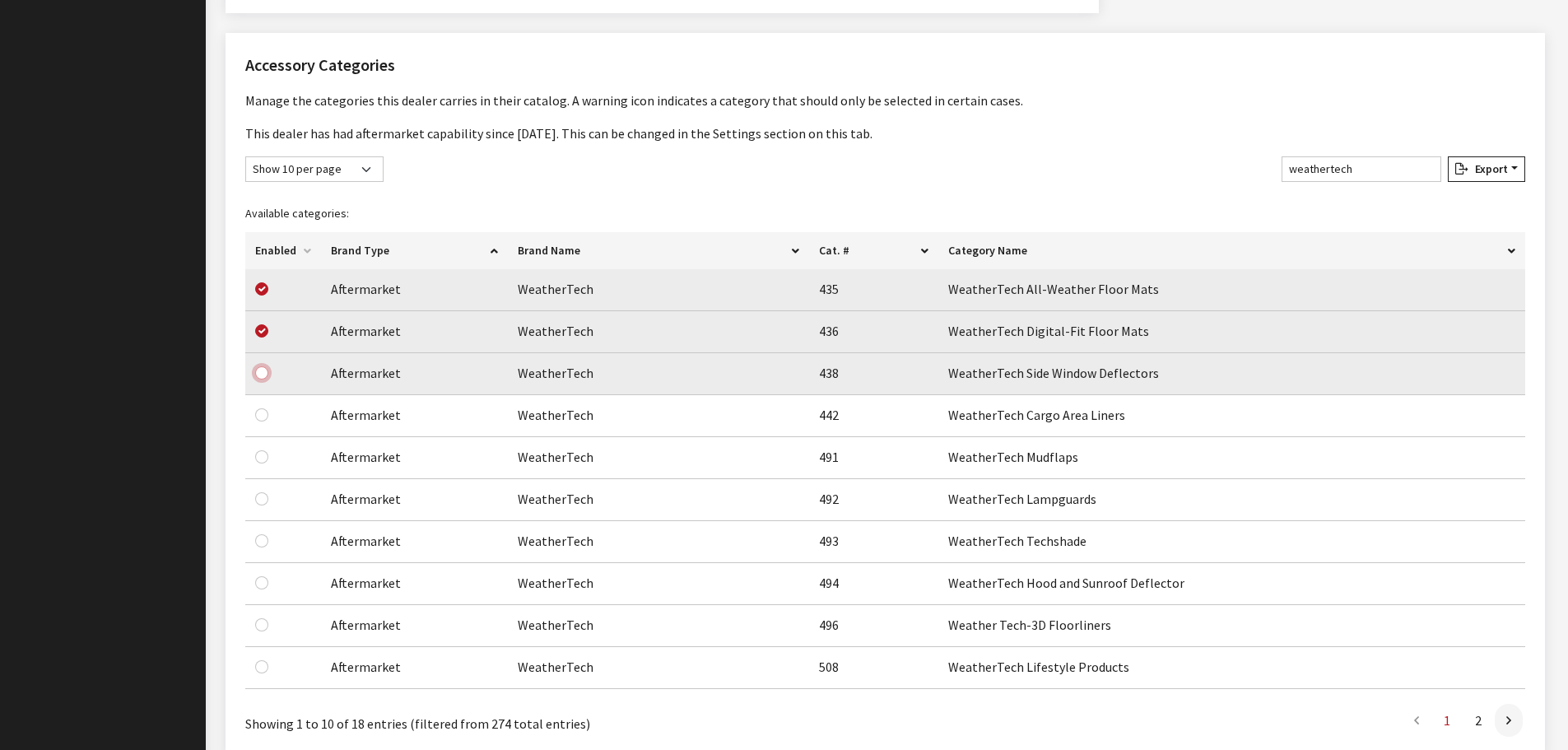
click at [261, 376] on input "checkbox" at bounding box center [262, 373] width 13 height 13
checkbox input "true"
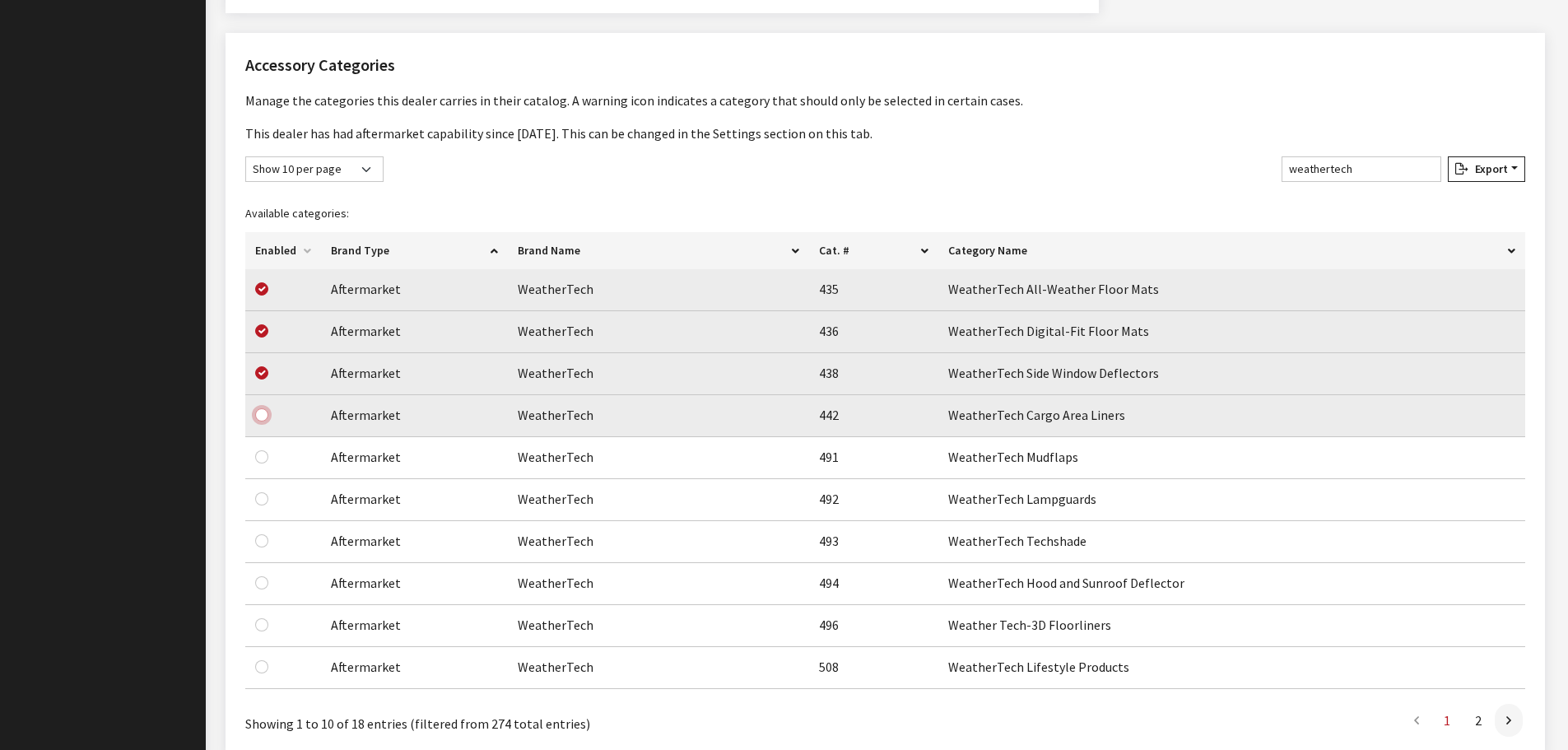
click at [261, 415] on input "checkbox" at bounding box center [262, 415] width 13 height 13
checkbox input "true"
drag, startPoint x: 264, startPoint y: 455, endPoint x: 264, endPoint y: 465, distance: 10.0
click at [264, 457] on input "checkbox" at bounding box center [262, 457] width 13 height 13
checkbox input "true"
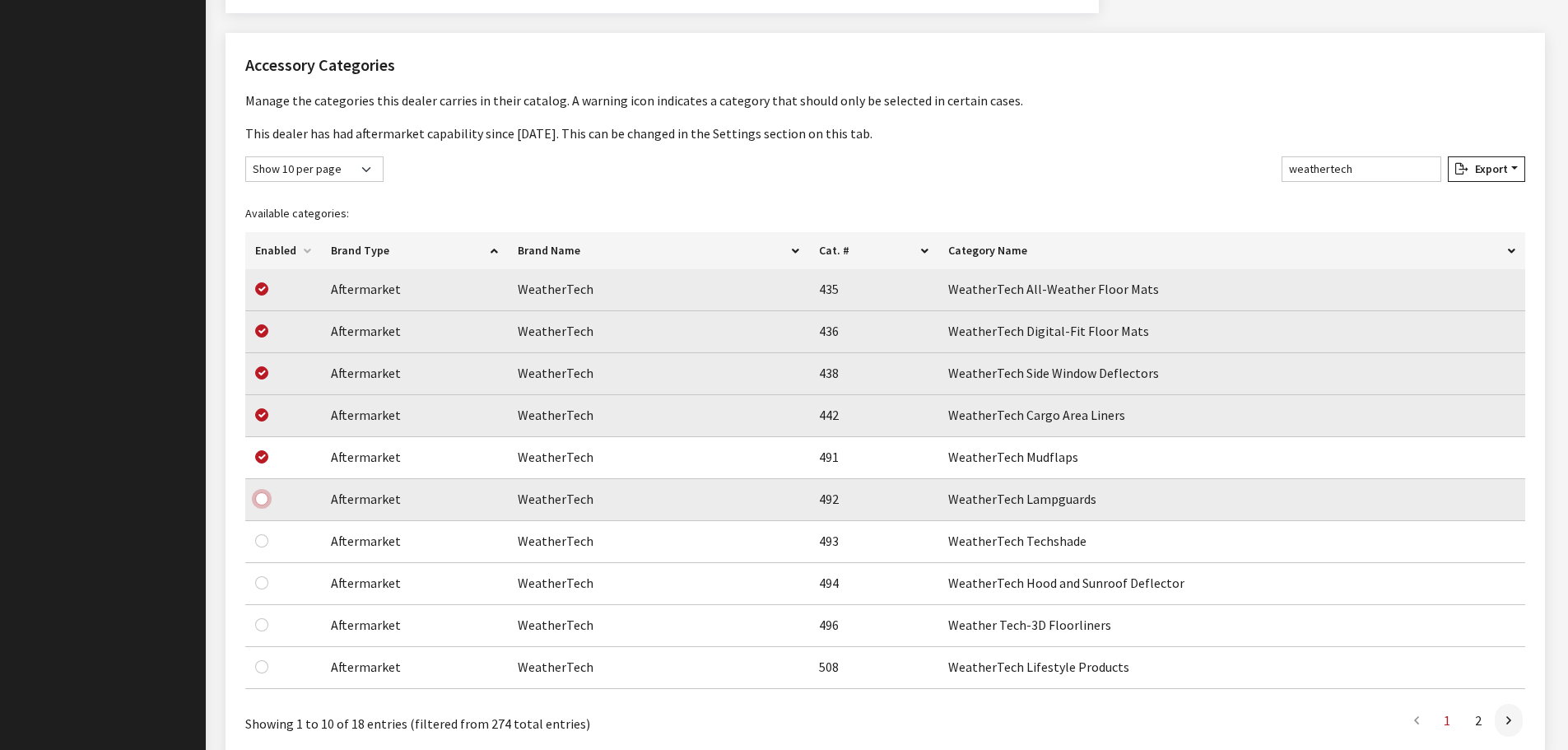
click at [259, 502] on input "checkbox" at bounding box center [262, 499] width 13 height 13
checkbox input "true"
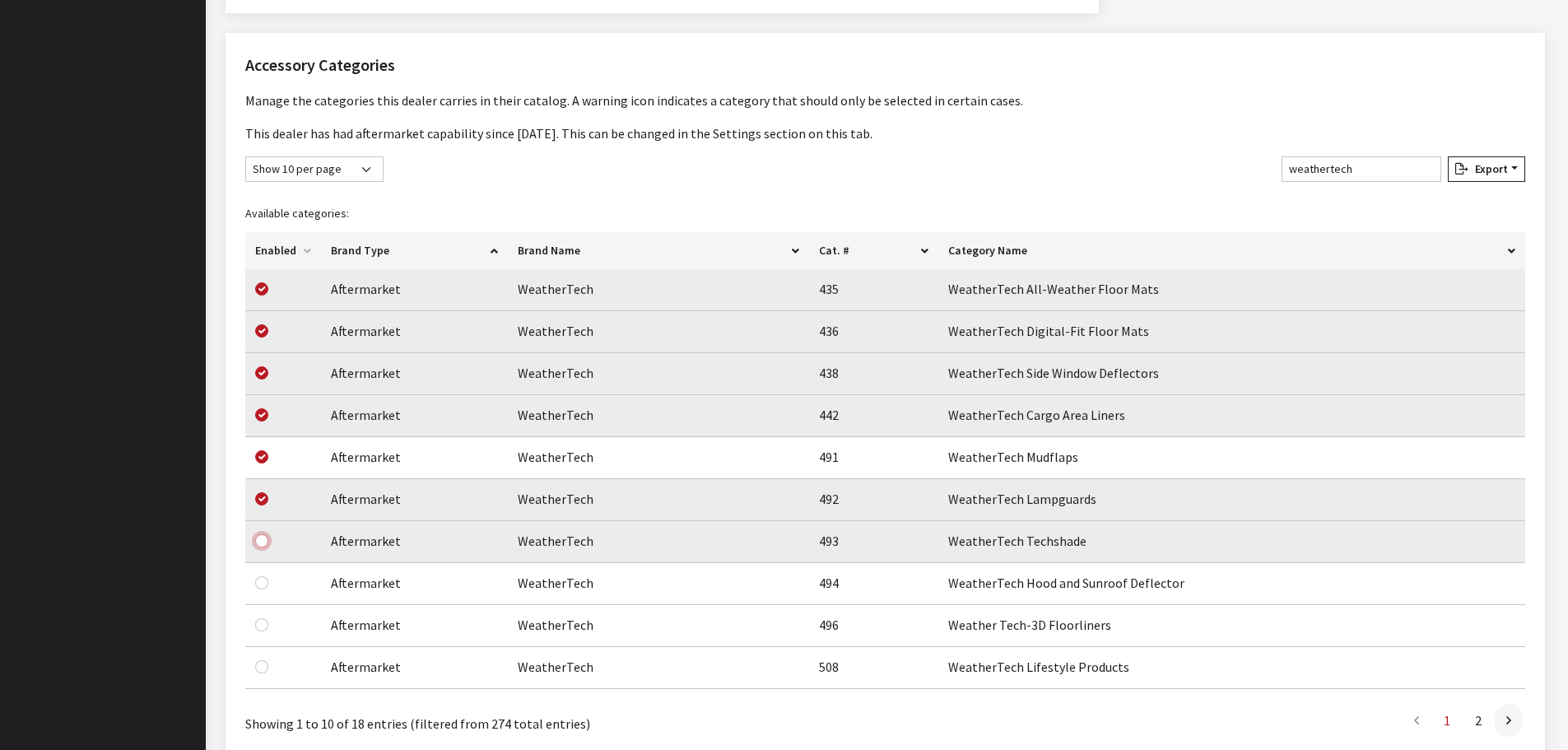
click at [257, 544] on input "checkbox" at bounding box center [262, 541] width 13 height 13
checkbox input "true"
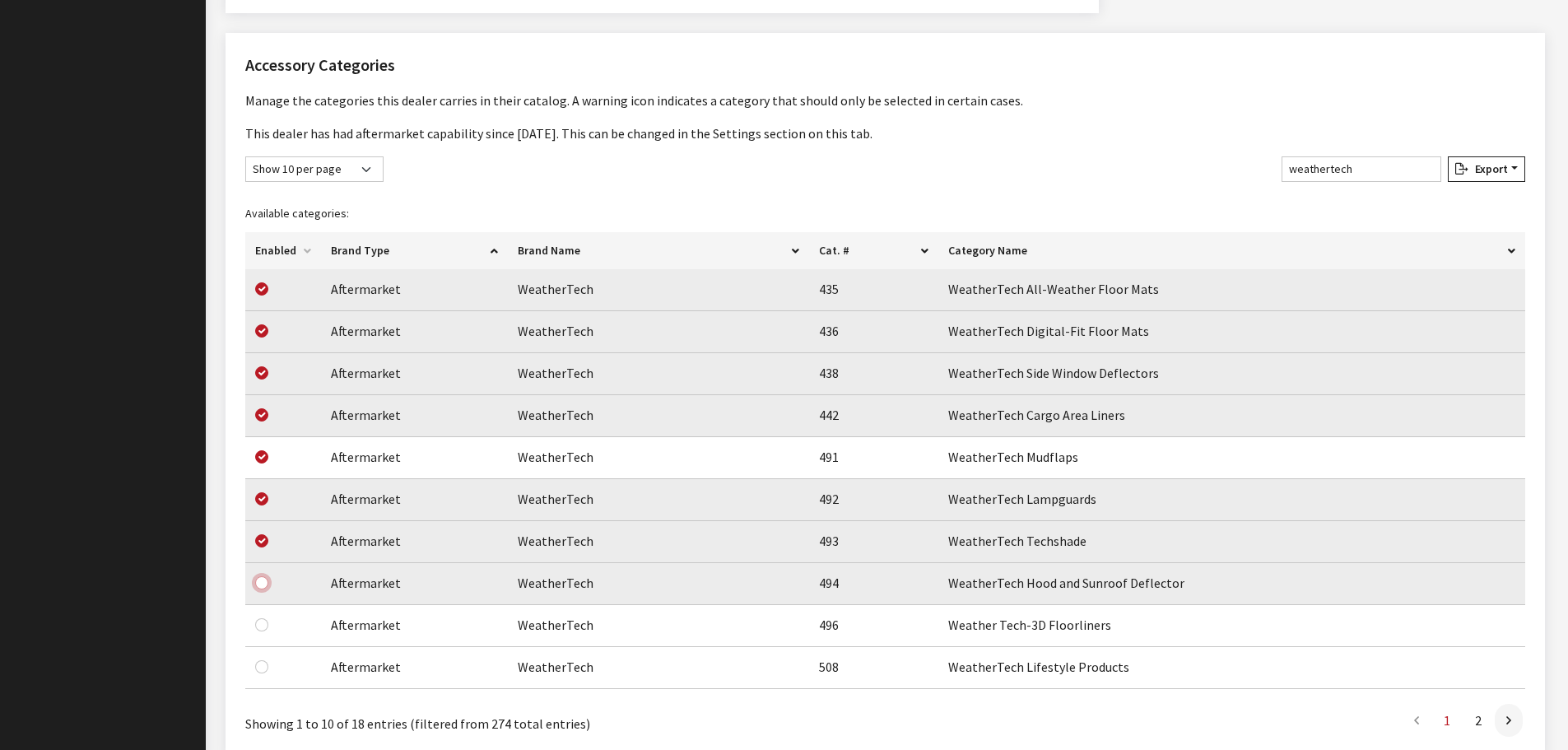
click at [260, 583] on input "checkbox" at bounding box center [262, 583] width 13 height 13
checkbox input "true"
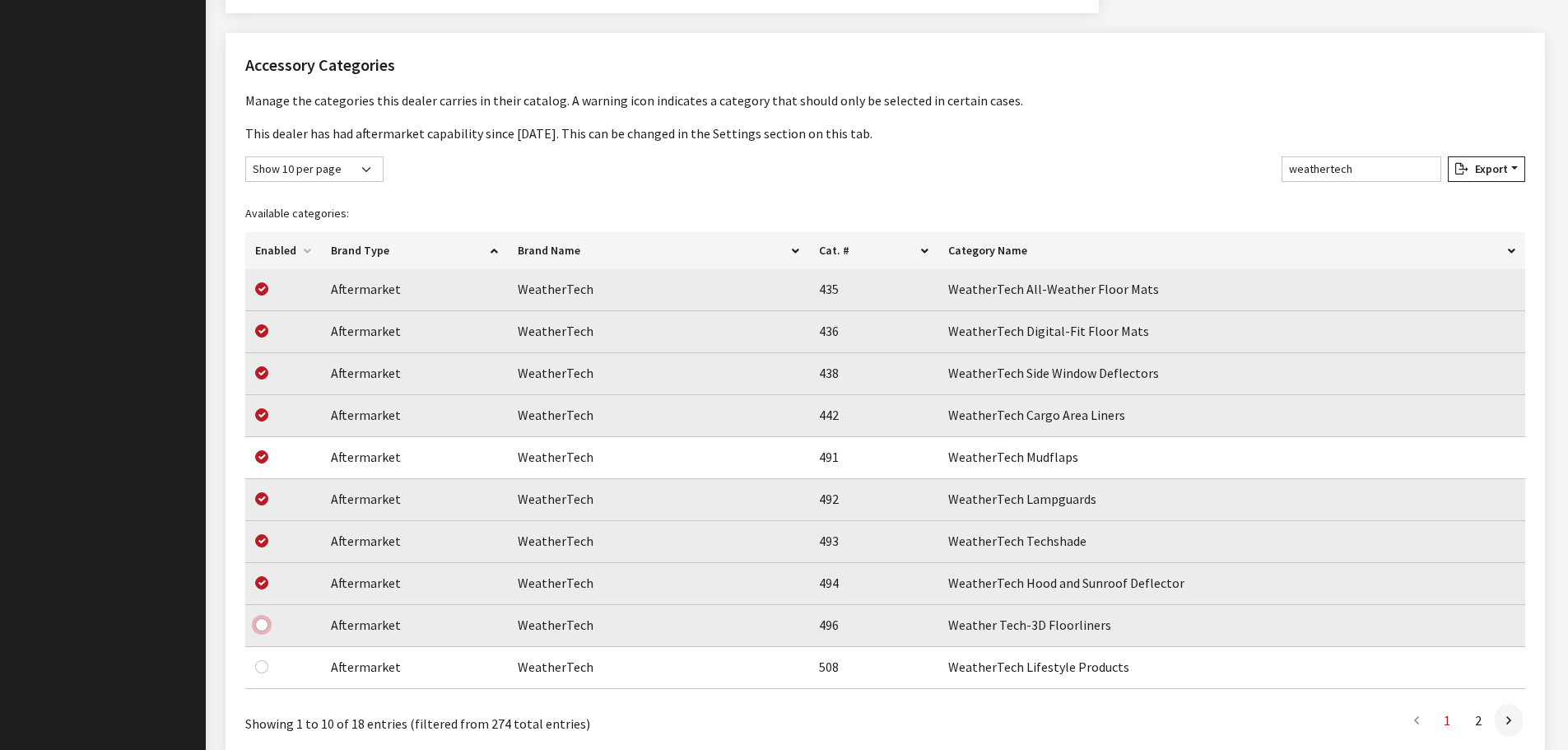
click at [258, 626] on input "checkbox" at bounding box center [262, 625] width 13 height 13
checkbox input "true"
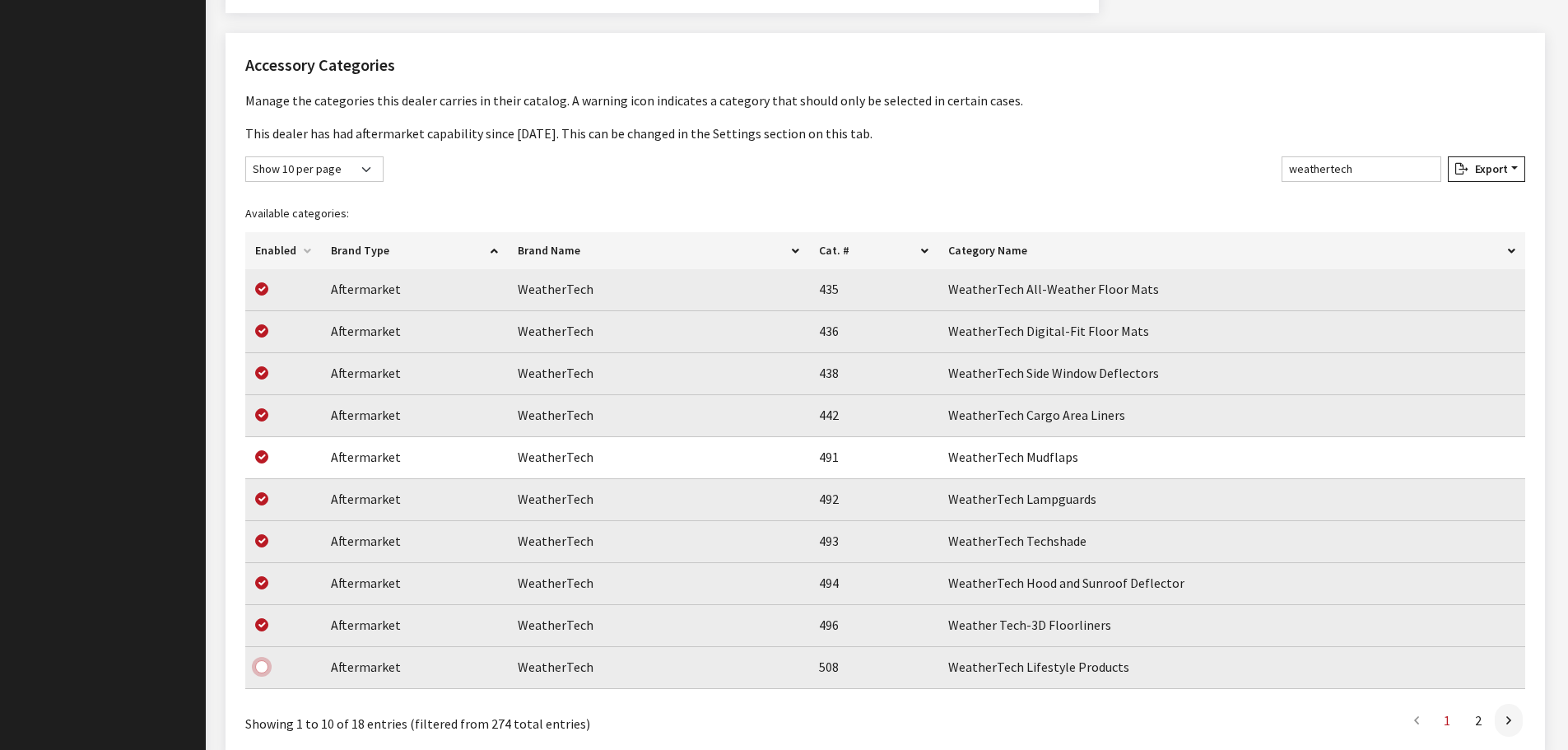
click at [261, 668] on input "checkbox" at bounding box center [262, 667] width 13 height 13
checkbox input "true"
click at [1522, 721] on link at bounding box center [1507, 720] width 28 height 33
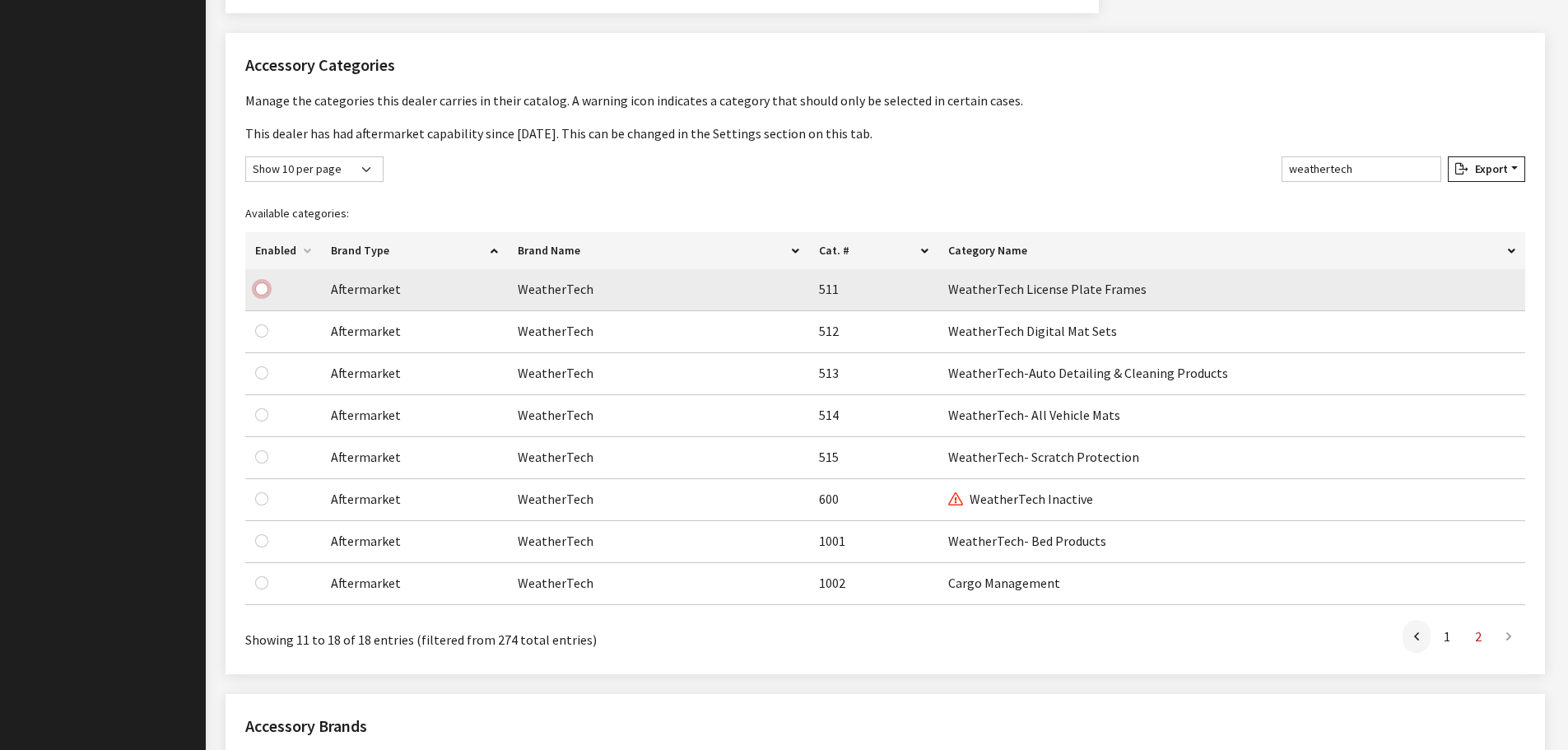
click at [260, 292] on input "checkbox" at bounding box center [262, 289] width 13 height 13
checkbox input "true"
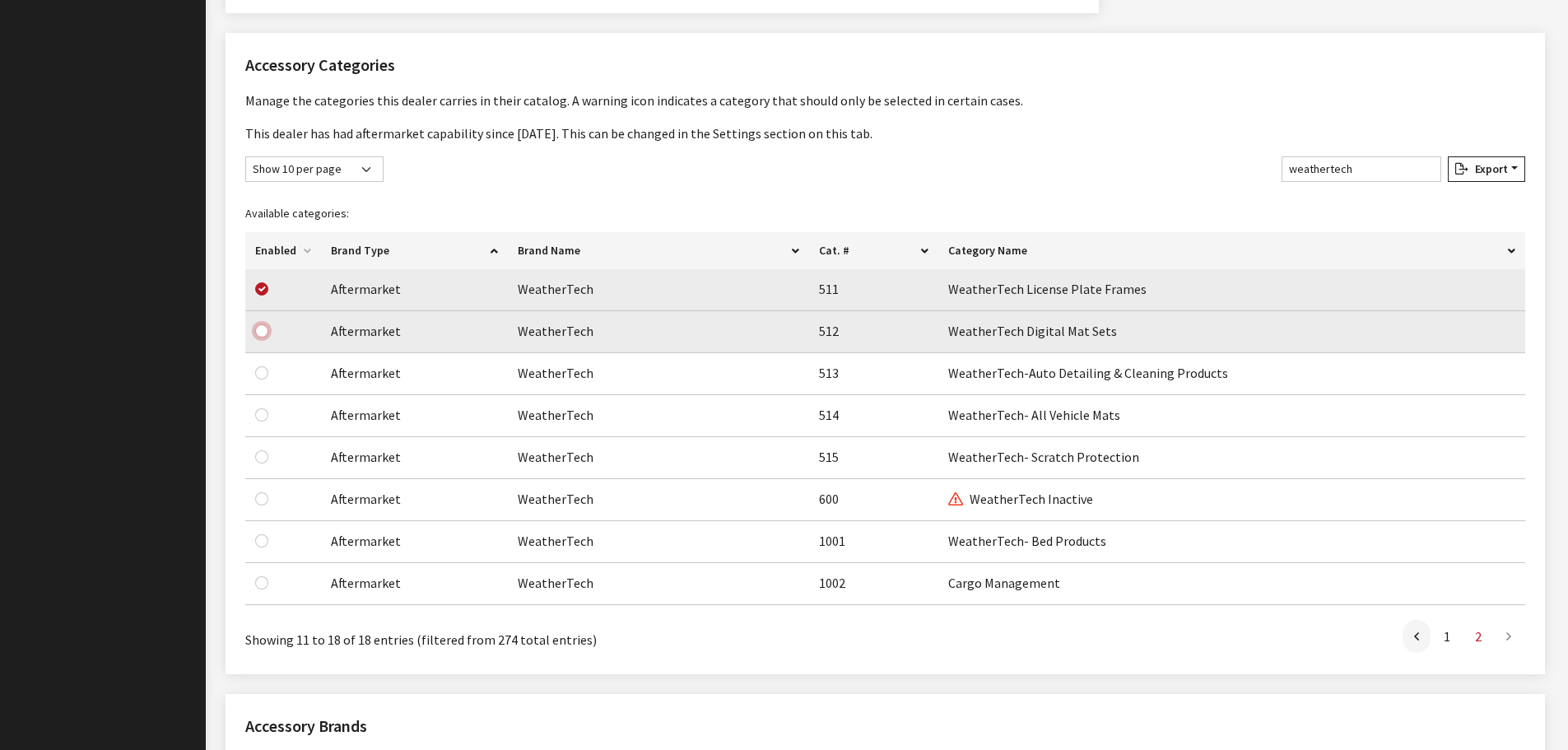
click at [261, 334] on input "checkbox" at bounding box center [262, 331] width 13 height 13
checkbox input "true"
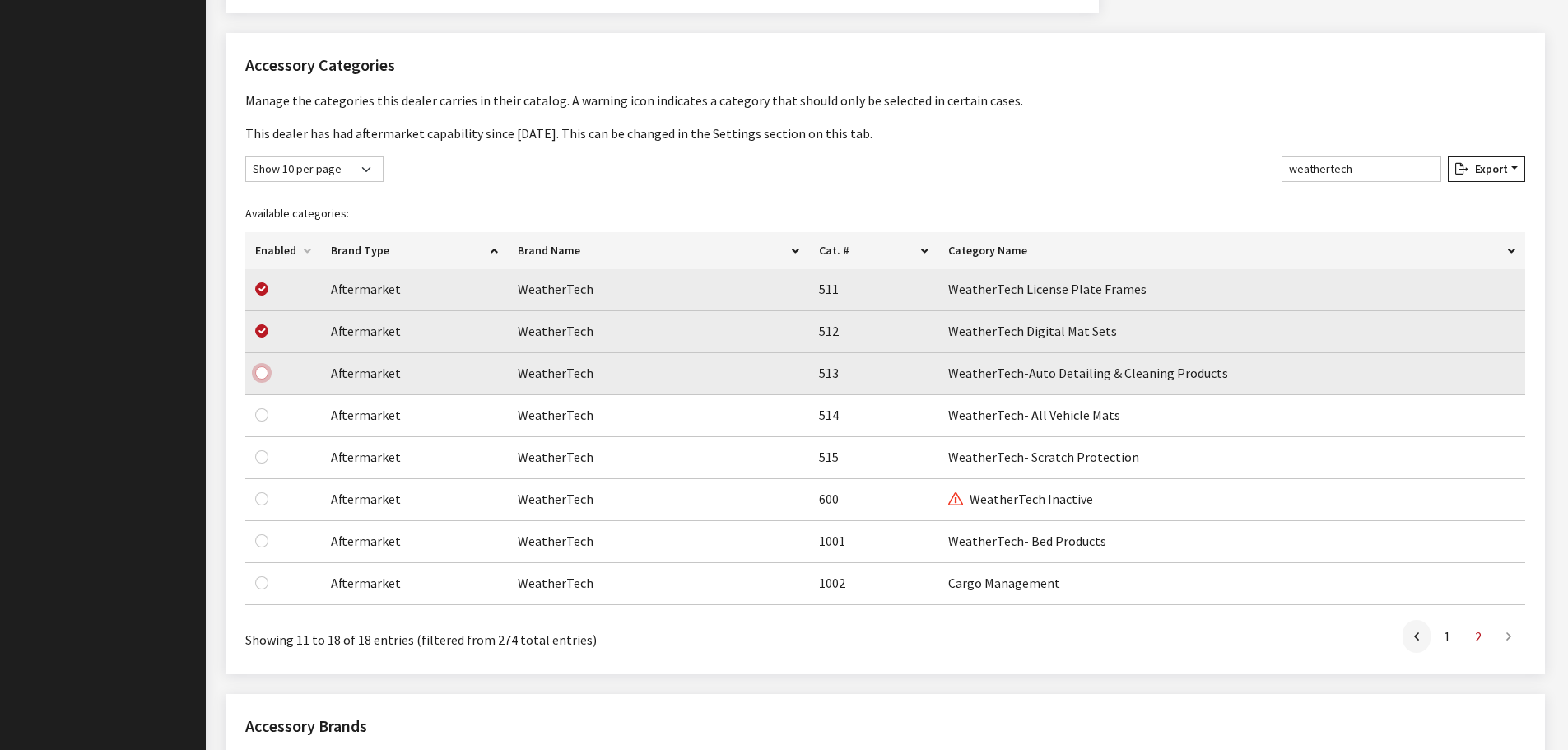
click at [260, 373] on input "checkbox" at bounding box center [262, 373] width 13 height 13
checkbox input "true"
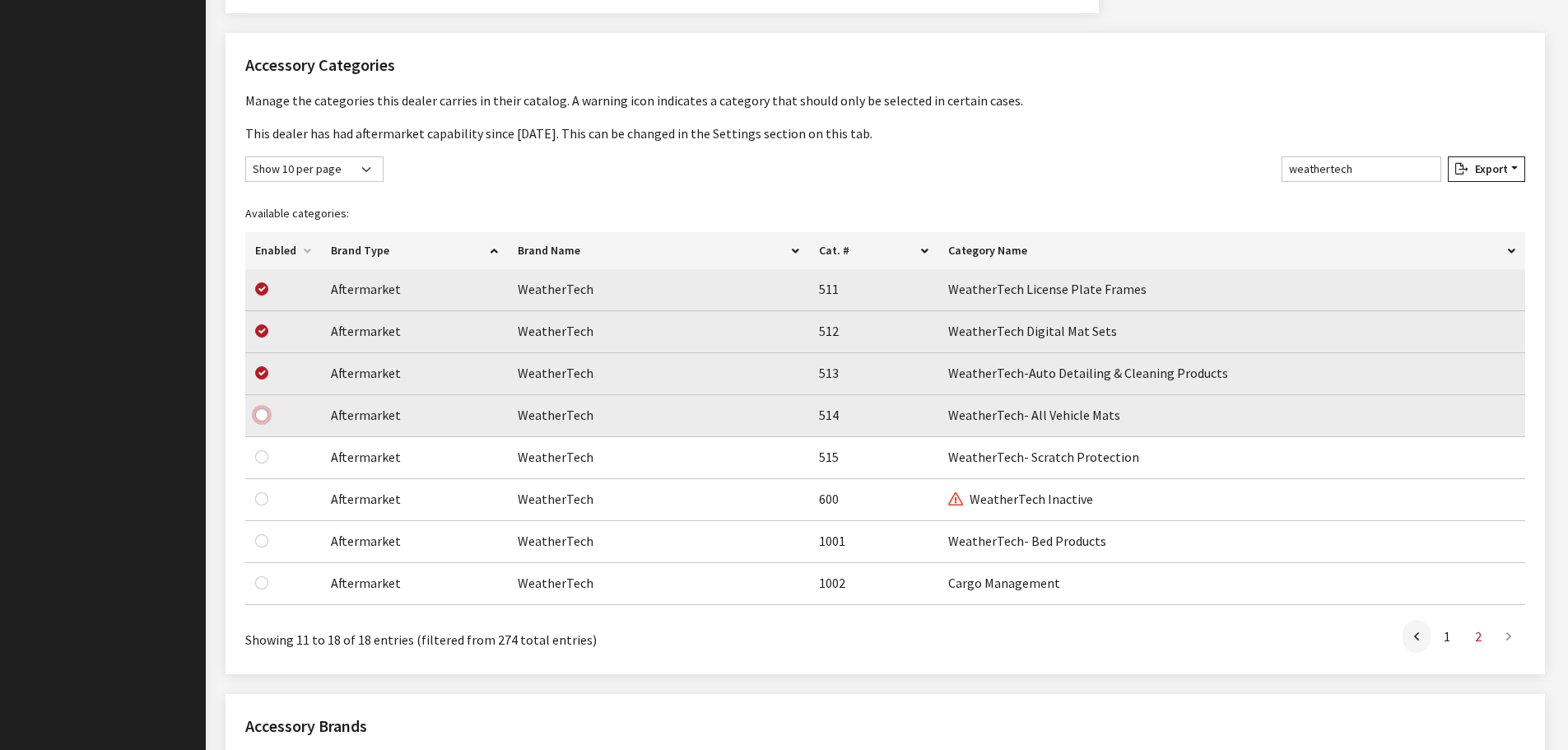
click at [262, 418] on input "checkbox" at bounding box center [262, 415] width 13 height 13
checkbox input "true"
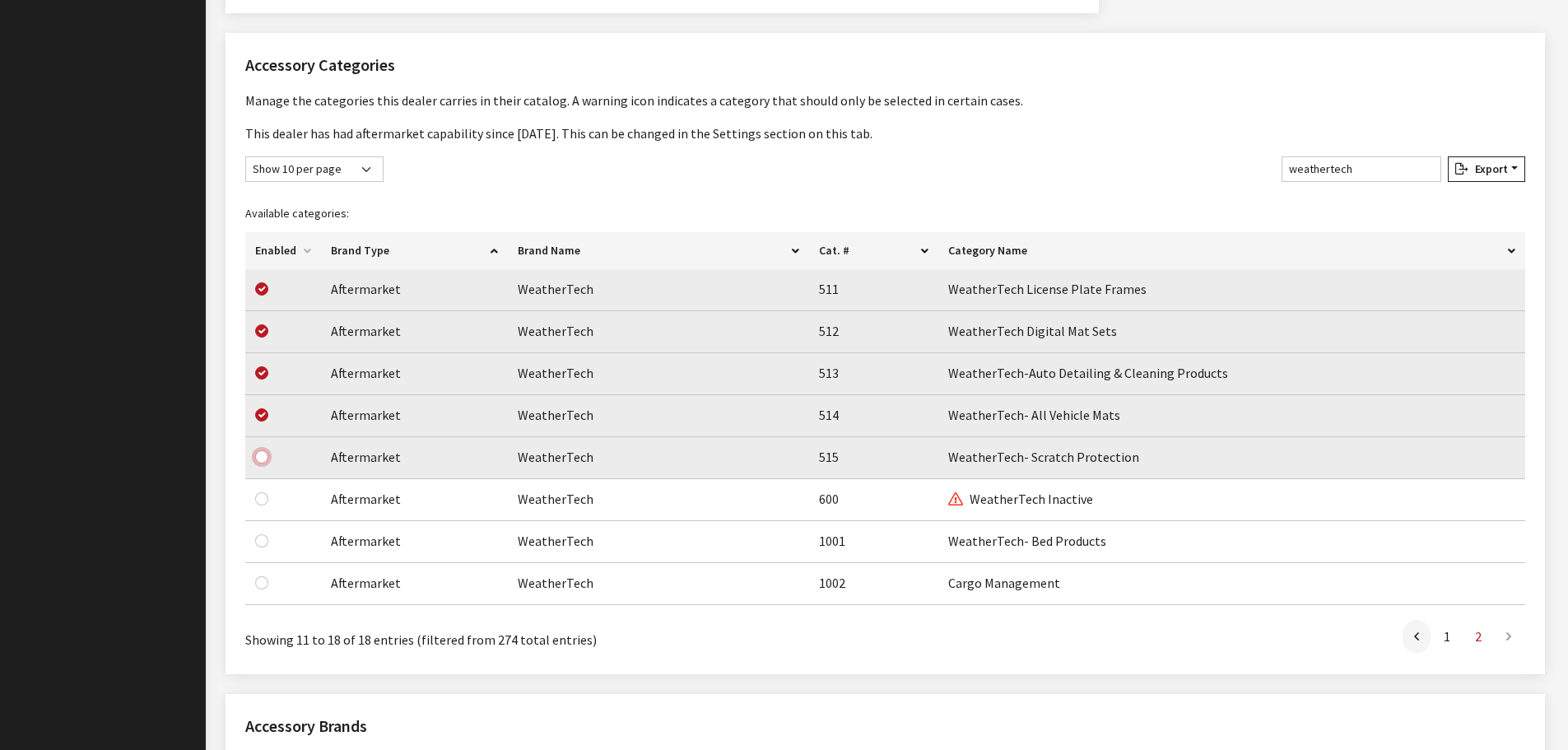
click at [264, 457] on input "checkbox" at bounding box center [262, 457] width 13 height 13
checkbox input "true"
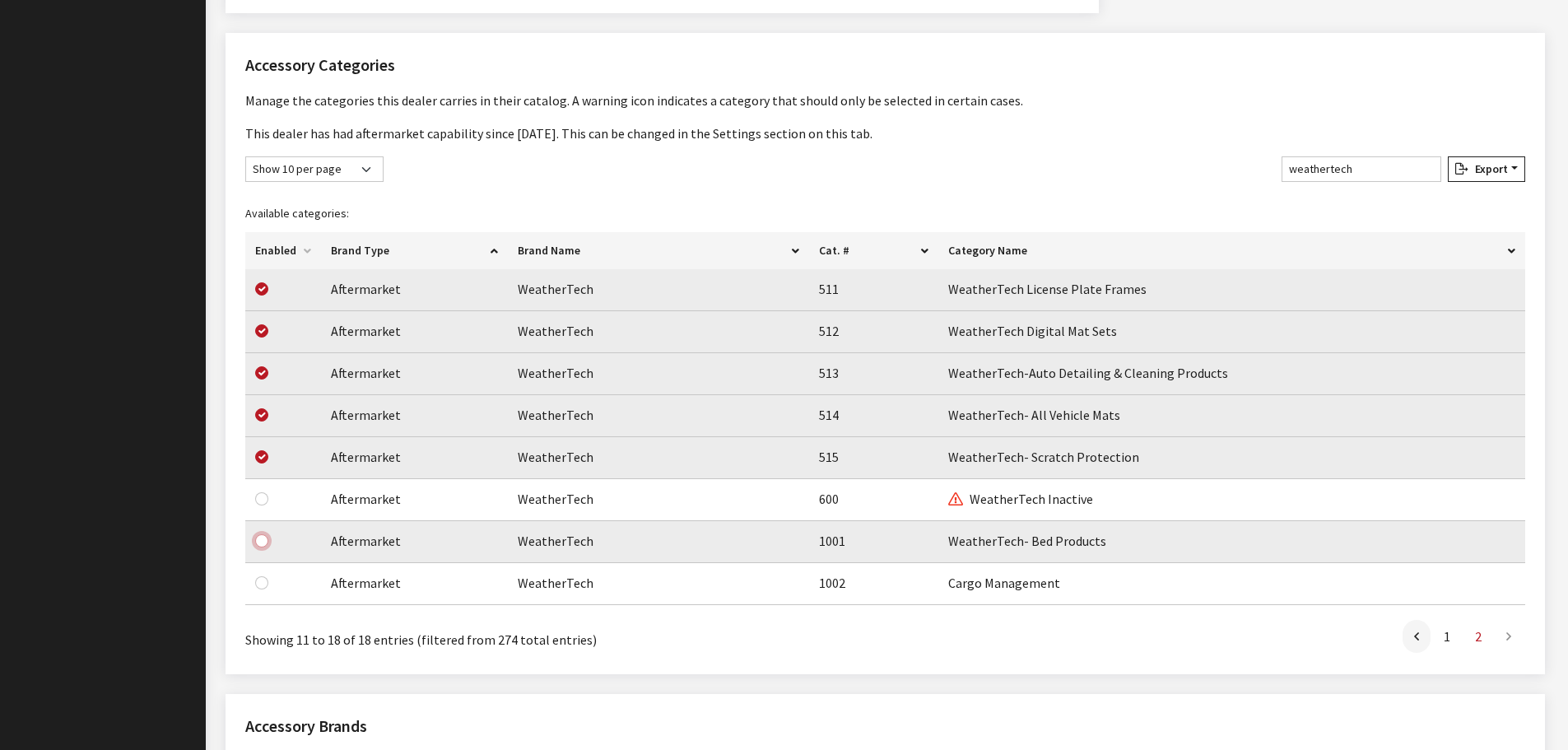
click at [257, 541] on input "checkbox" at bounding box center [262, 541] width 13 height 13
checkbox input "true"
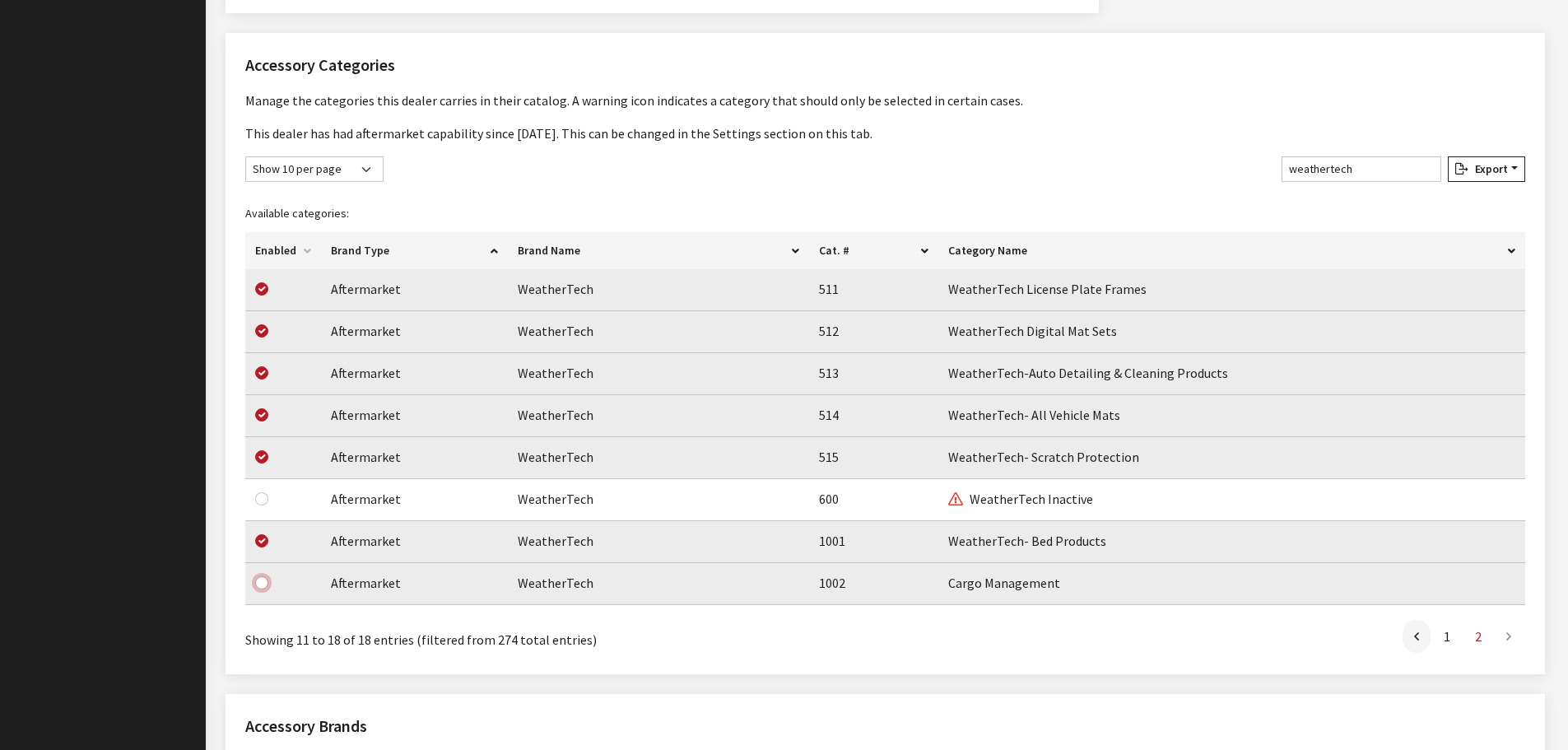
click at [265, 583] on input "checkbox" at bounding box center [262, 583] width 13 height 13
checkbox input "true"
click at [1369, 171] on input "weathertech" at bounding box center [1361, 169] width 160 height 25
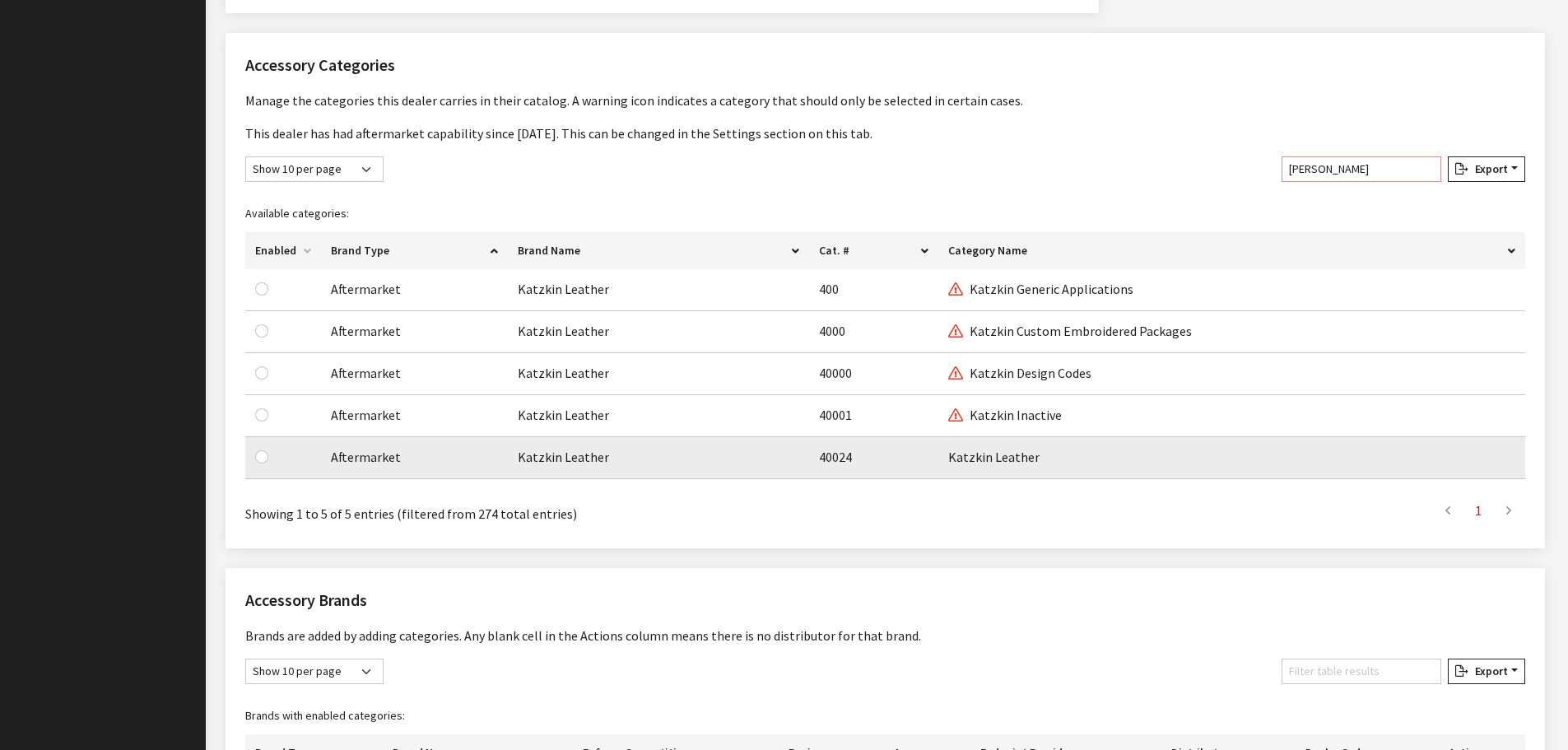
type input "katz"
click at [261, 459] on input "checkbox" at bounding box center [262, 457] width 13 height 13
checkbox input "true"
click at [1358, 169] on input "katz" at bounding box center [1361, 169] width 160 height 25
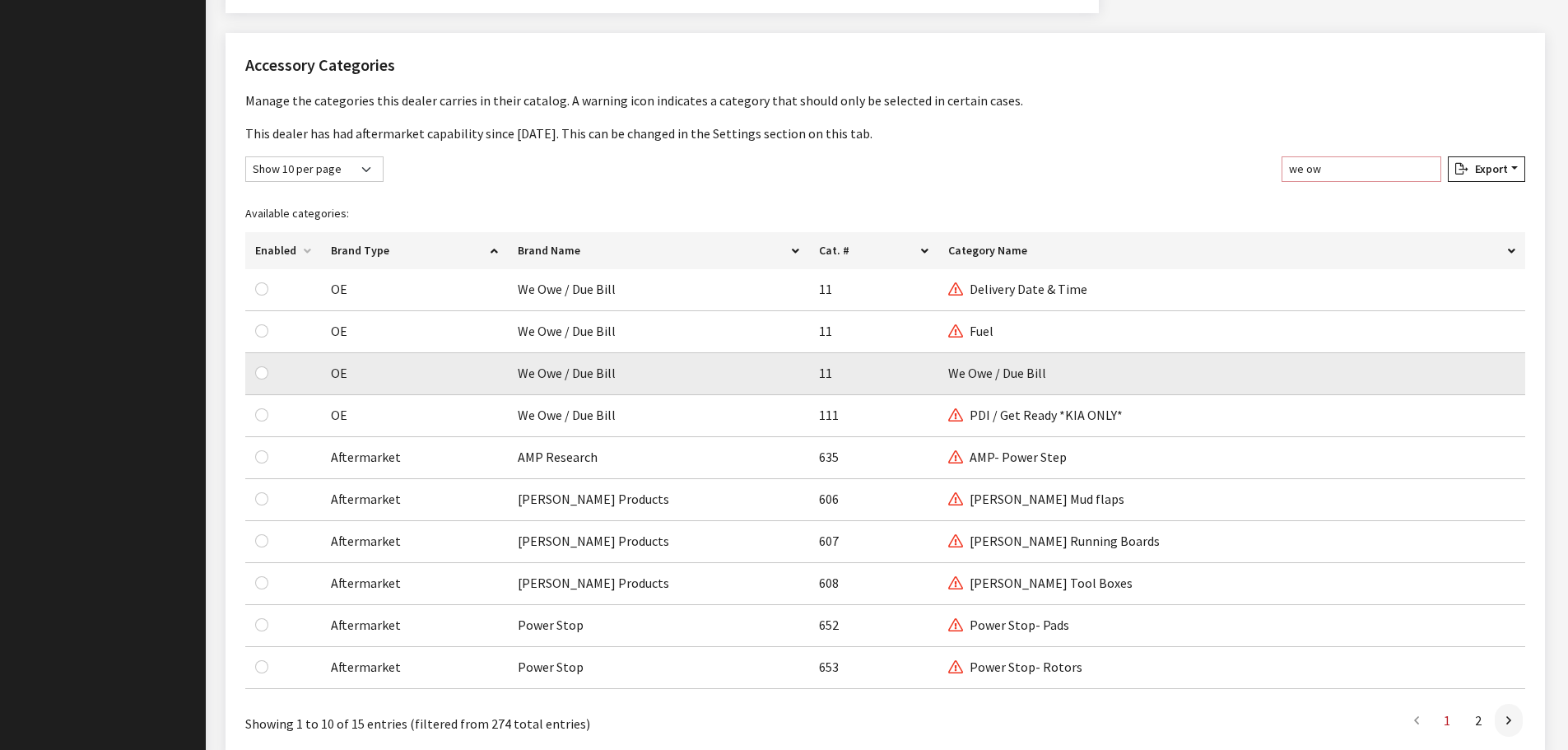
type input "we ow"
click at [259, 374] on input "checkbox" at bounding box center [262, 373] width 13 height 13
checkbox input "true"
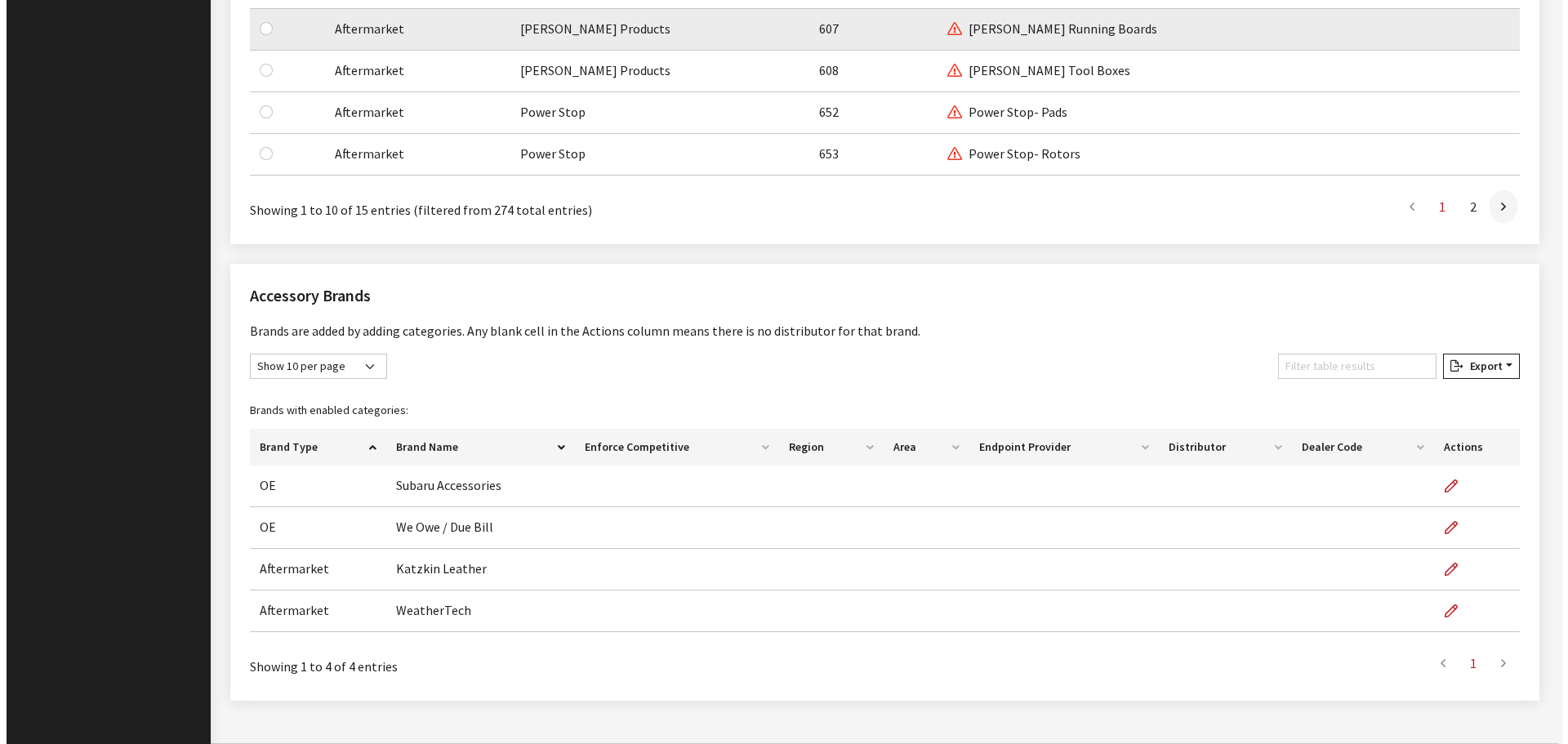
scroll to position [1519, 0]
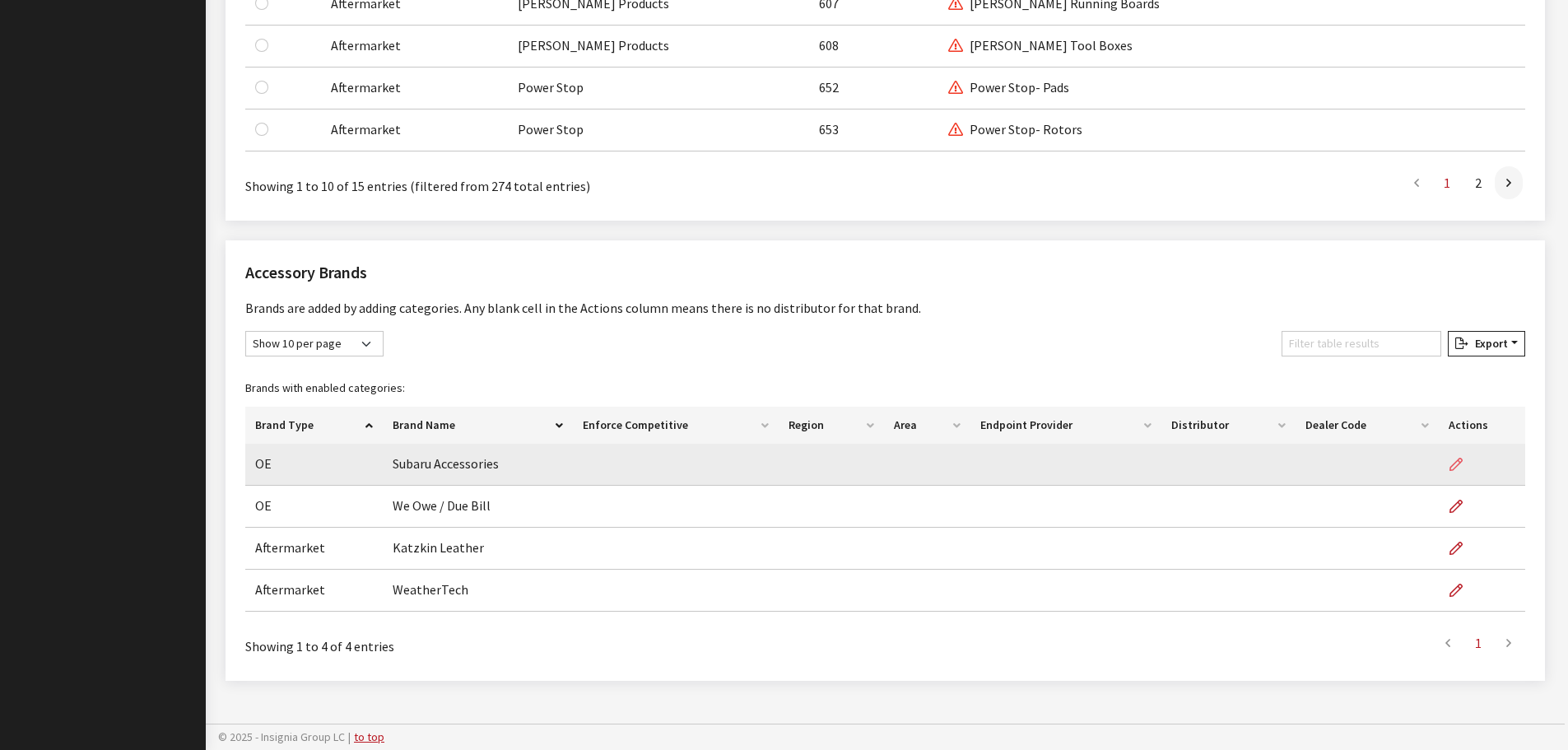
click at [1450, 463] on icon "button" at bounding box center [1455, 465] width 13 height 13
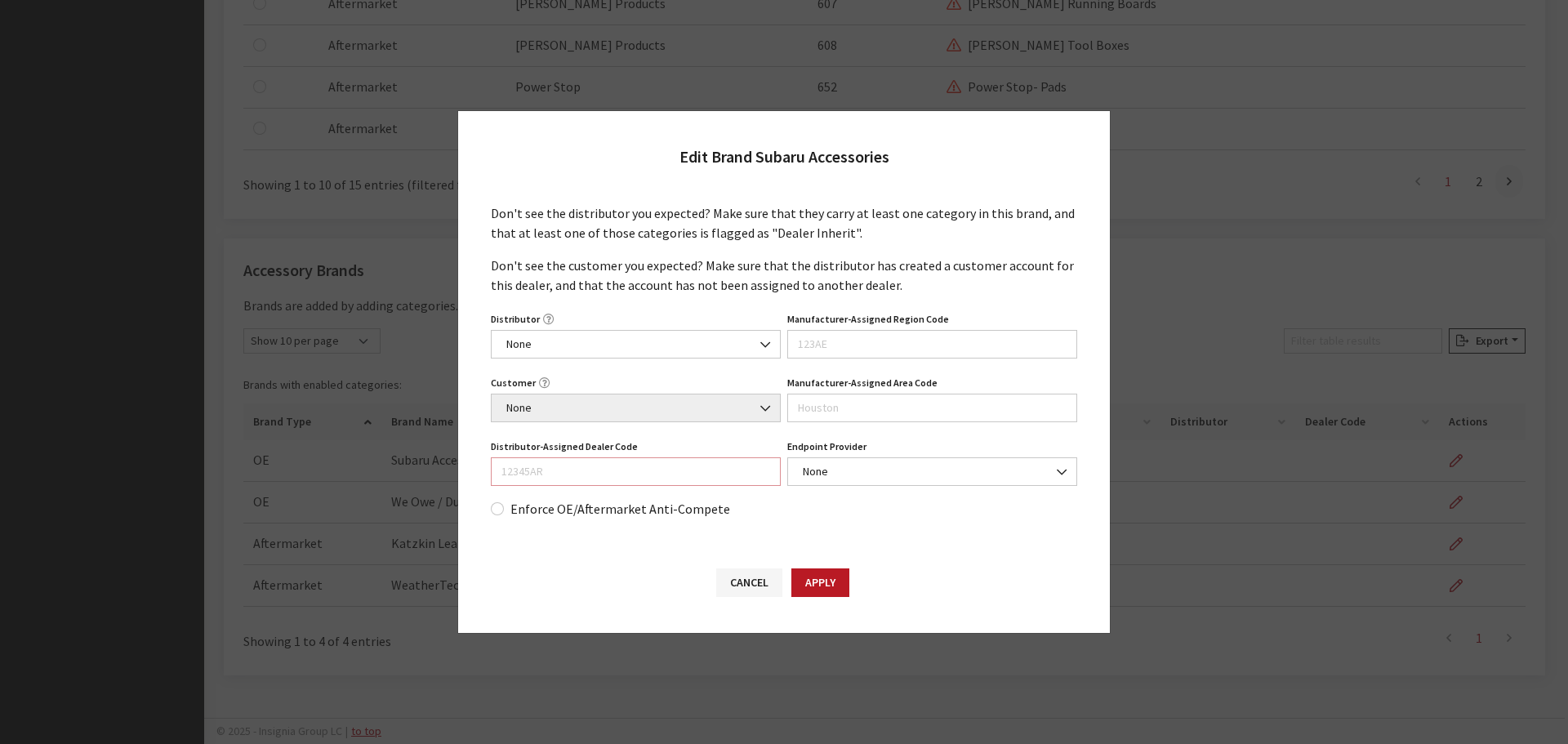
click at [621, 467] on input "Distributor-Assigned Dealer Code" at bounding box center [636, 471] width 290 height 28
type input "030150"
click at [807, 583] on button "Apply" at bounding box center [821, 583] width 58 height 28
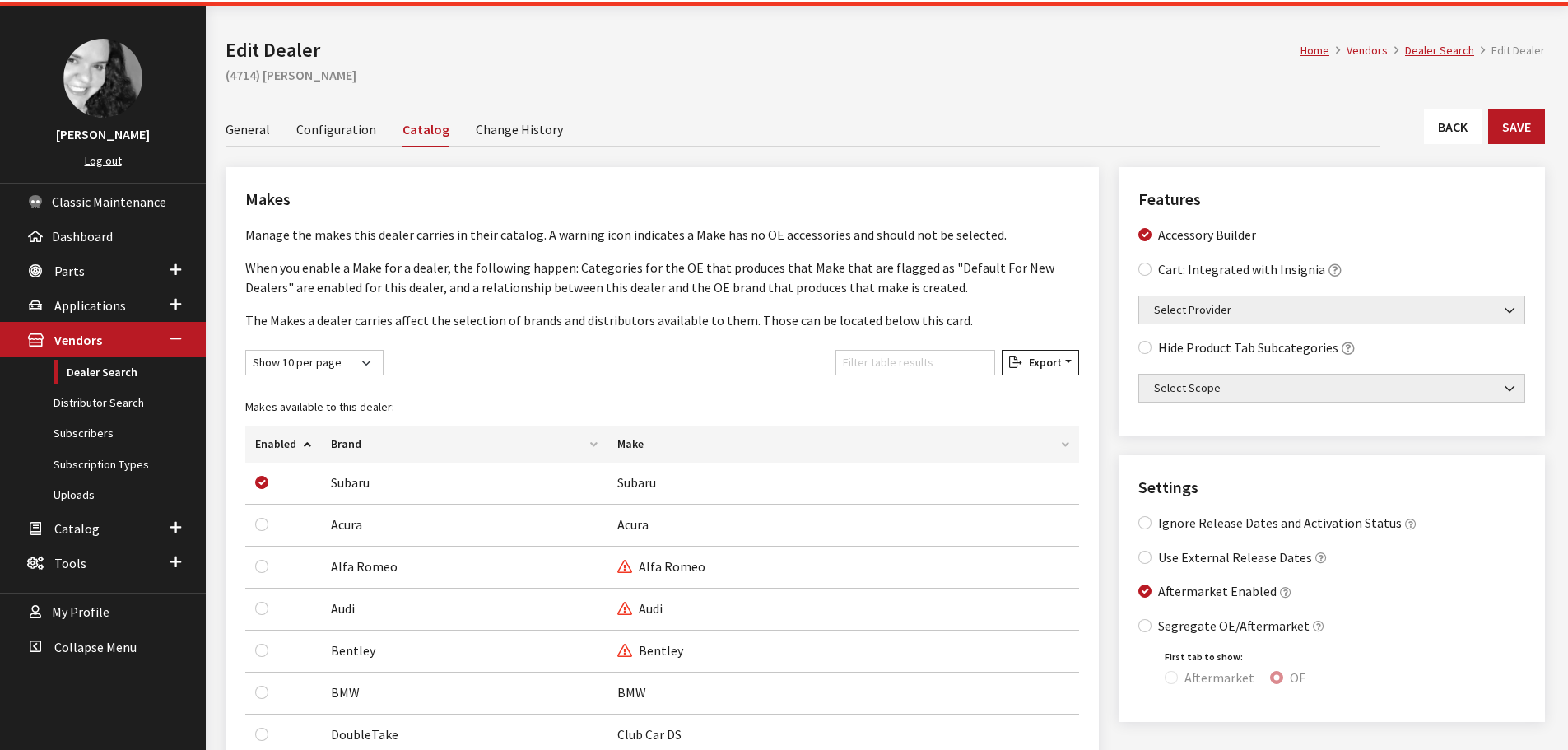
scroll to position [0, 0]
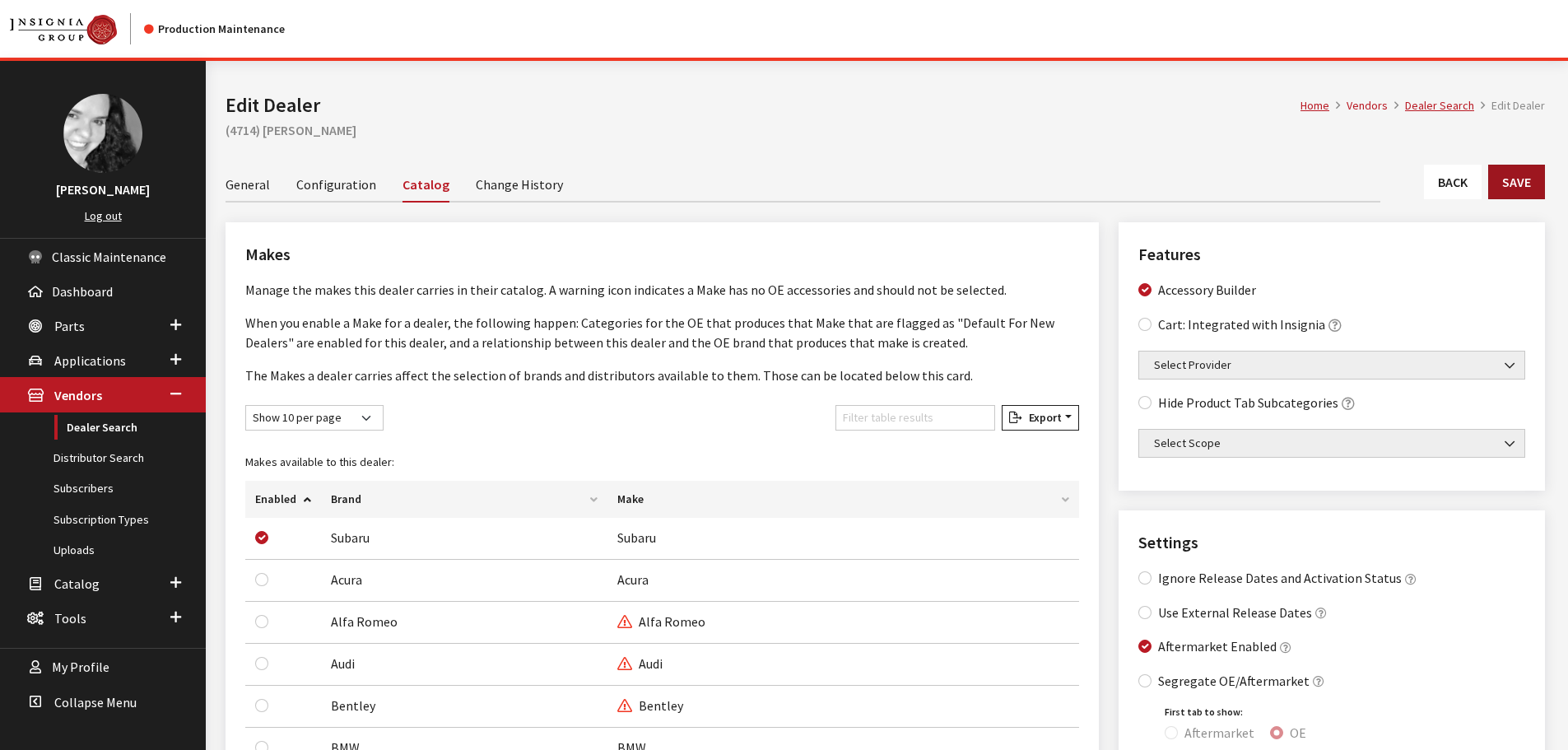
click at [1507, 183] on button "Save" at bounding box center [1517, 182] width 57 height 34
click at [258, 183] on link "General" at bounding box center [247, 183] width 45 height 34
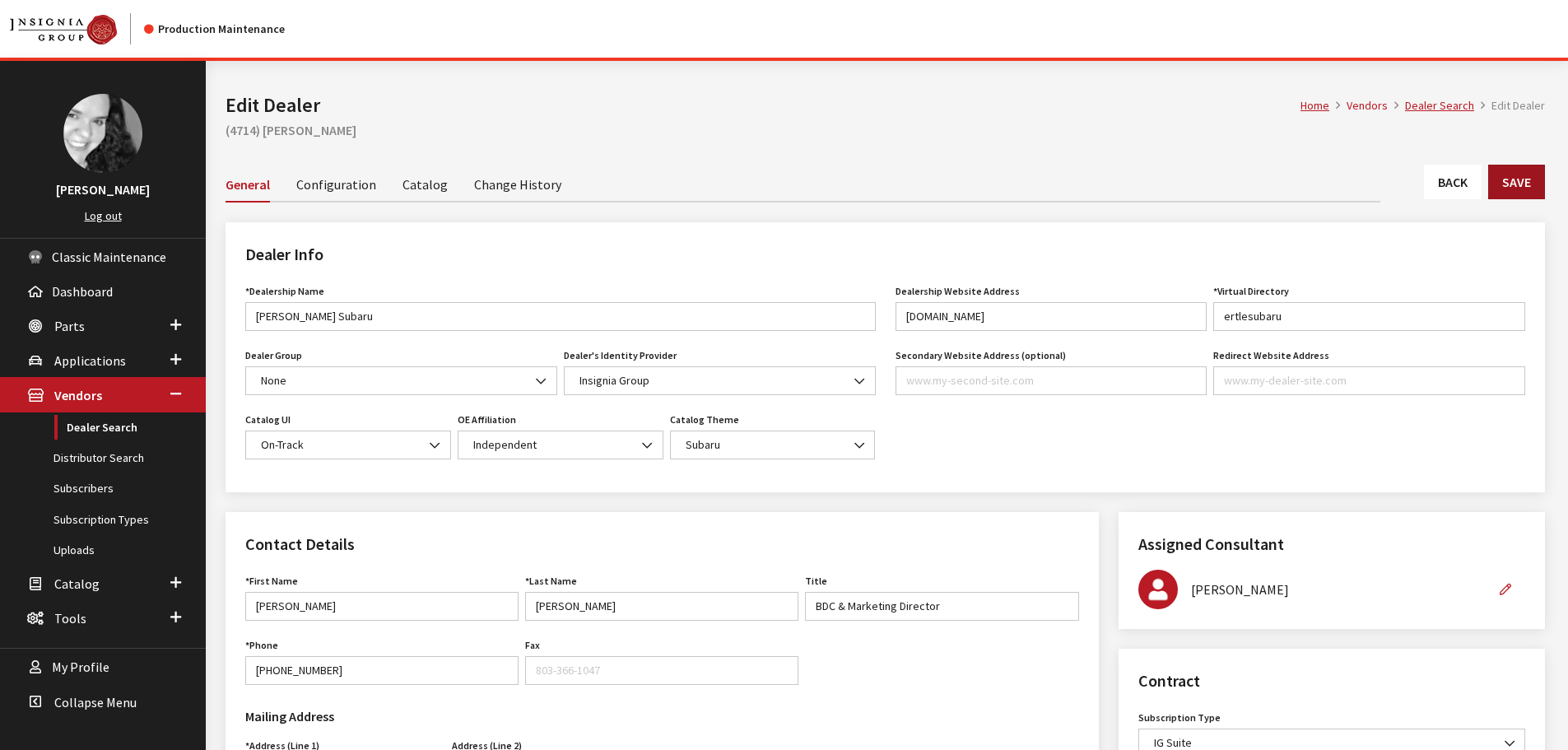
click at [1514, 175] on button "Save" at bounding box center [1517, 182] width 57 height 34
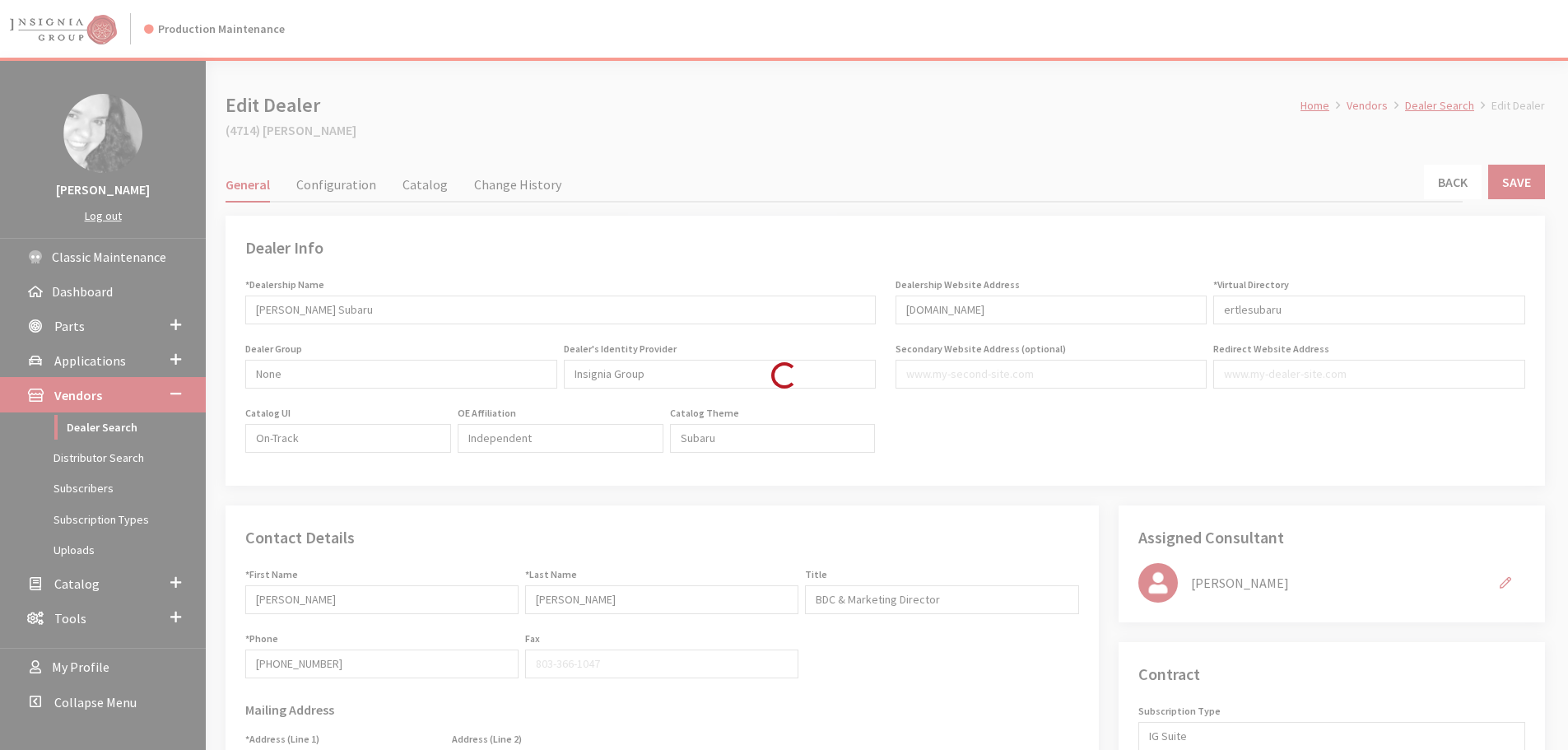
click at [1455, 181] on div "Loading..." at bounding box center [784, 375] width 1568 height 750
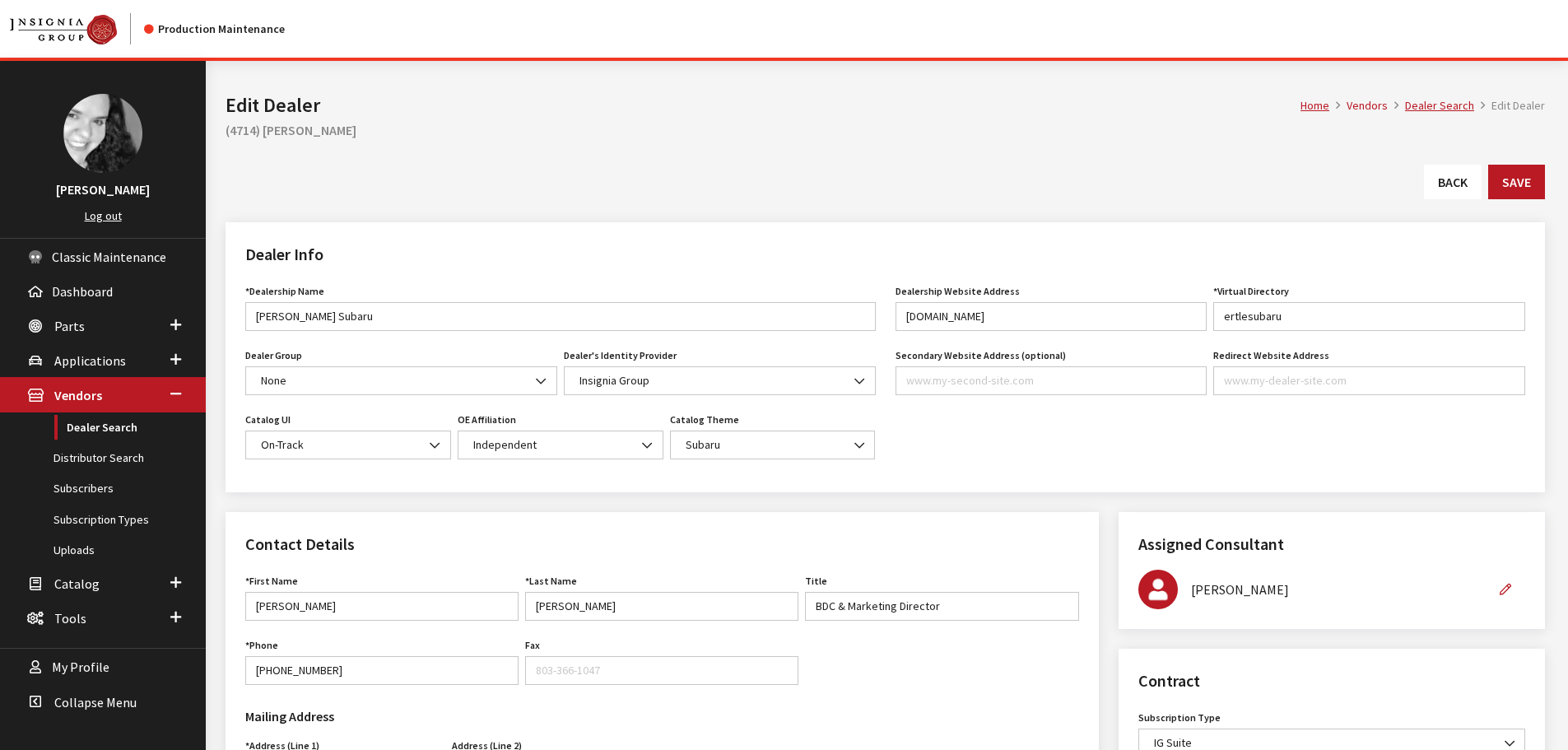
type input "499.00"
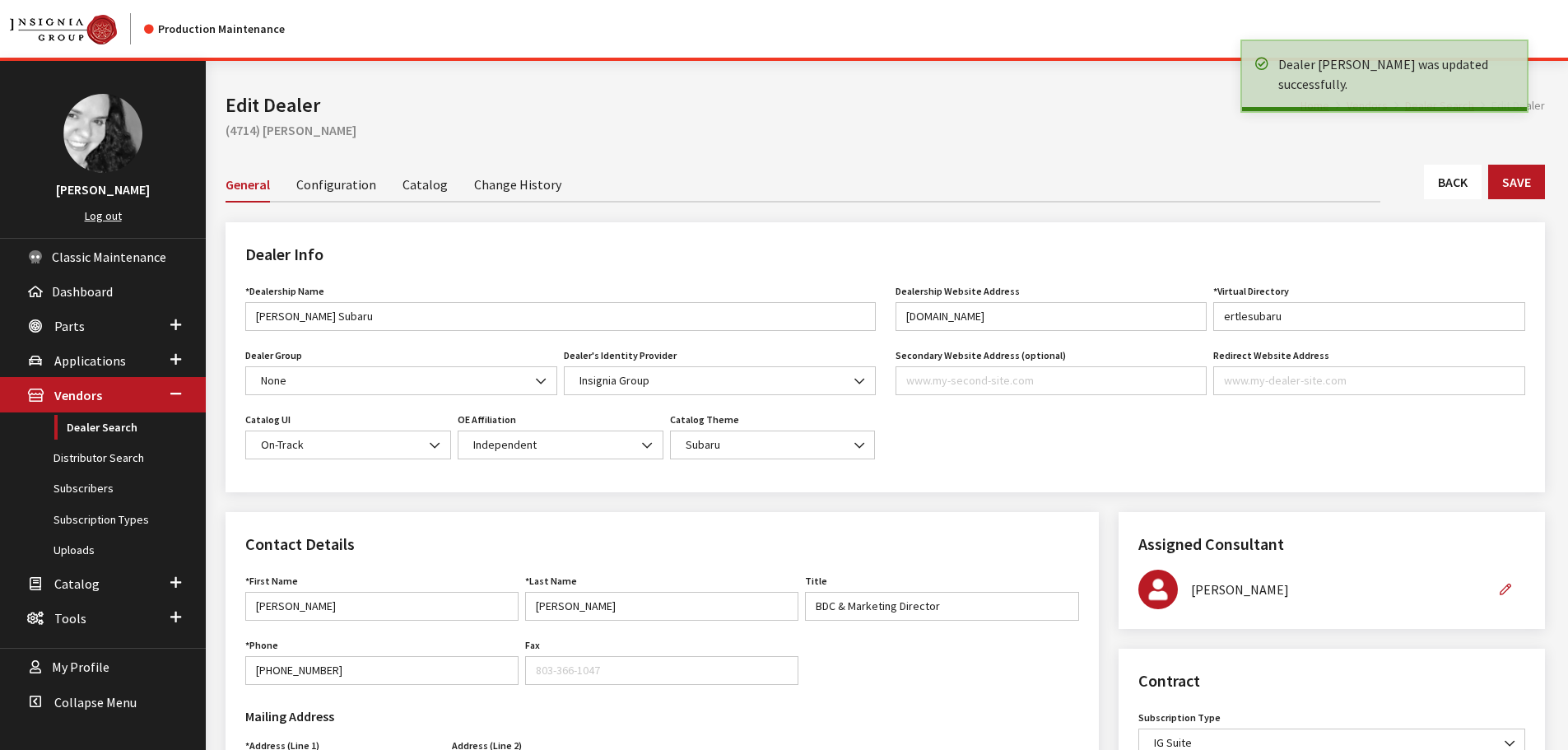
drag, startPoint x: 0, startPoint y: 0, endPoint x: 1455, endPoint y: 181, distance: 1466.2
click at [1455, 181] on link "Back" at bounding box center [1452, 182] width 58 height 34
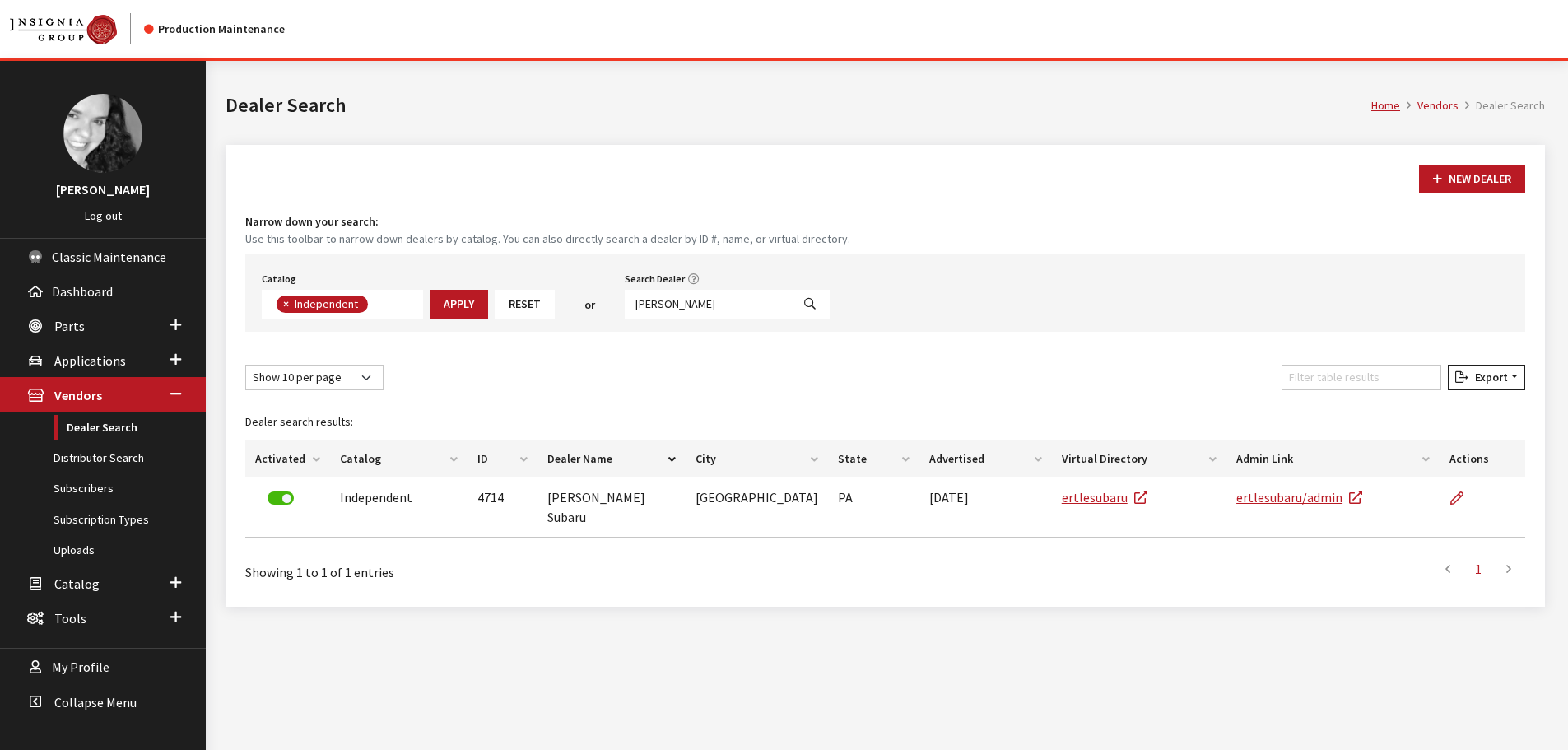
scroll to position [120, 0]
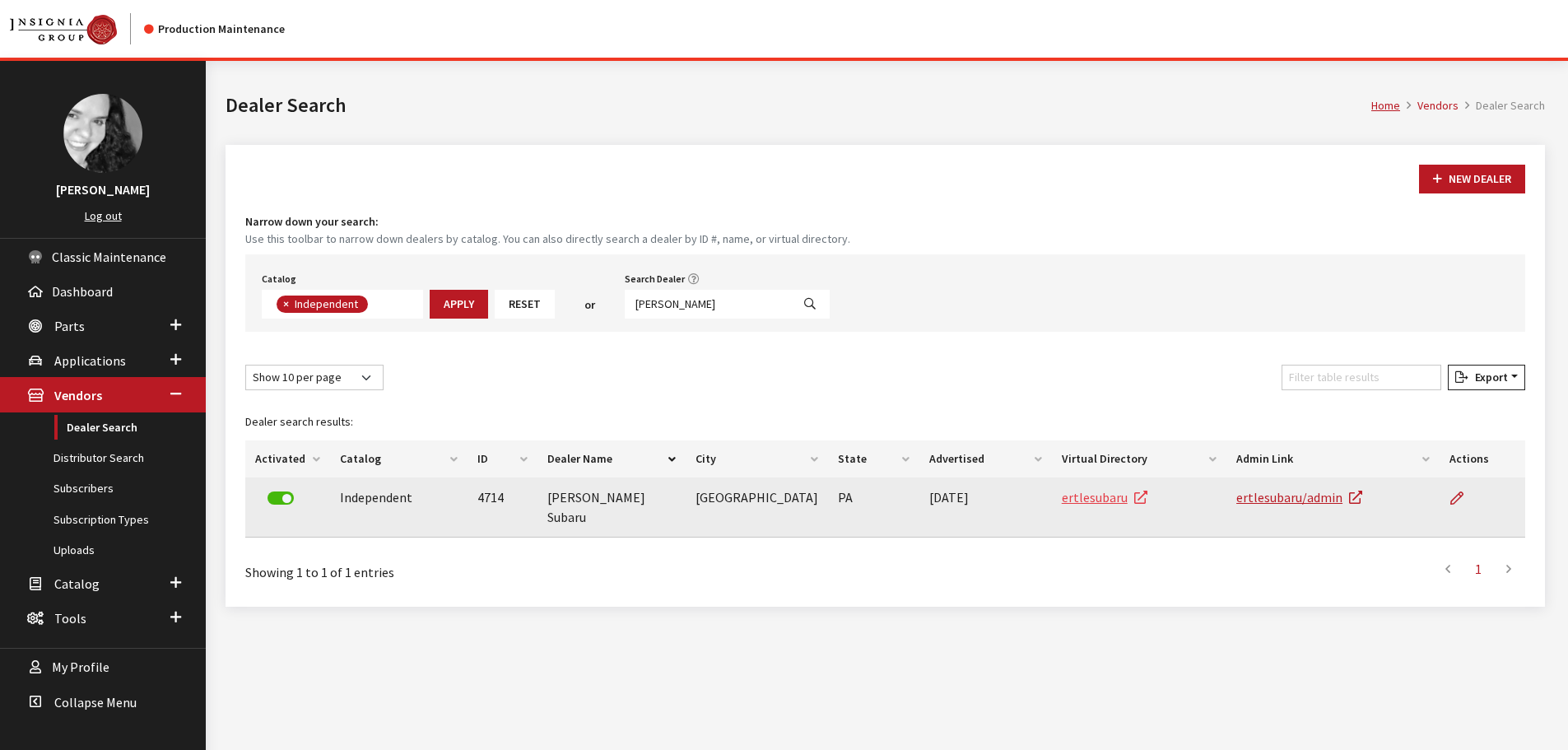
click at [1107, 504] on link "ertlesubaru" at bounding box center [1104, 498] width 86 height 17
click at [1293, 496] on link "ertlesubaru/admin" at bounding box center [1299, 498] width 126 height 17
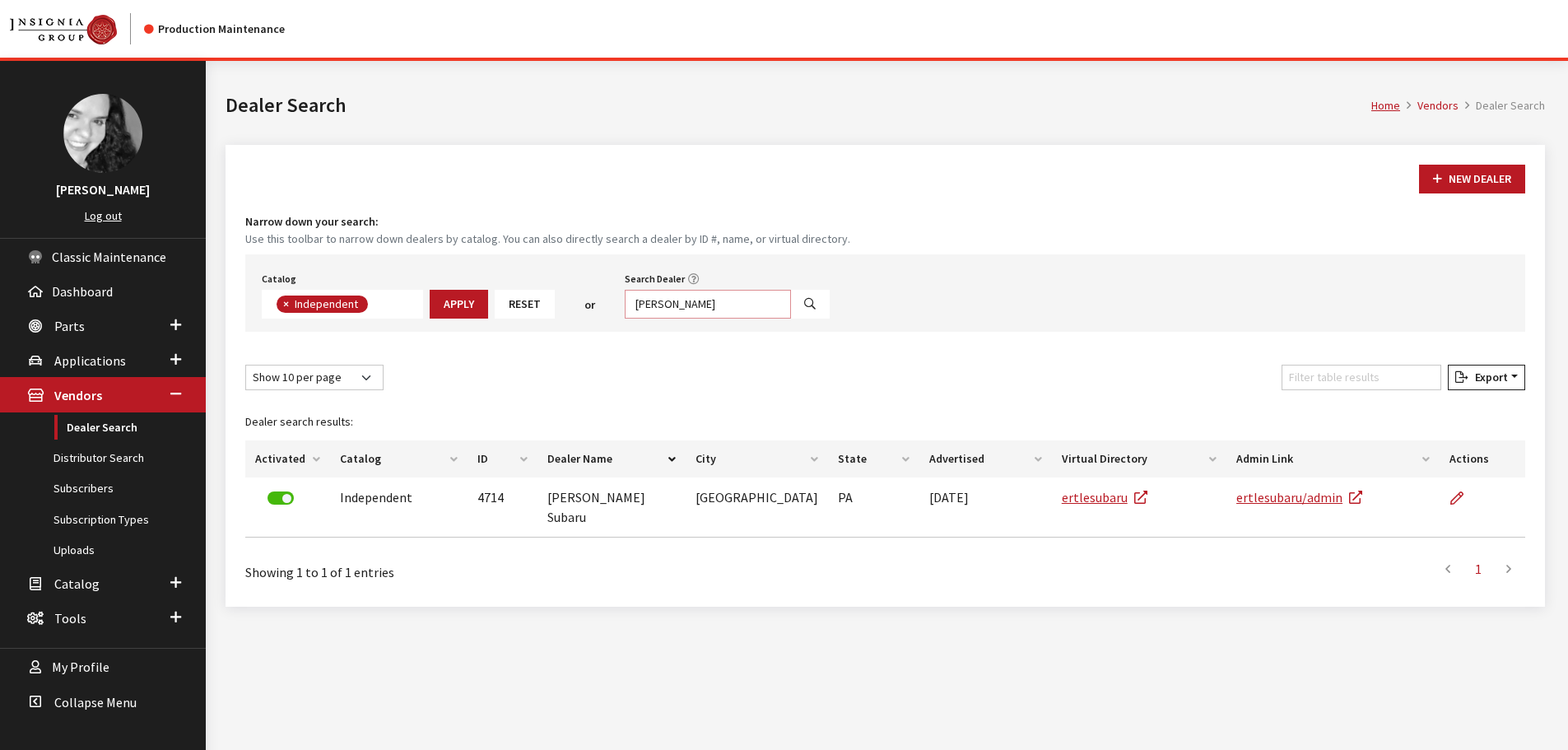
click at [655, 307] on input "ertle" at bounding box center [708, 304] width 166 height 29
type input "tilleman"
select select
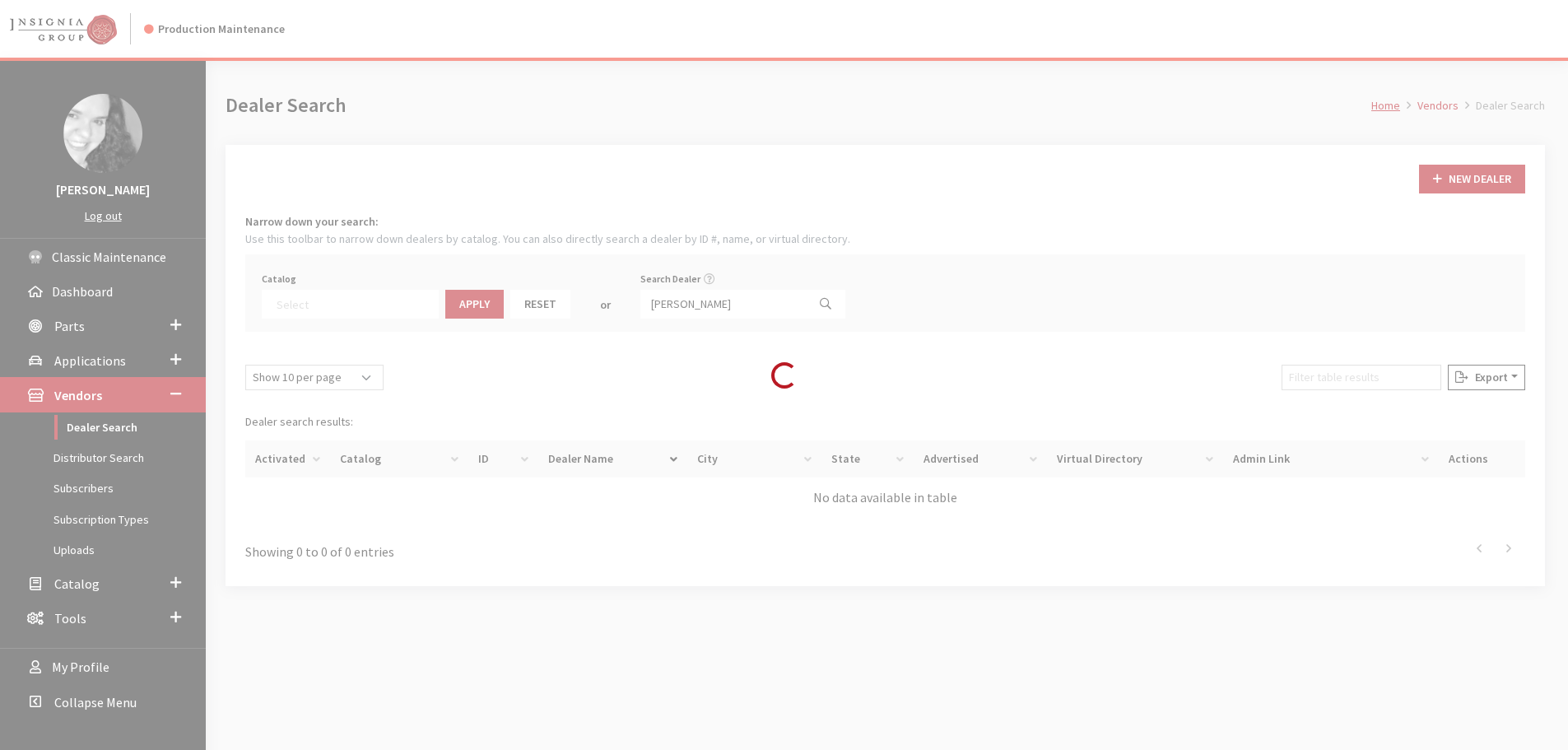
scroll to position [172, 0]
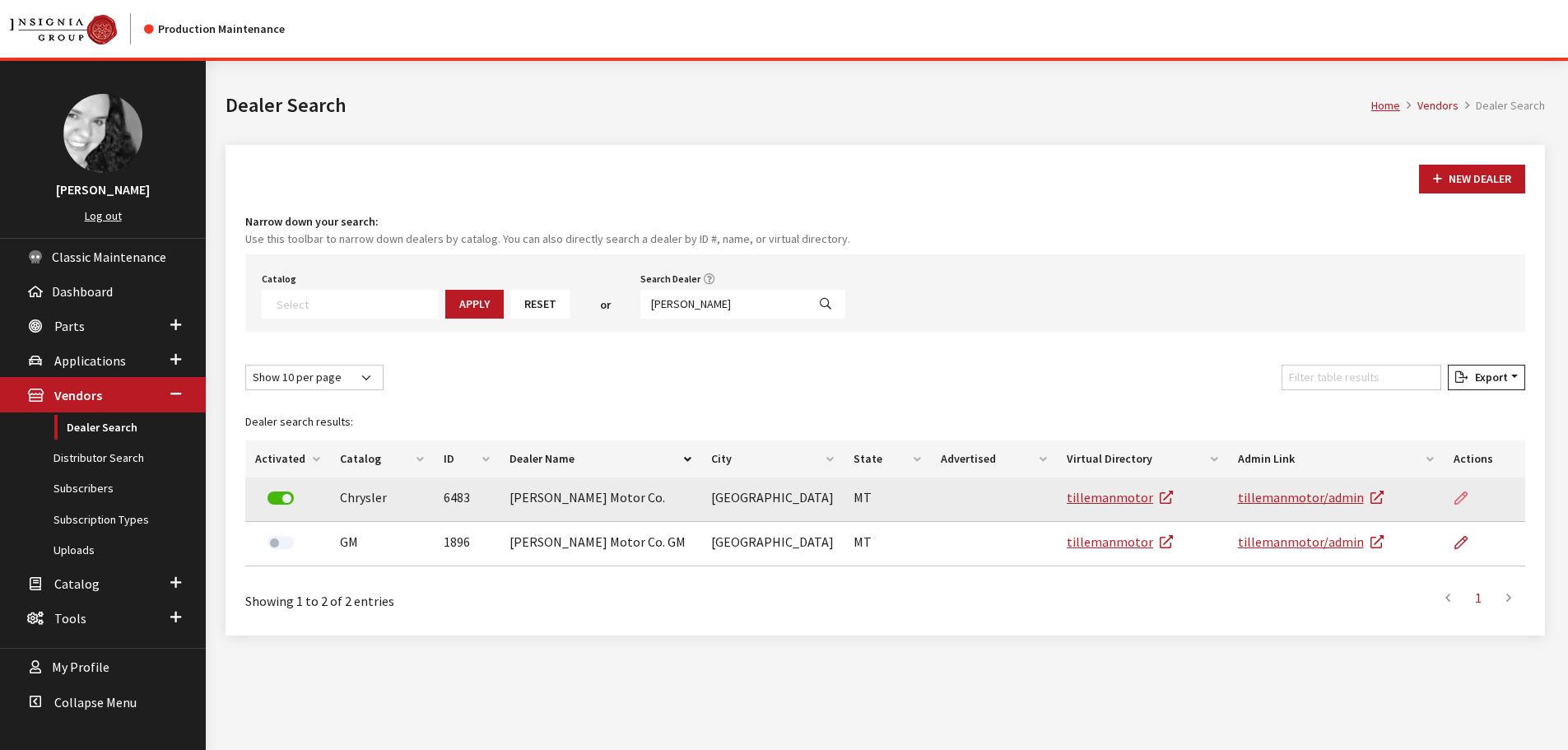
click at [1456, 498] on icon at bounding box center [1460, 499] width 13 height 13
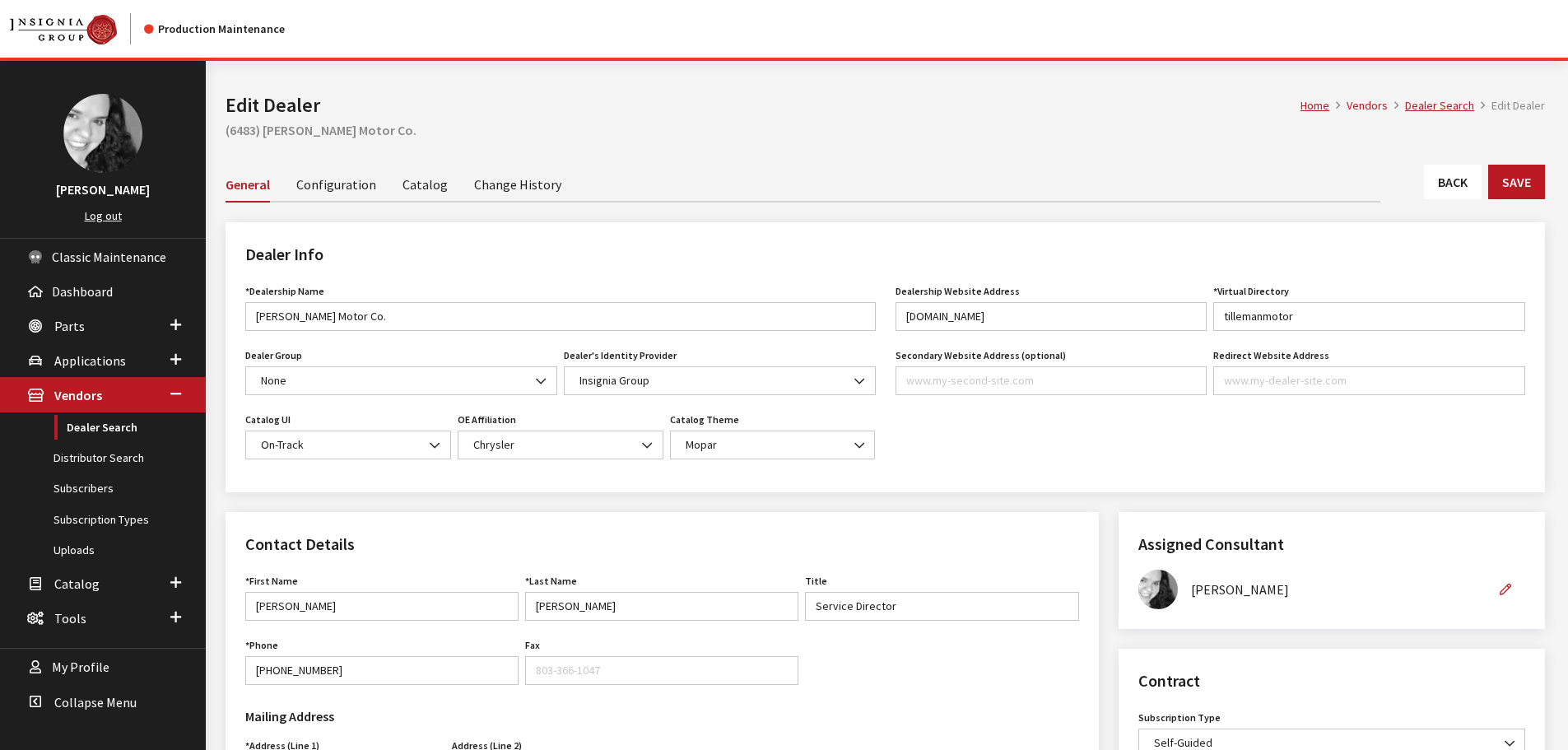
scroll to position [412, 0]
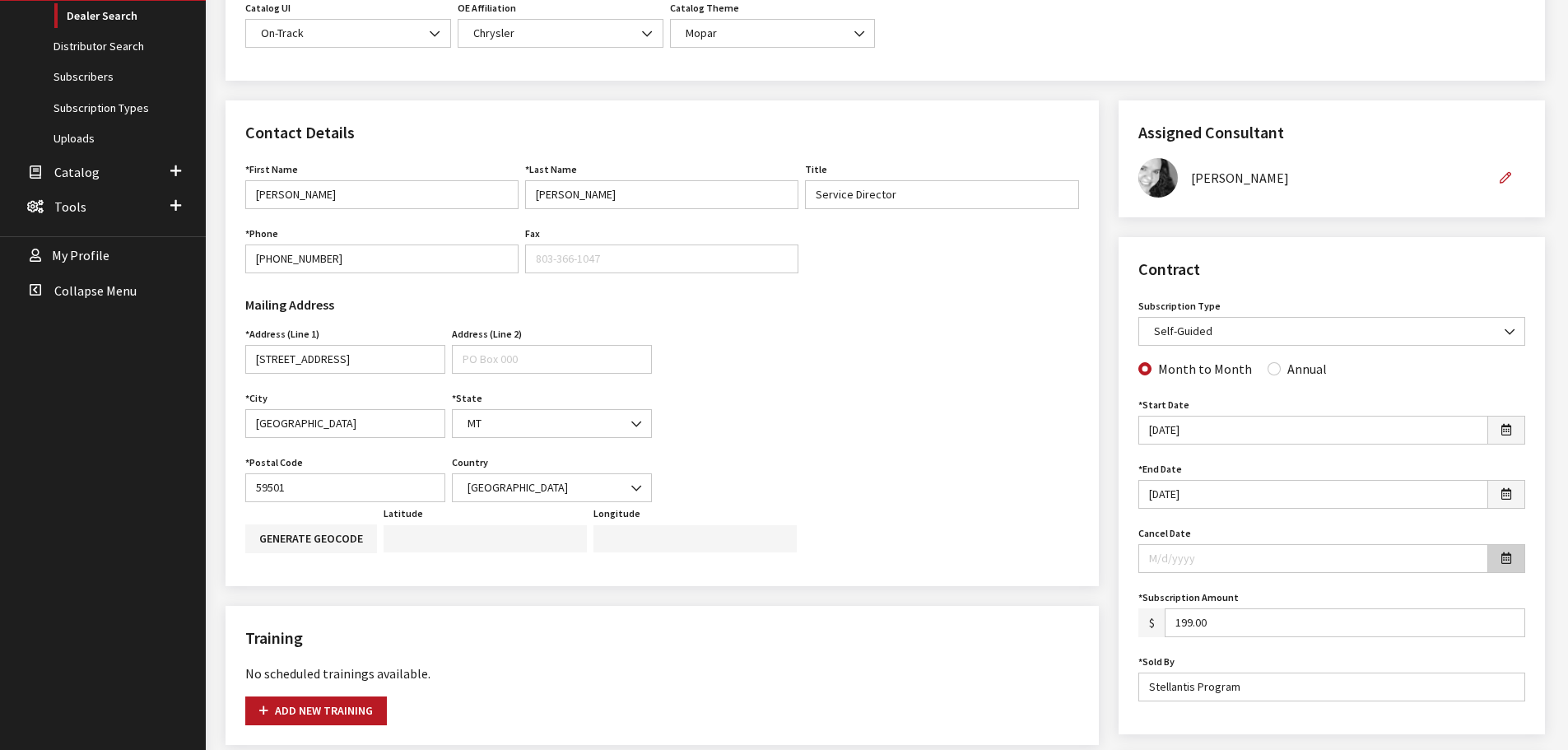
click at [1503, 557] on icon "button" at bounding box center [1506, 559] width 10 height 12
click at [1309, 318] on th "»" at bounding box center [1306, 317] width 24 height 24
click at [1288, 462] on td "31" at bounding box center [1281, 466] width 24 height 24
type input "10/31/2025"
click at [1267, 369] on input "Annual" at bounding box center [1274, 369] width 13 height 13
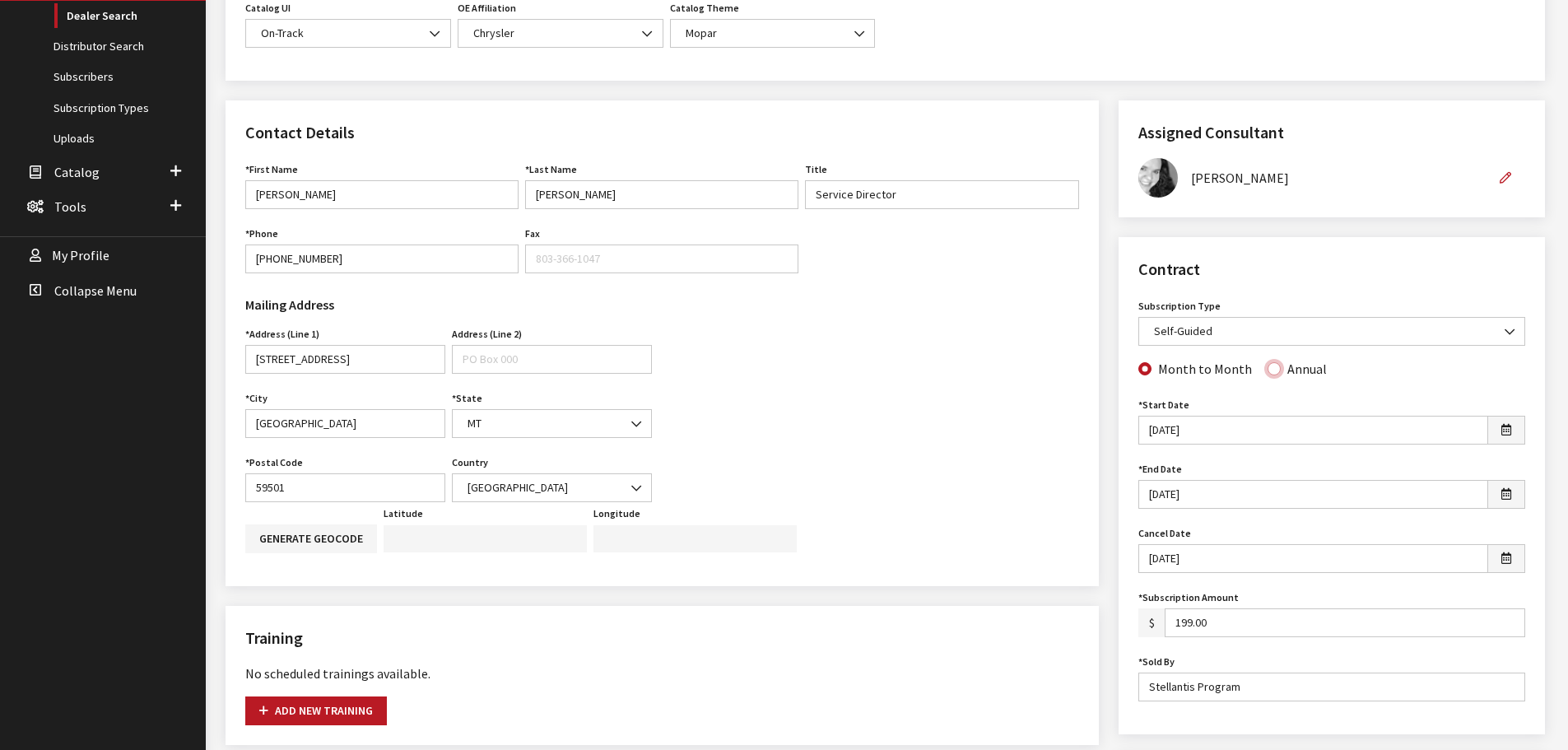
radio input "true"
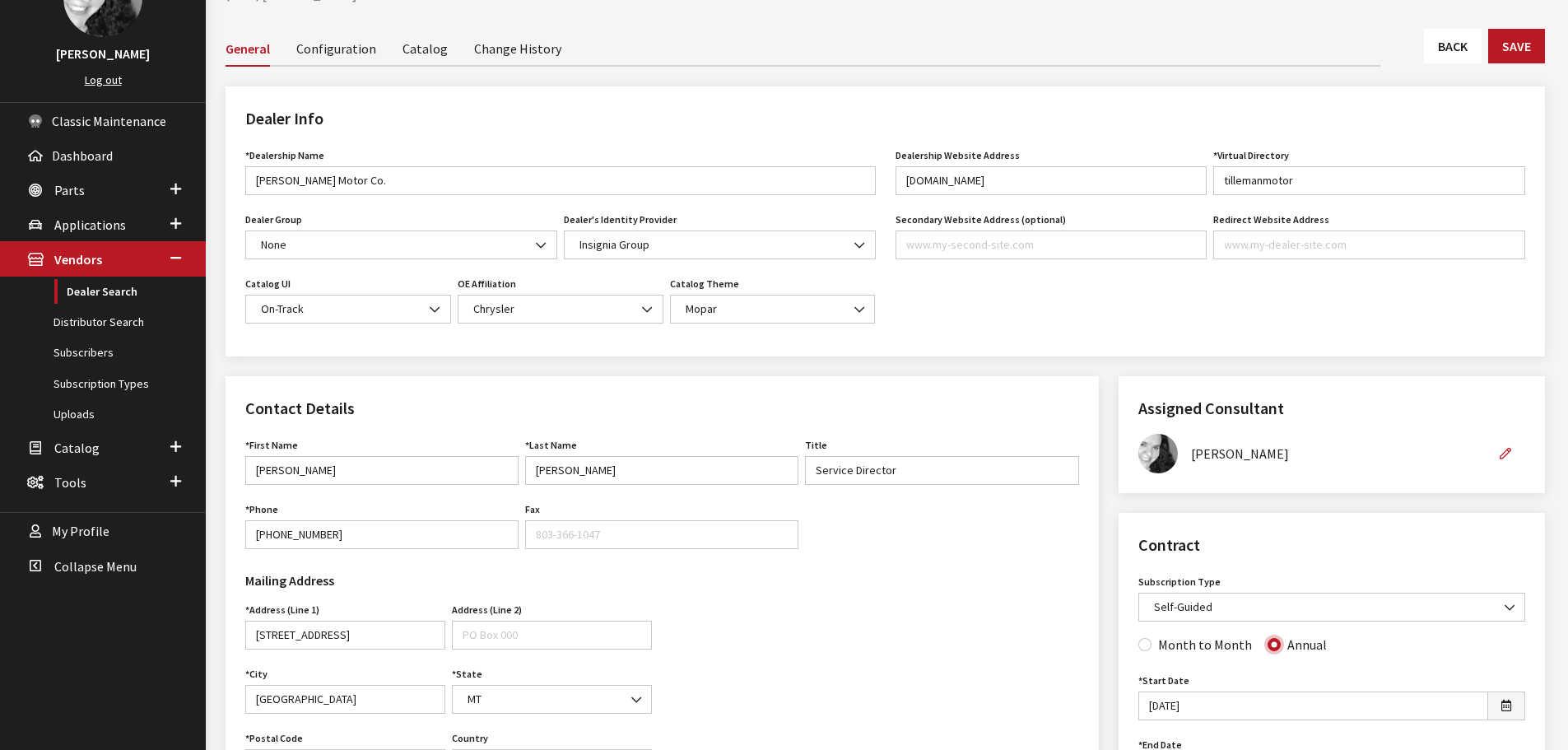
scroll to position [82, 0]
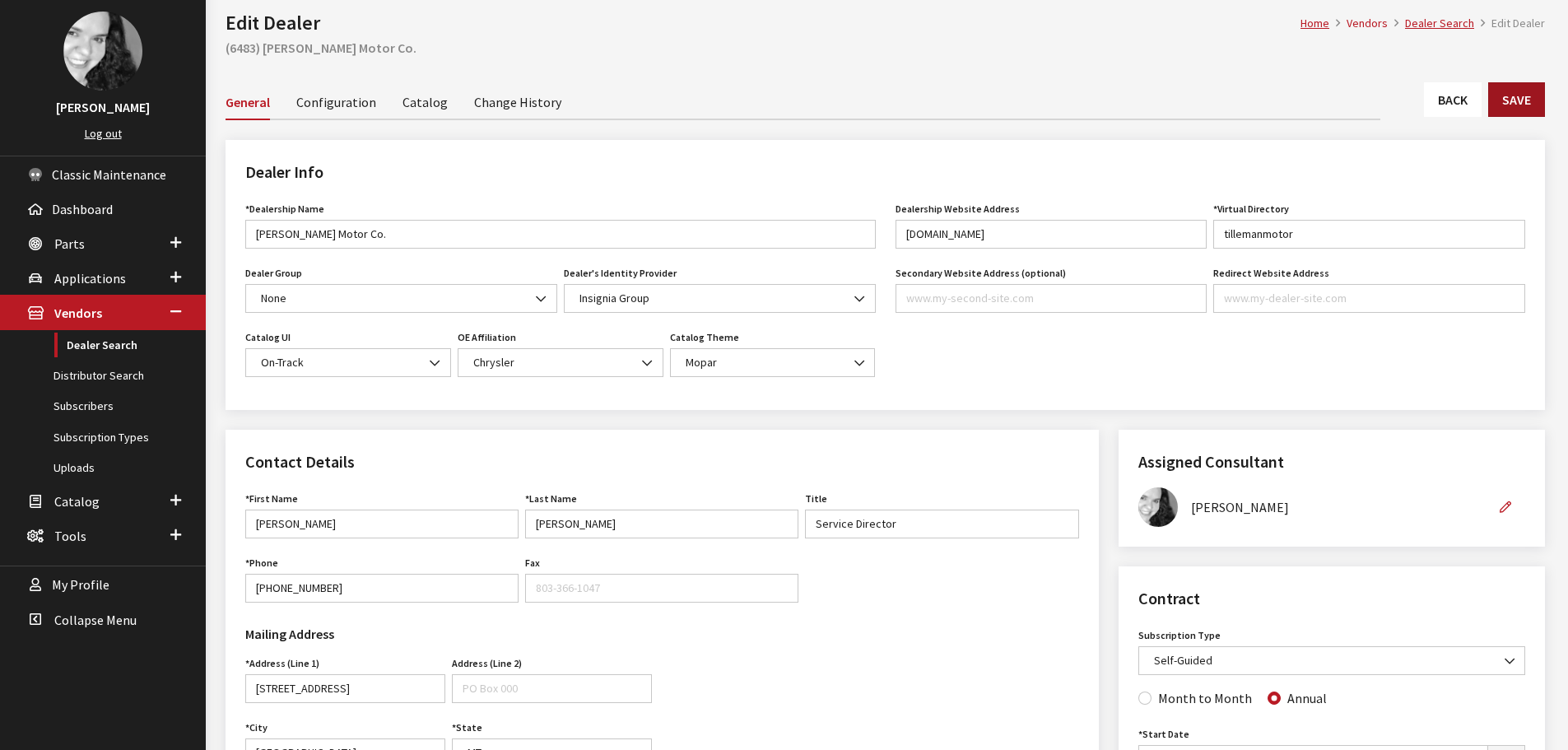
click at [1522, 99] on button "Save" at bounding box center [1517, 99] width 57 height 34
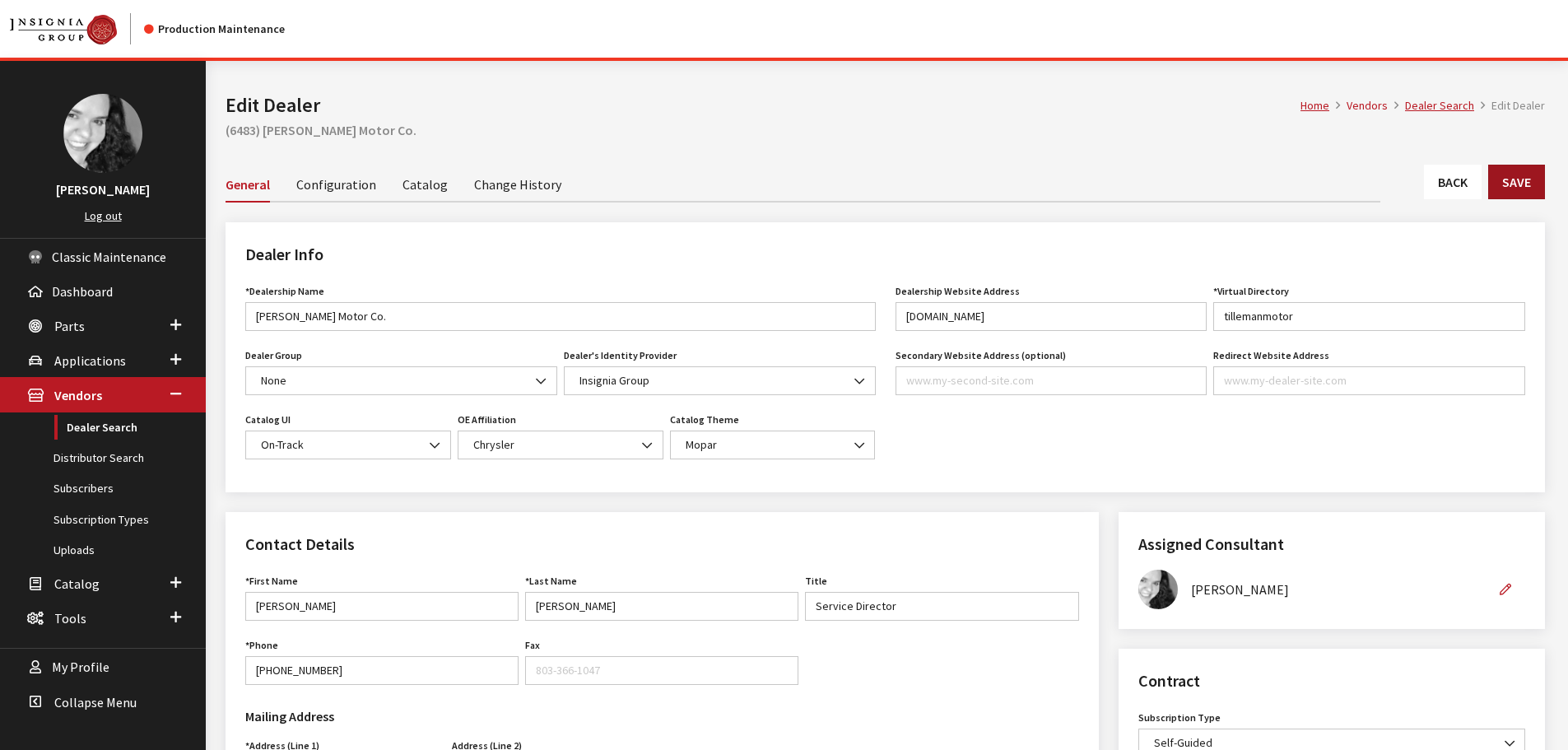
click at [1522, 175] on button "Save" at bounding box center [1517, 182] width 57 height 34
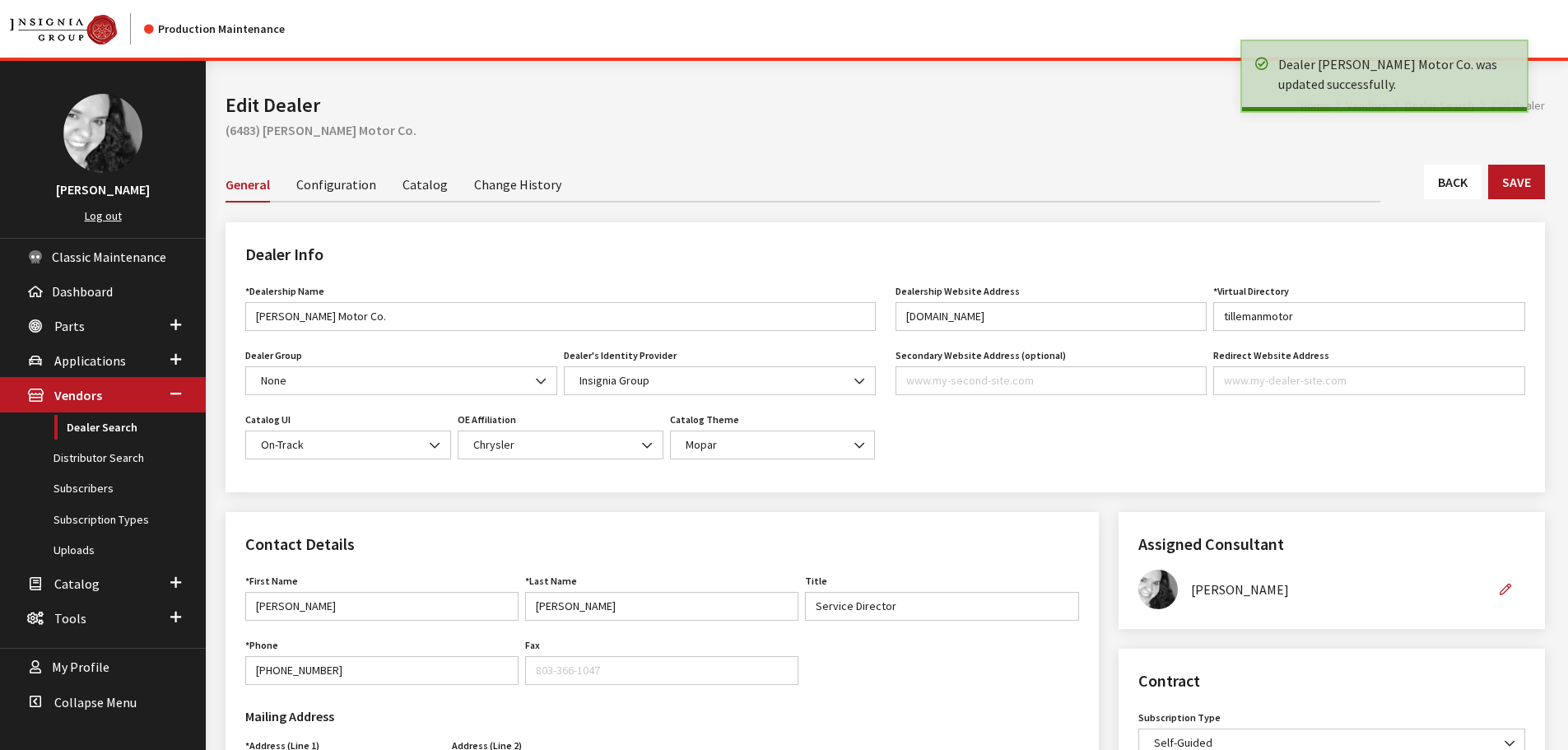
click at [1455, 186] on link "Back" at bounding box center [1452, 182] width 58 height 34
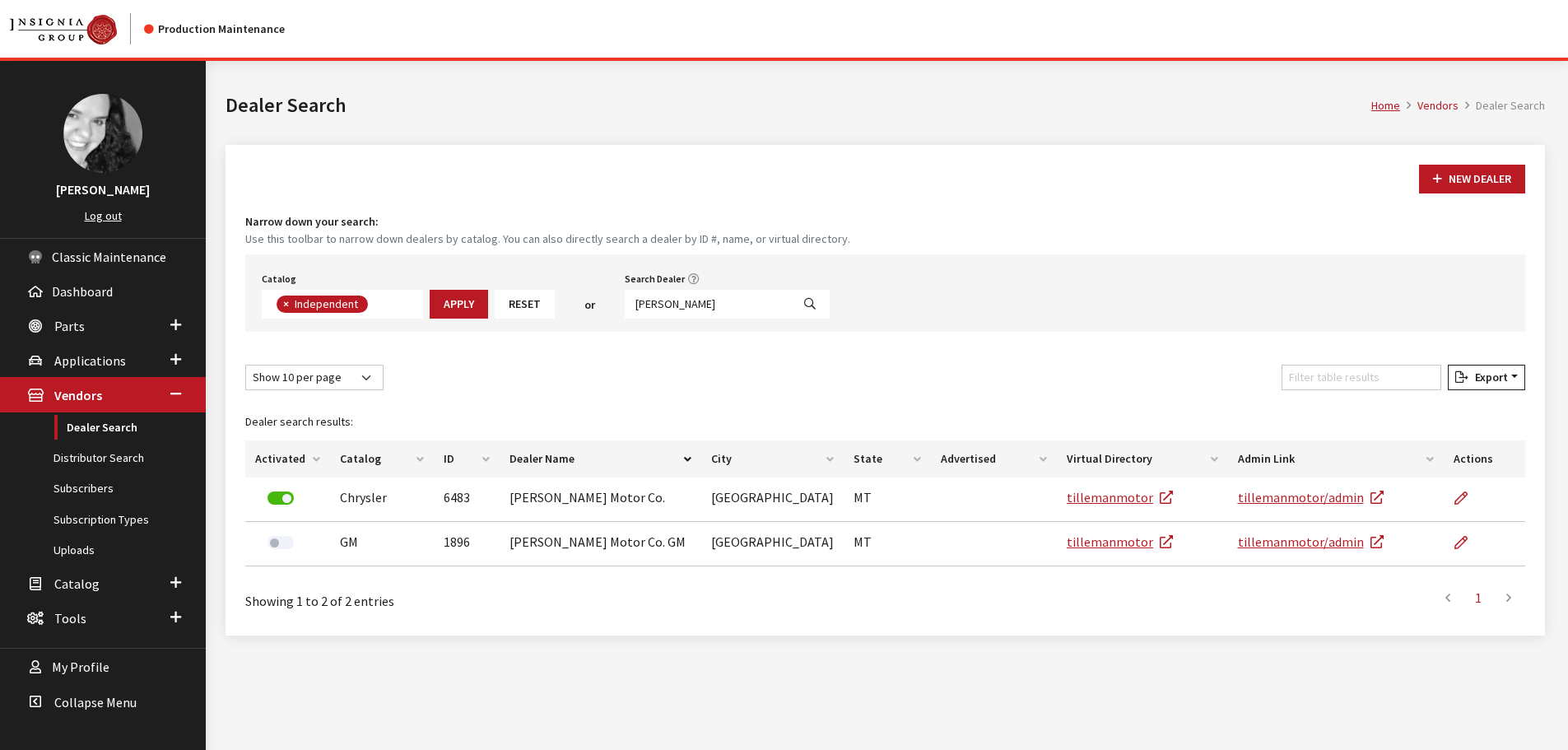
scroll to position [120, 0]
click at [689, 301] on input "tilleman" at bounding box center [708, 304] width 166 height 29
type input "crossroads"
select select
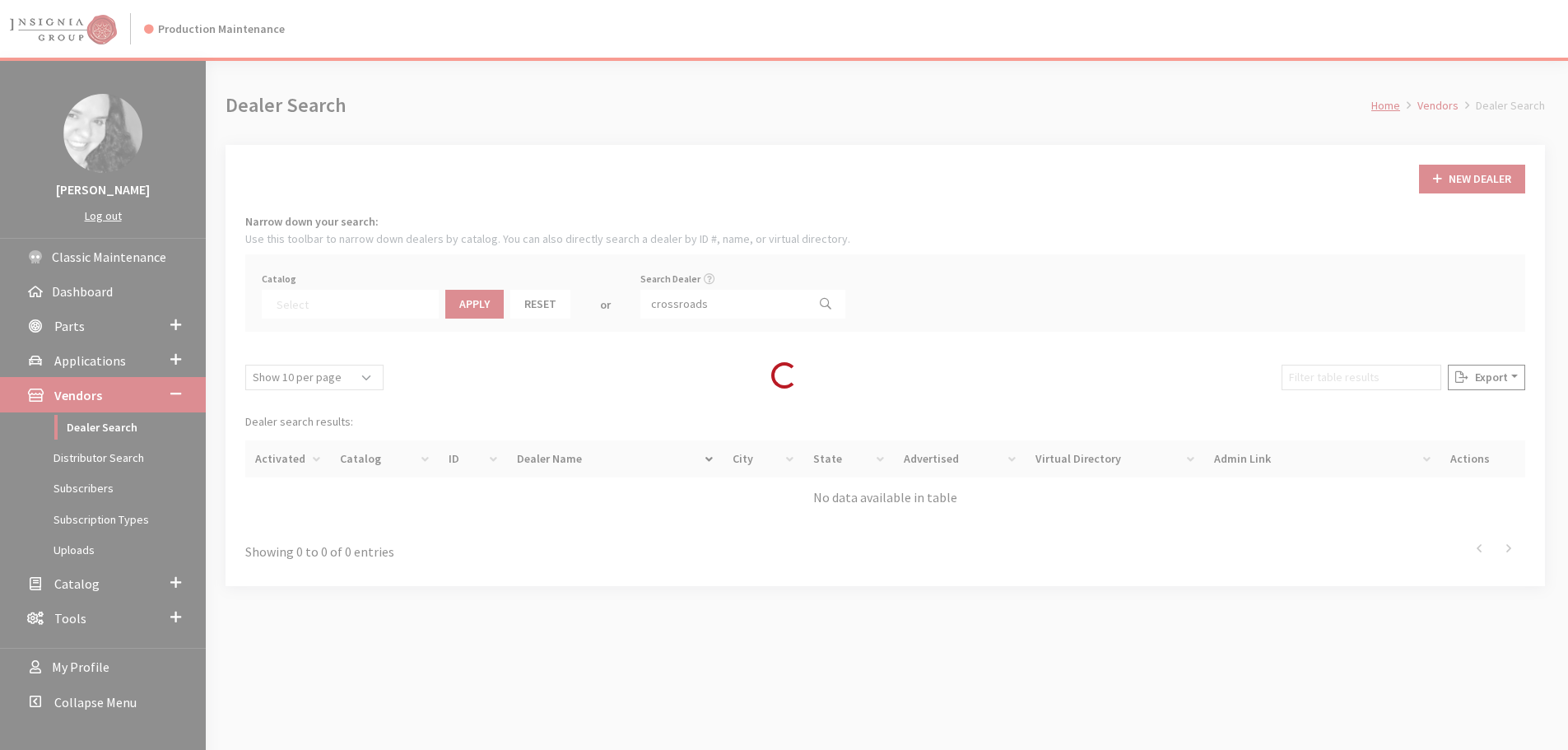
scroll to position [172, 0]
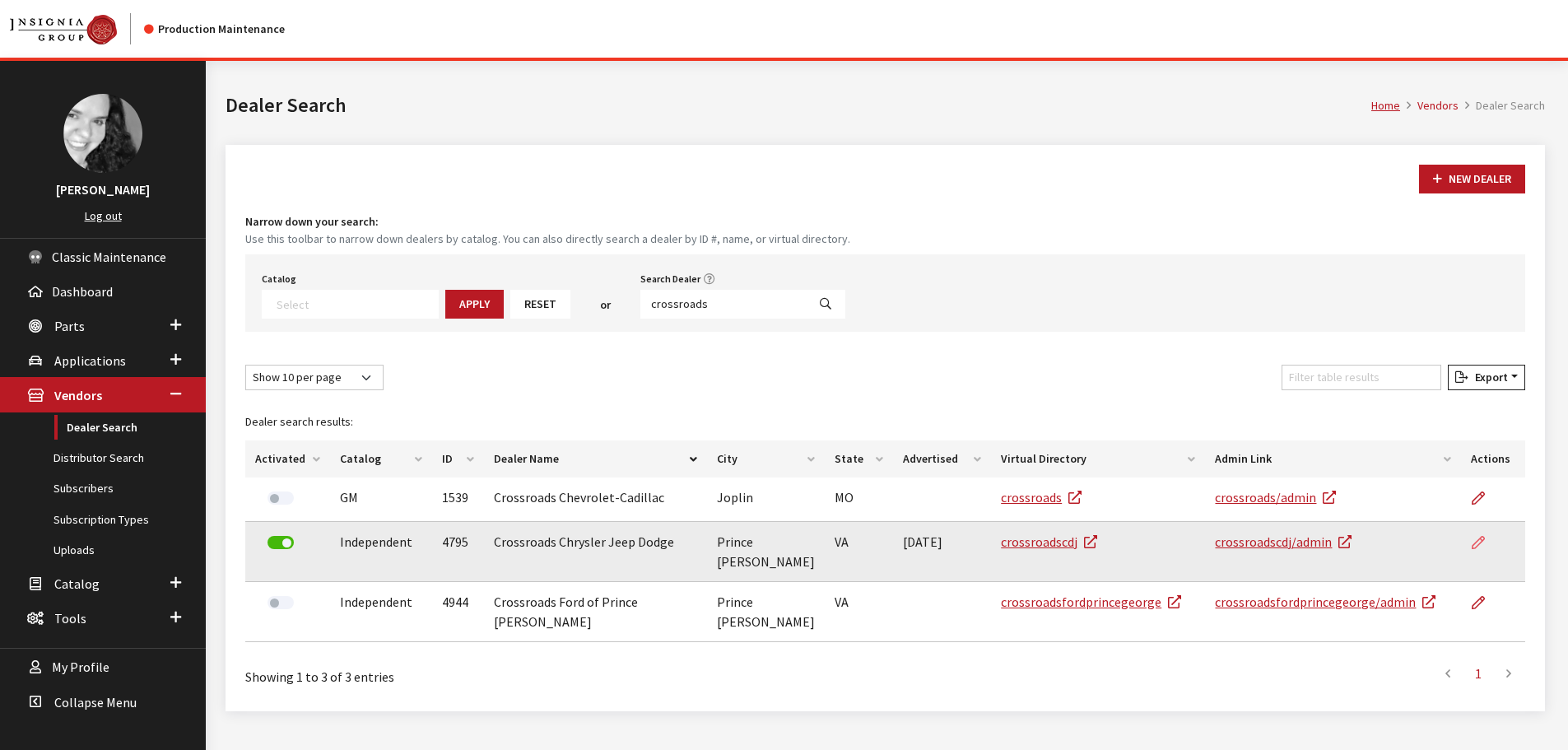
click at [1475, 543] on icon at bounding box center [1478, 543] width 13 height 13
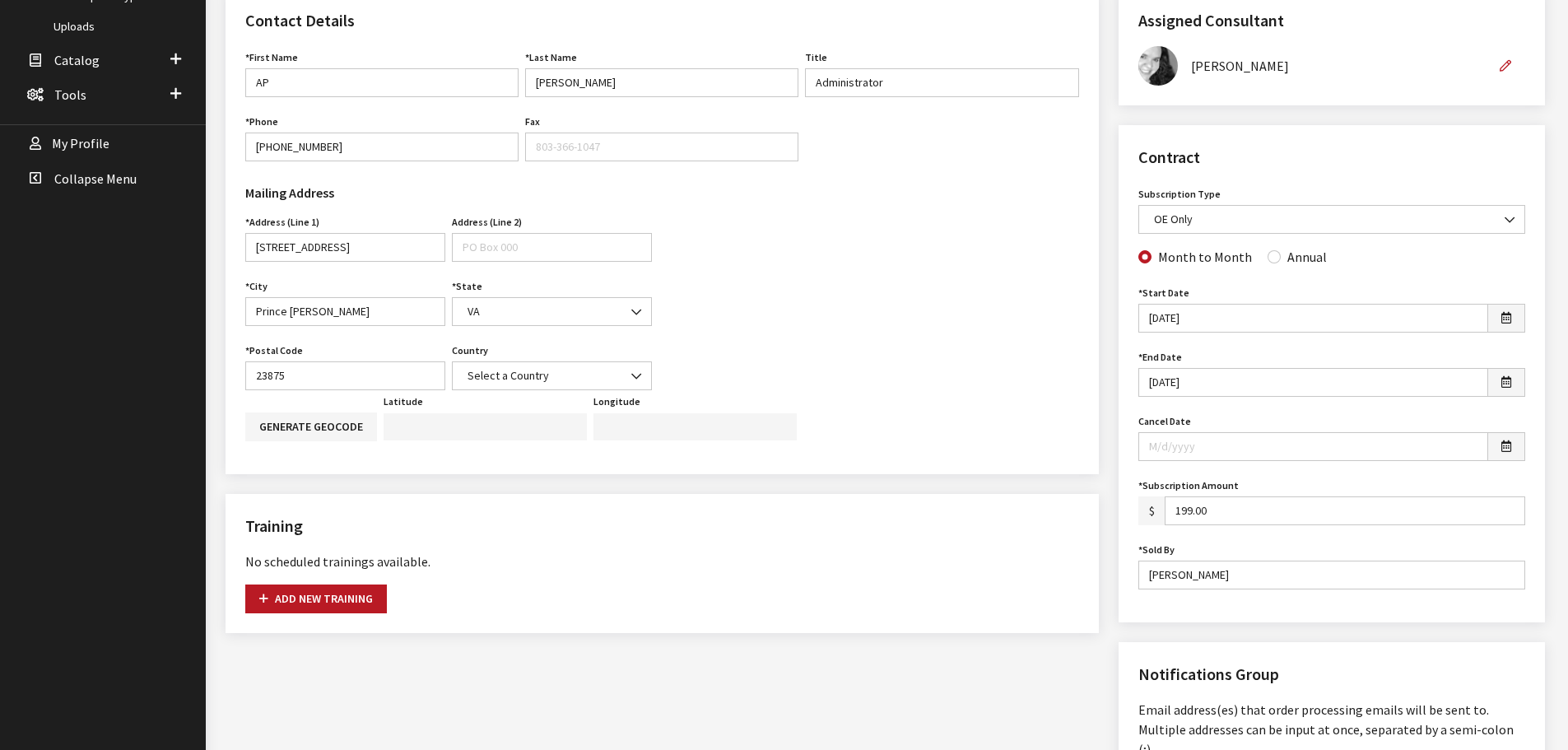
scroll to position [494, 0]
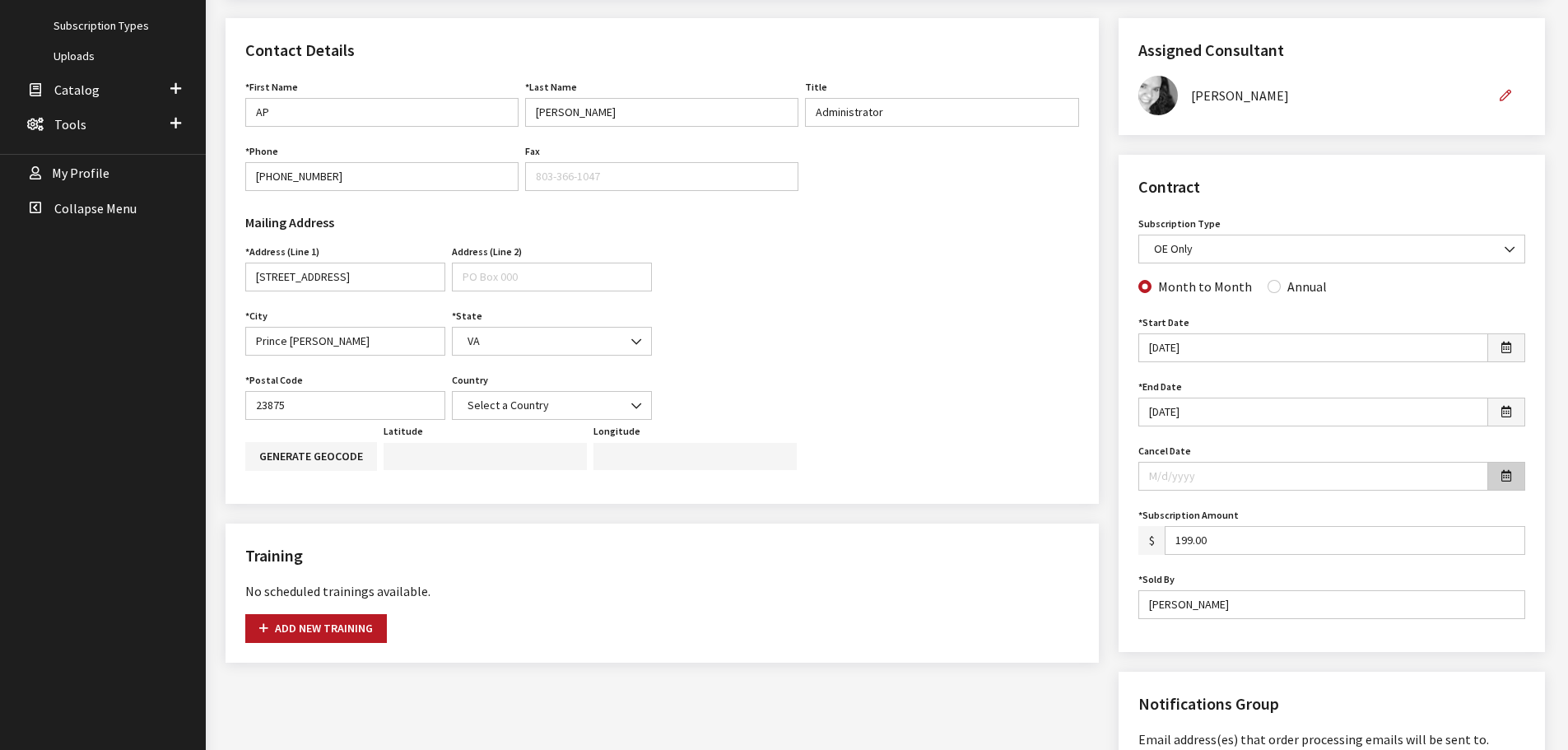
click at [1503, 476] on icon "button" at bounding box center [1506, 477] width 10 height 12
click at [1240, 434] on th "[DATE]" at bounding box center [1233, 432] width 173 height 24
click at [1164, 283] on td "31" at bounding box center [1158, 284] width 24 height 24
type input "[DATE]"
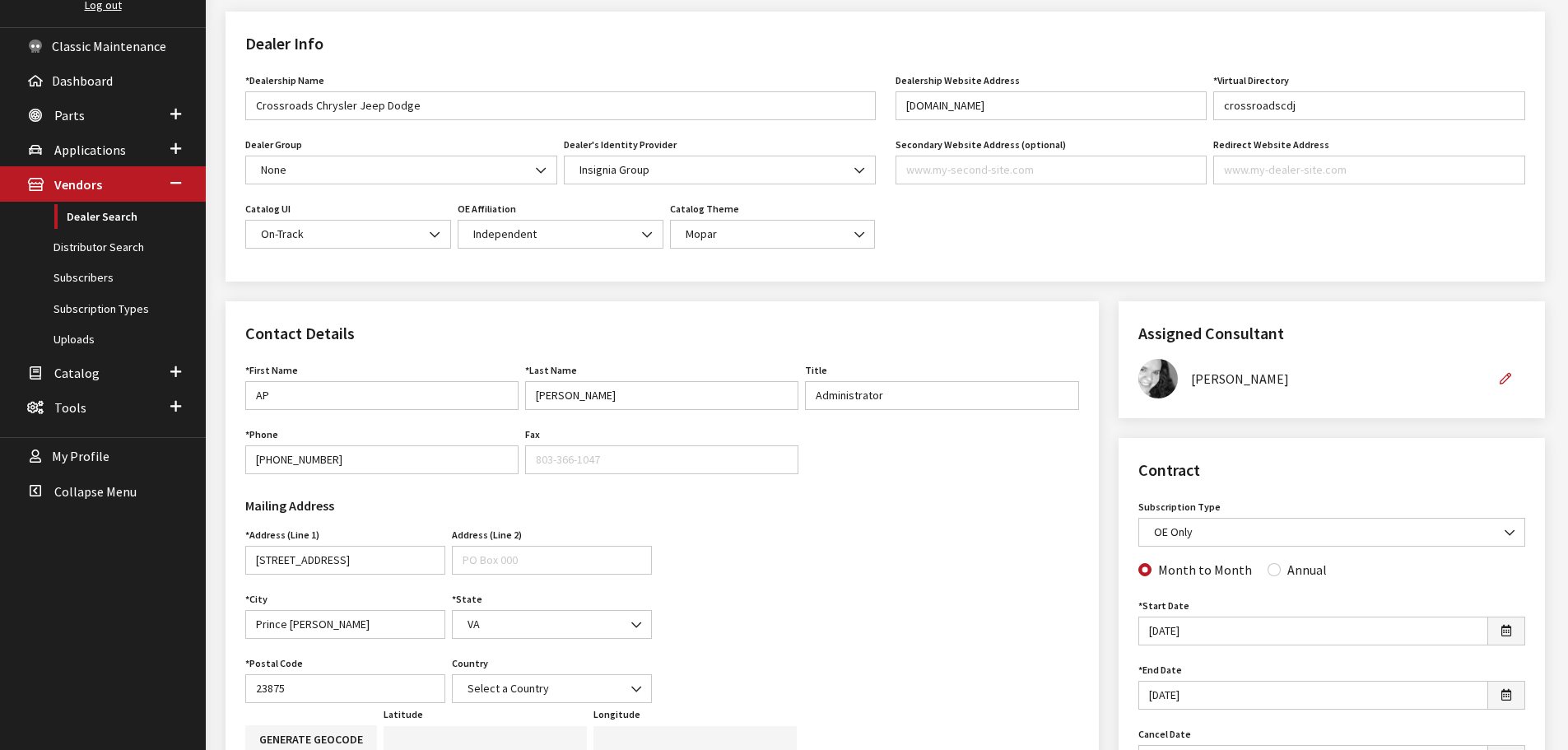
scroll to position [0, 0]
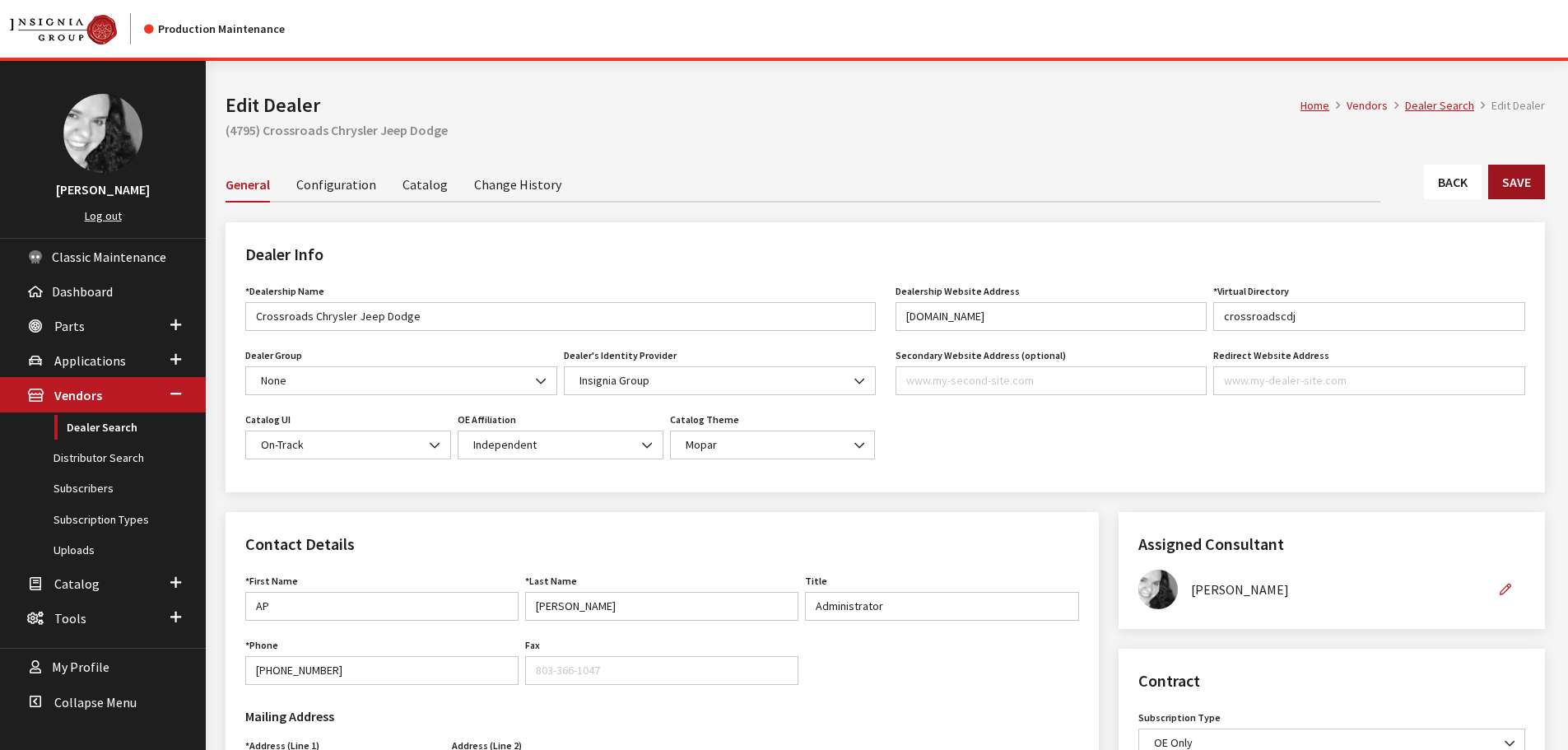
click at [1528, 177] on button "Save" at bounding box center [1517, 182] width 57 height 34
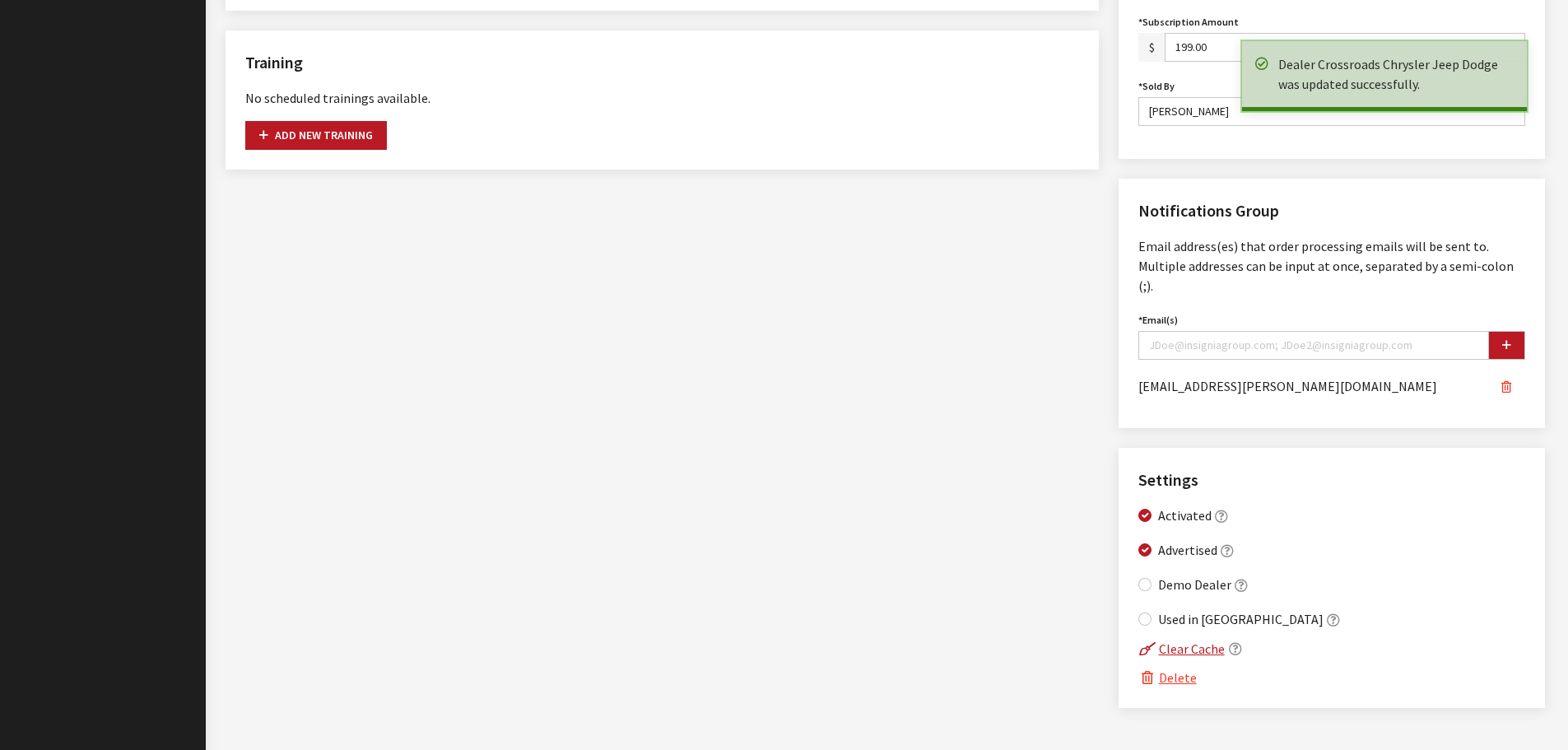
scroll to position [995, 0]
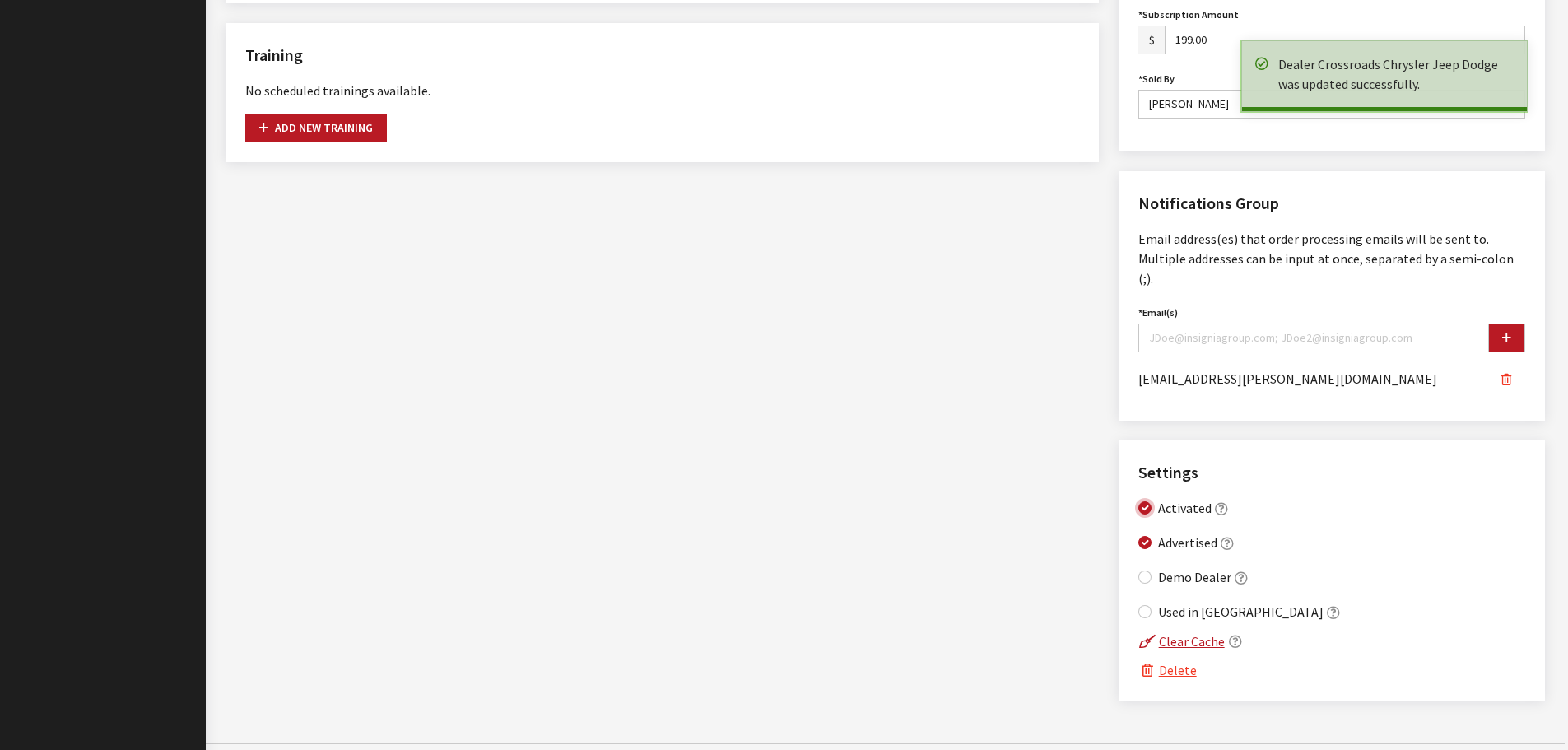
click at [1144, 501] on input "Activated" at bounding box center [1144, 508] width 13 height 13
checkbox input "false"
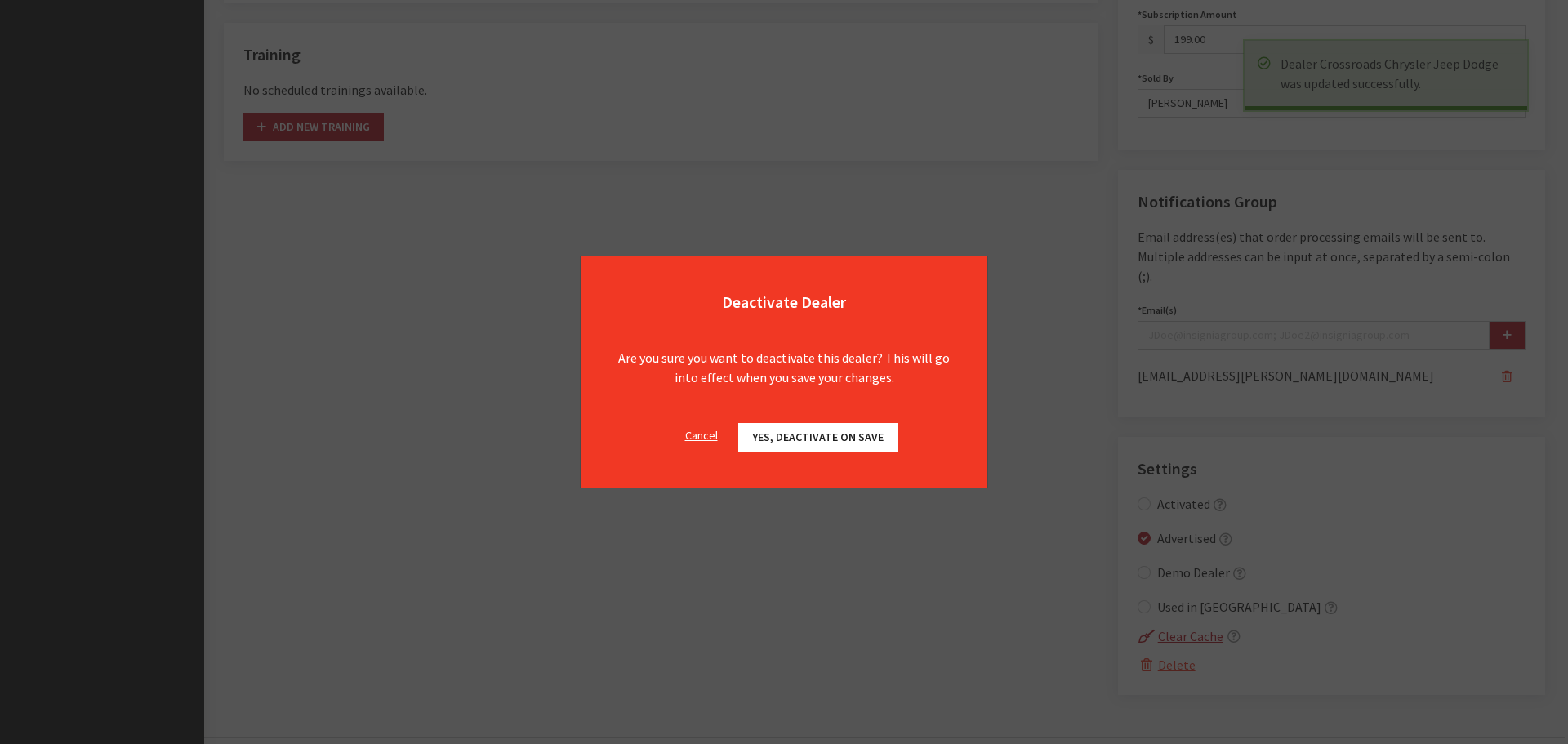
click at [874, 445] on button "Yes, deactivate on Save" at bounding box center [817, 437] width 159 height 28
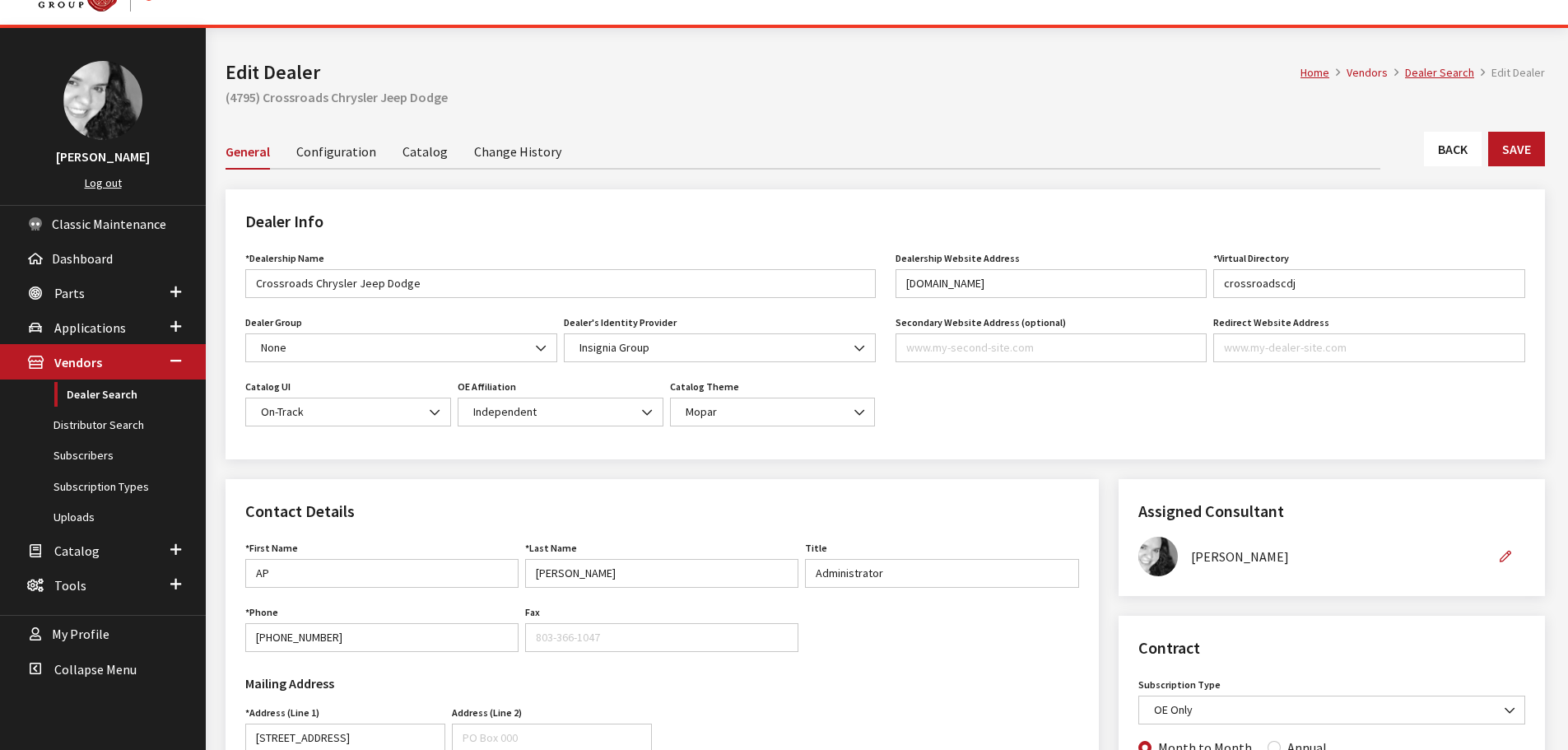
scroll to position [0, 0]
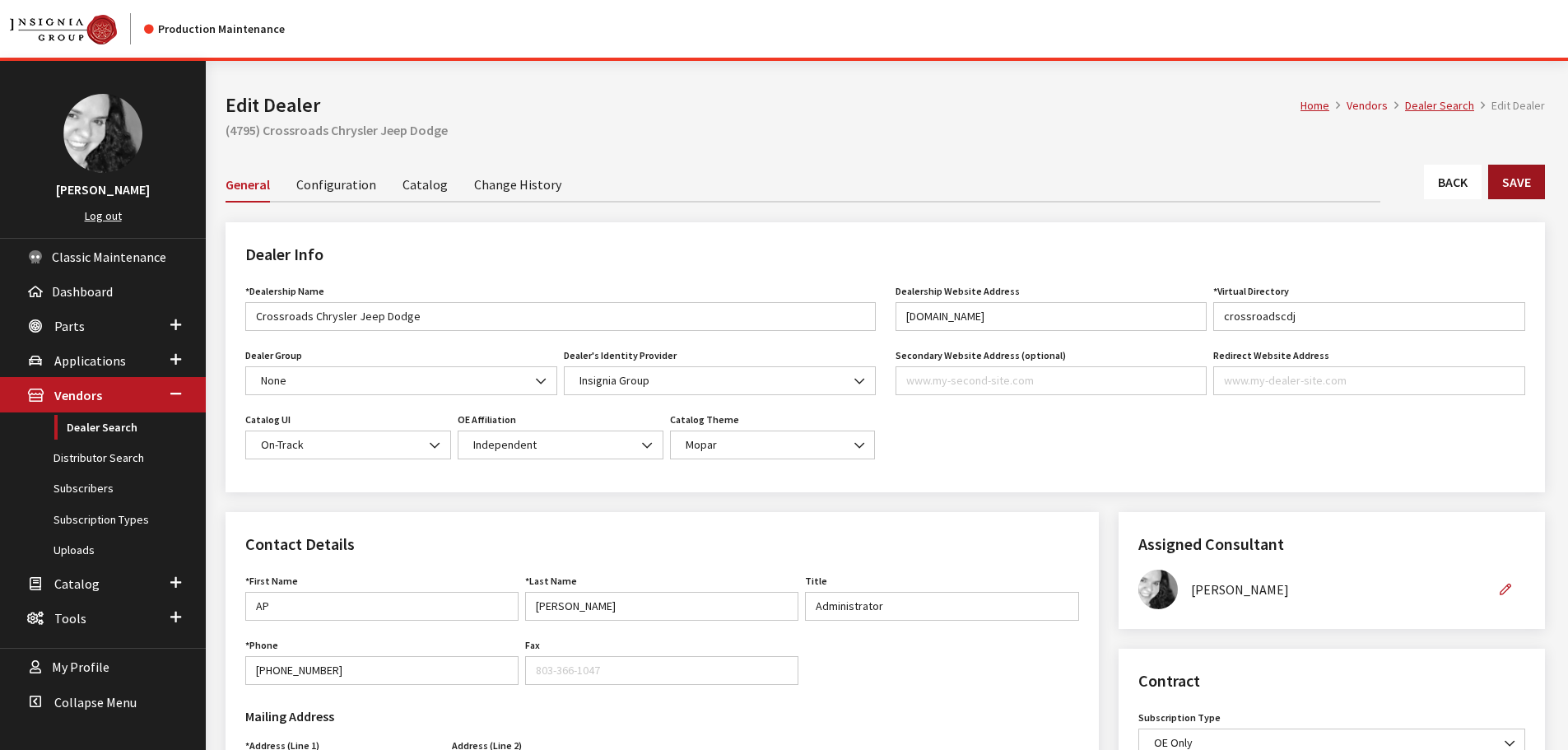
click at [1528, 182] on button "Save" at bounding box center [1517, 182] width 57 height 34
